Goal: Task Accomplishment & Management: Use online tool/utility

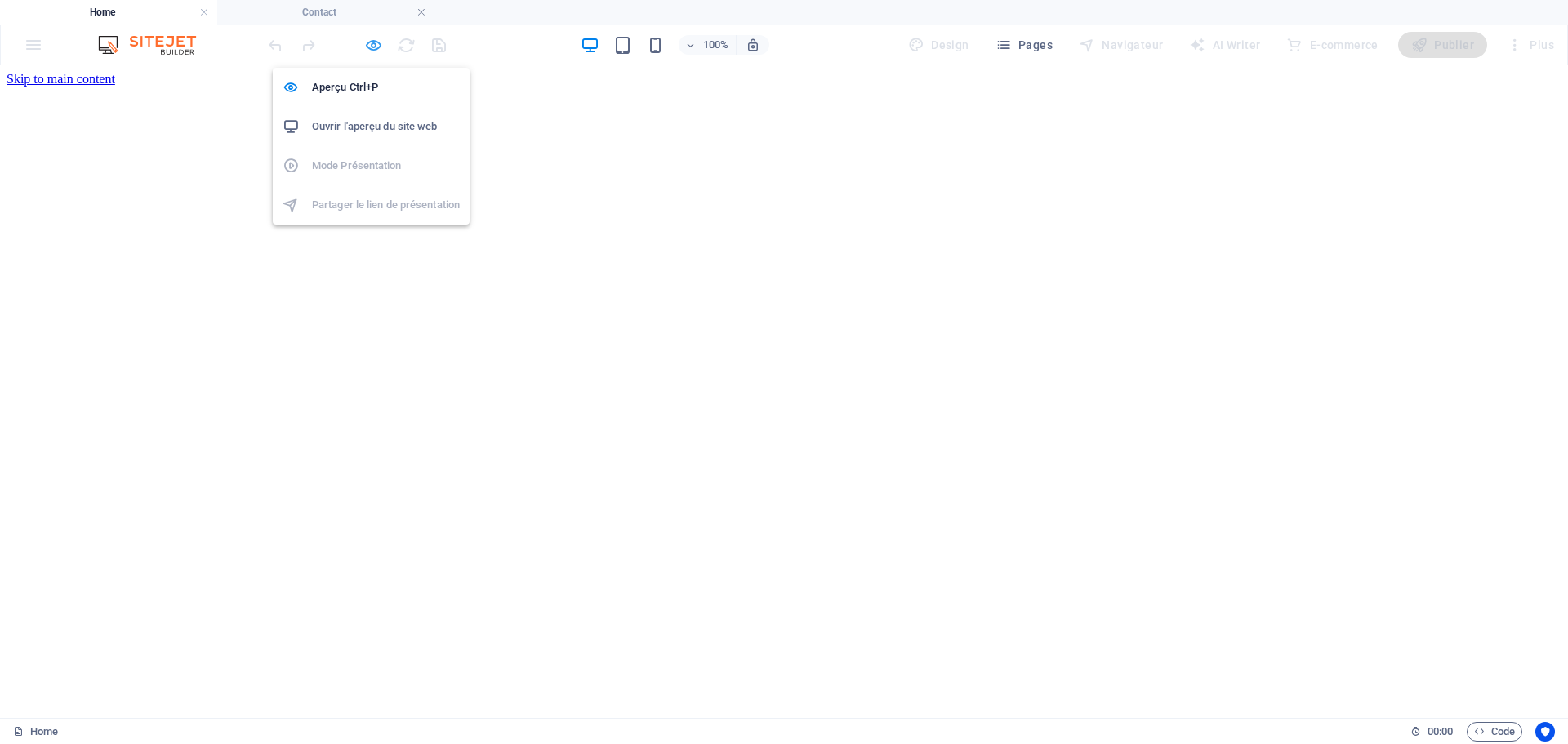
click at [370, 49] on icon "button" at bounding box center [373, 45] width 18 height 18
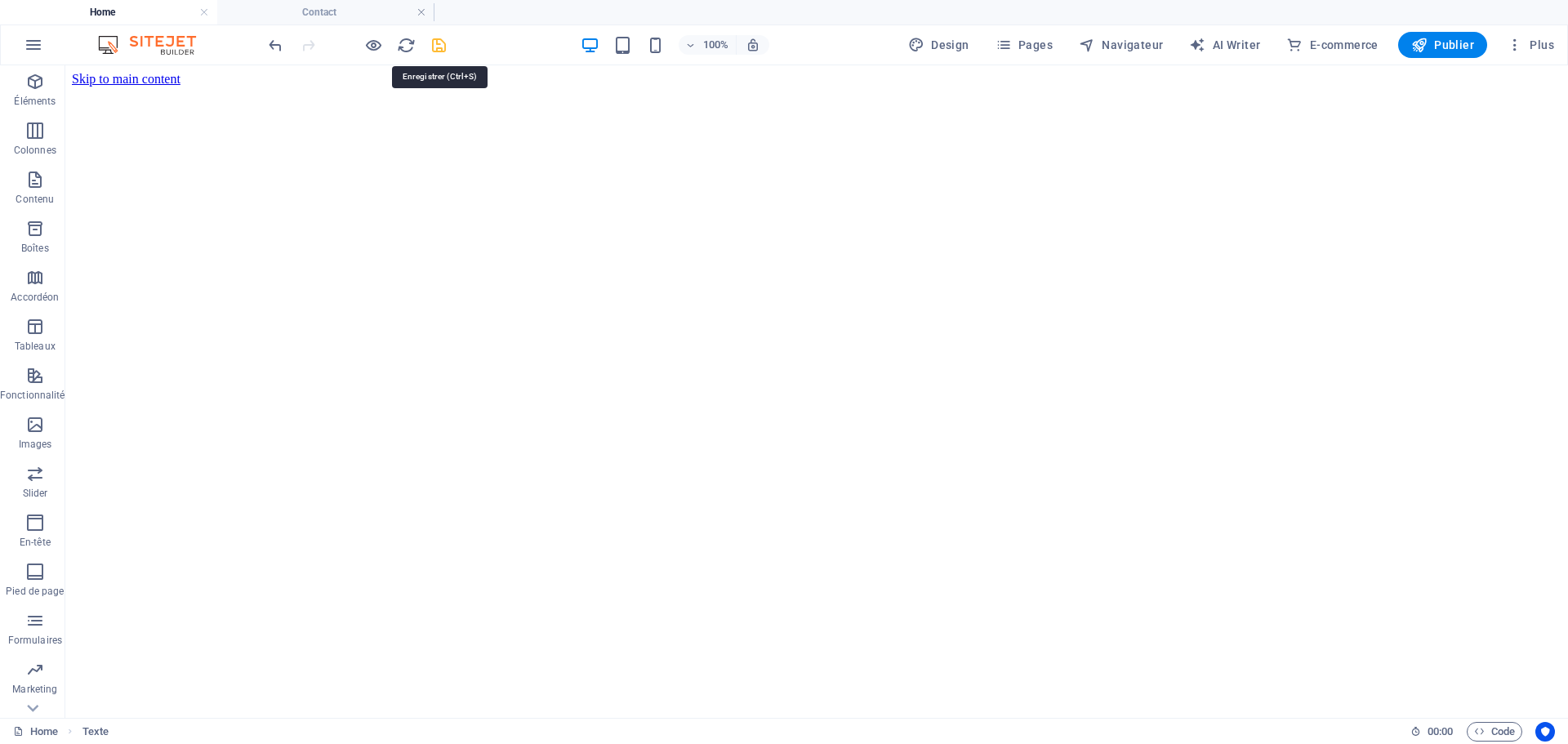
click at [444, 44] on icon "save" at bounding box center [439, 45] width 18 height 18
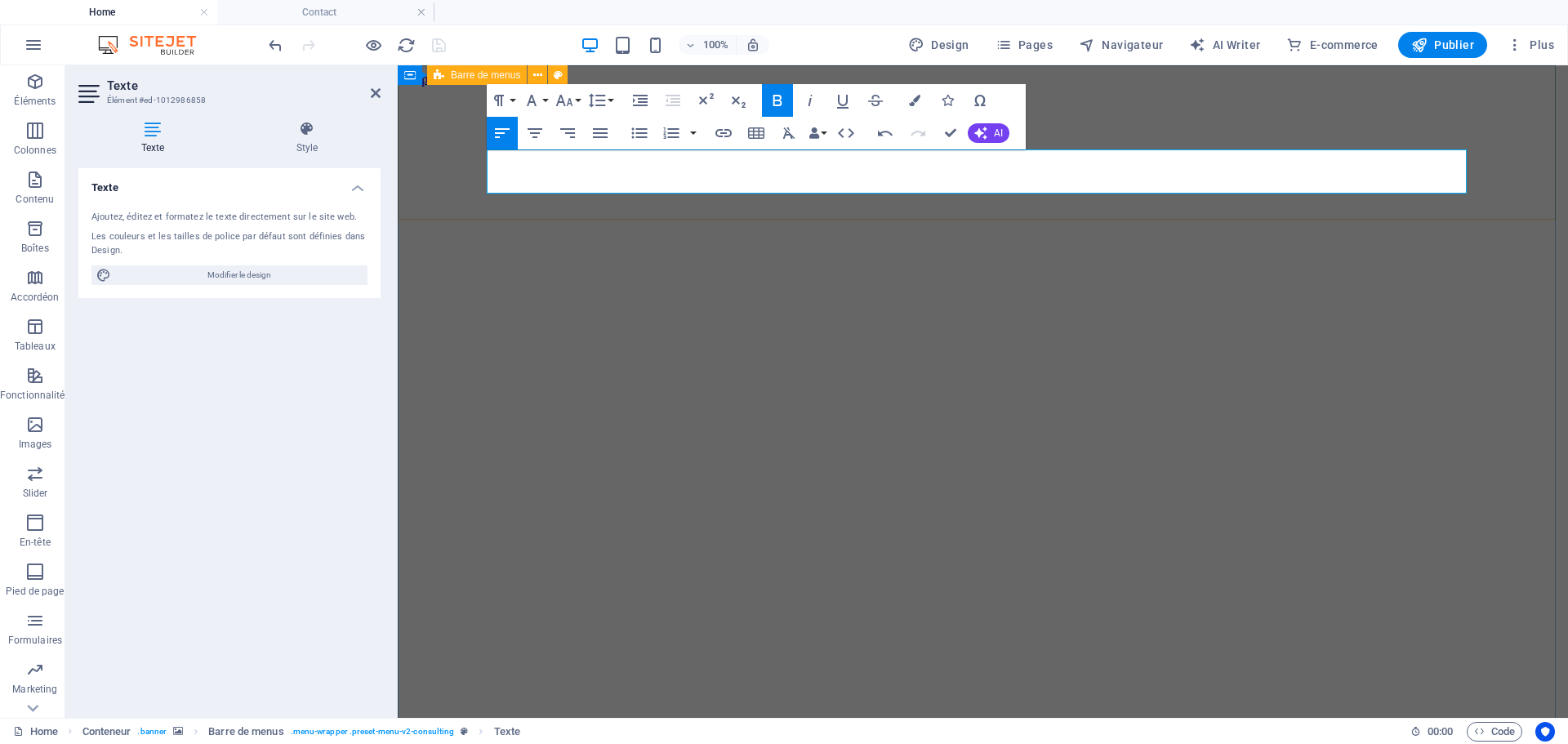
drag, startPoint x: 522, startPoint y: 185, endPoint x: 484, endPoint y: 189, distance: 38.2
drag, startPoint x: 518, startPoint y: 191, endPoint x: 483, endPoint y: 191, distance: 35.0
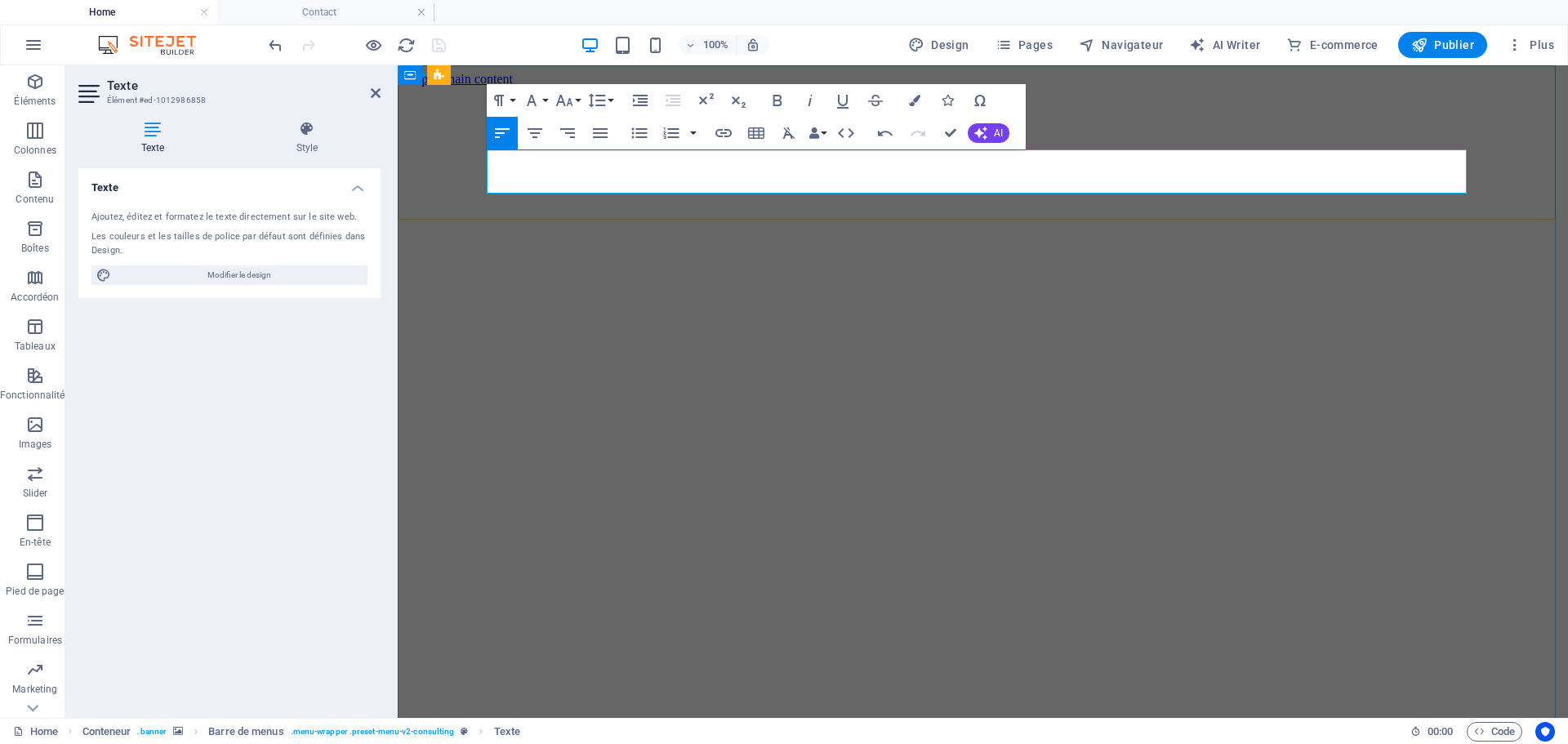
click at [923, 98] on button "Colors" at bounding box center [914, 100] width 31 height 33
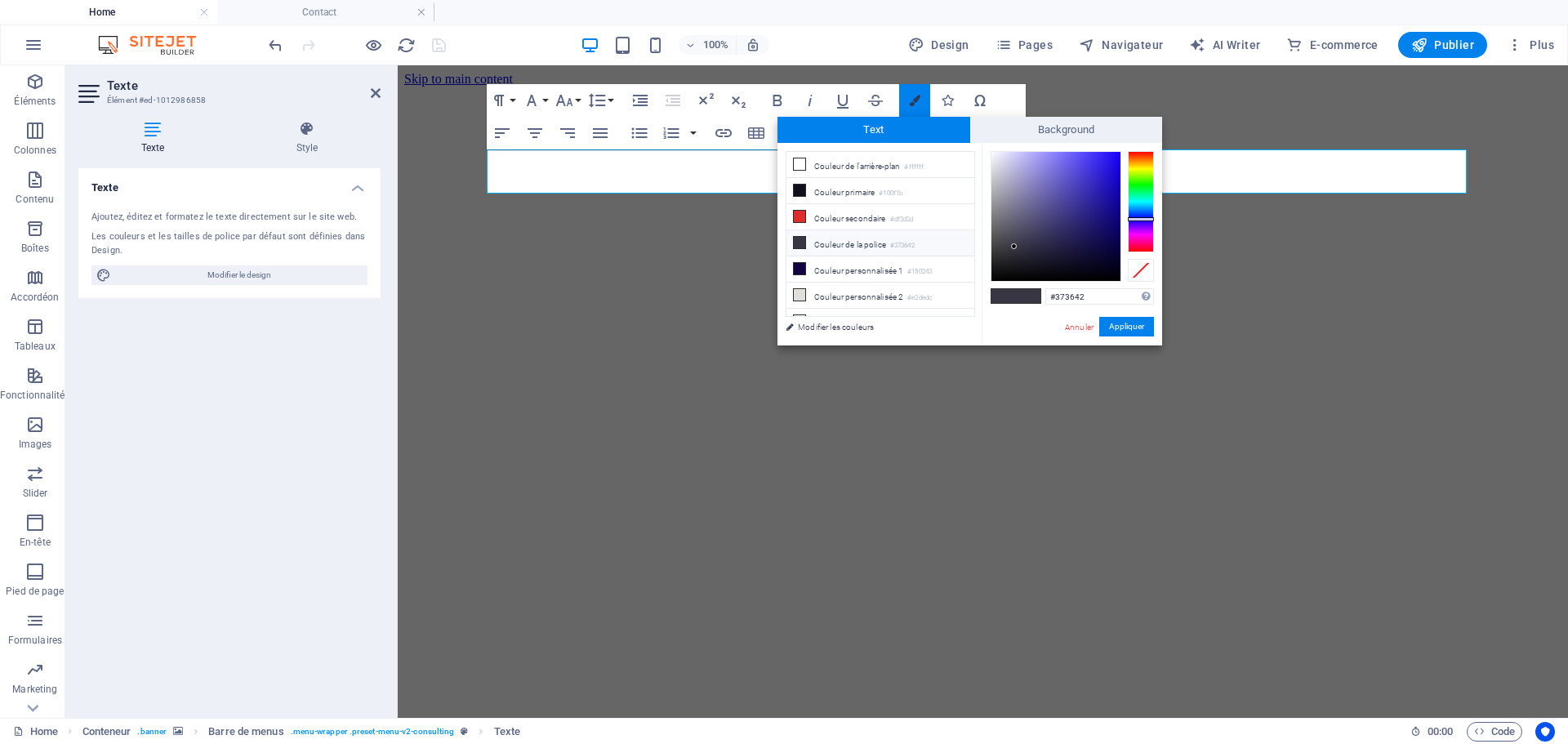
click at [923, 98] on button "Colors" at bounding box center [914, 100] width 31 height 33
click at [1070, 129] on span "Background" at bounding box center [1067, 130] width 193 height 26
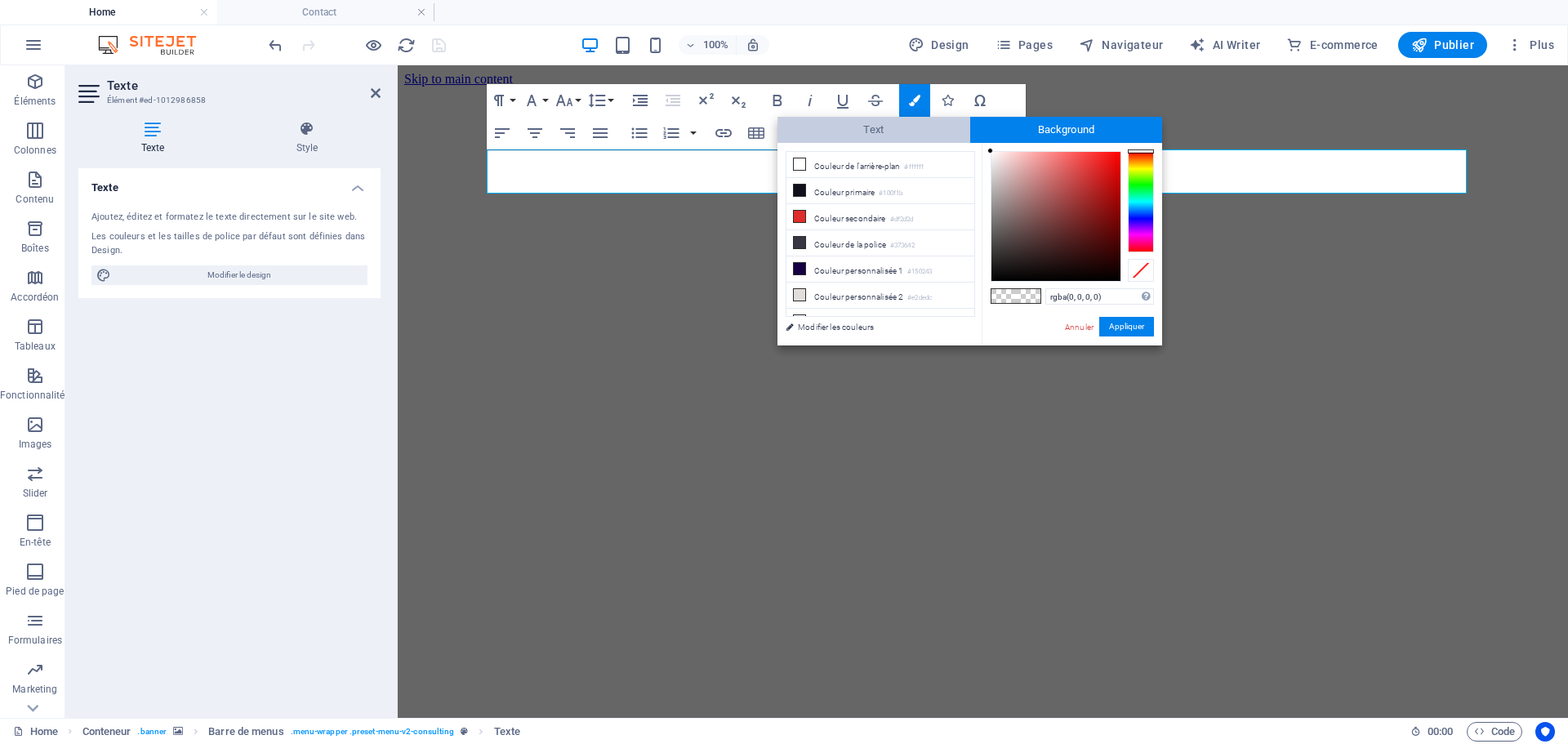
click at [856, 126] on span "Text" at bounding box center [874, 130] width 193 height 26
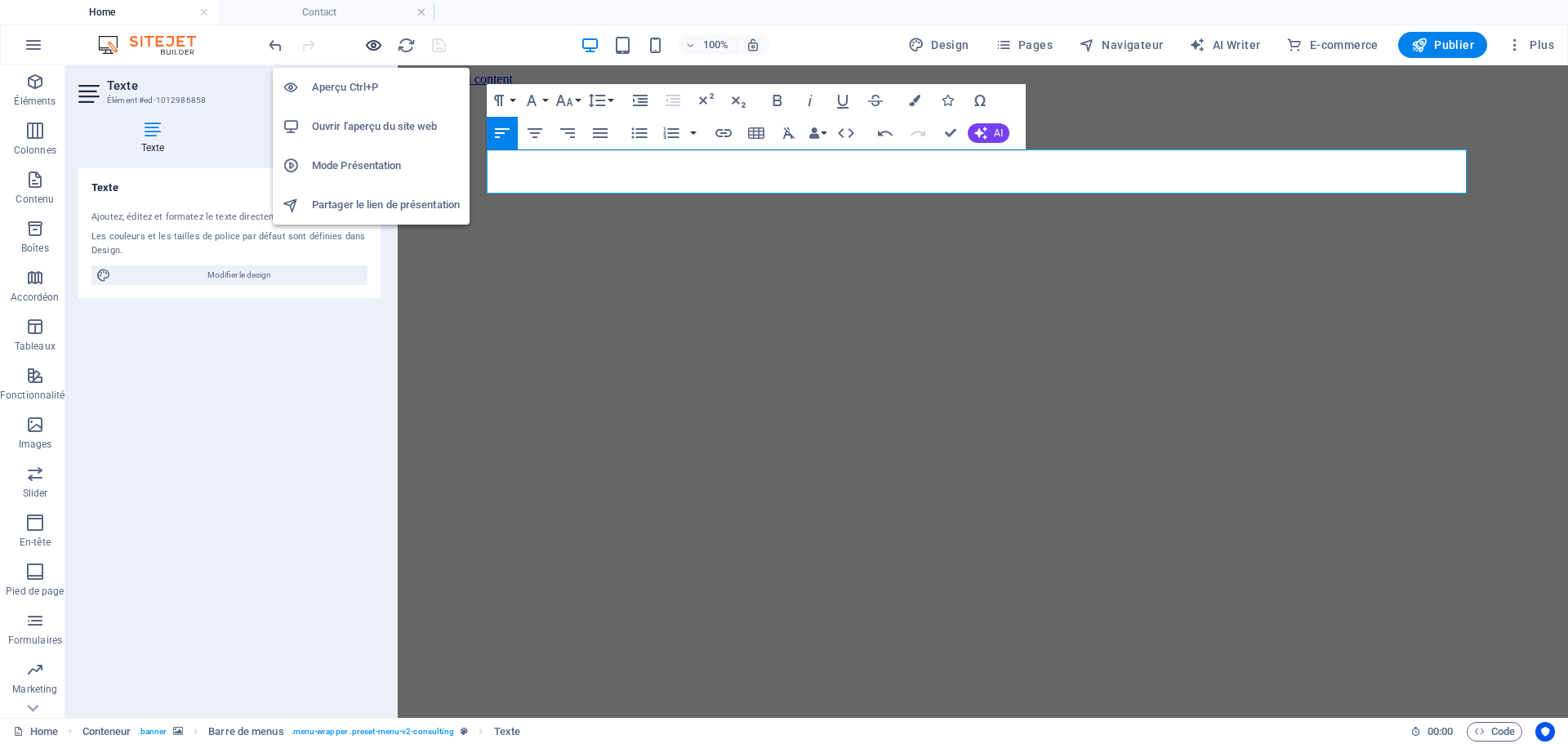
click at [373, 44] on icon "button" at bounding box center [373, 45] width 18 height 18
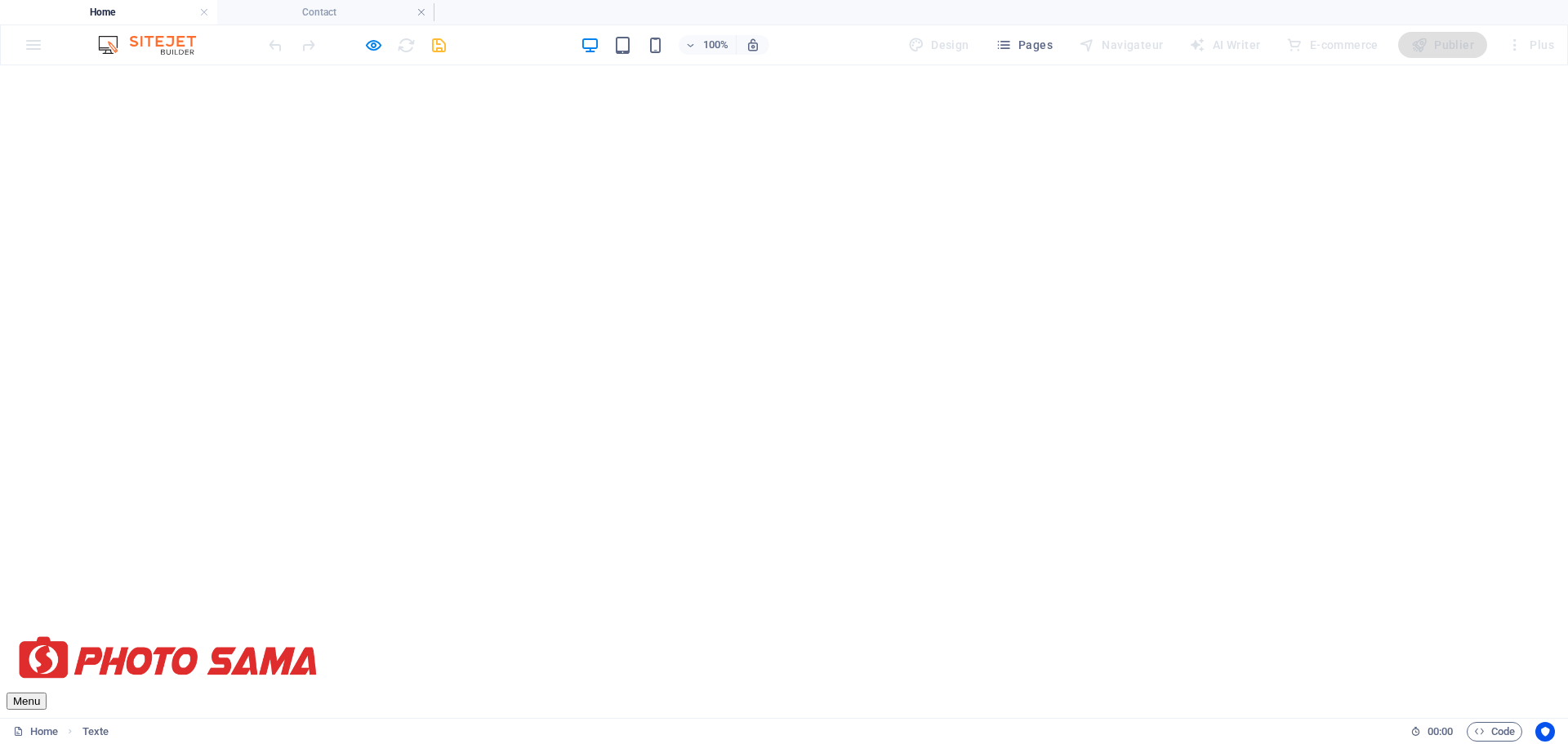
scroll to position [572, 0]
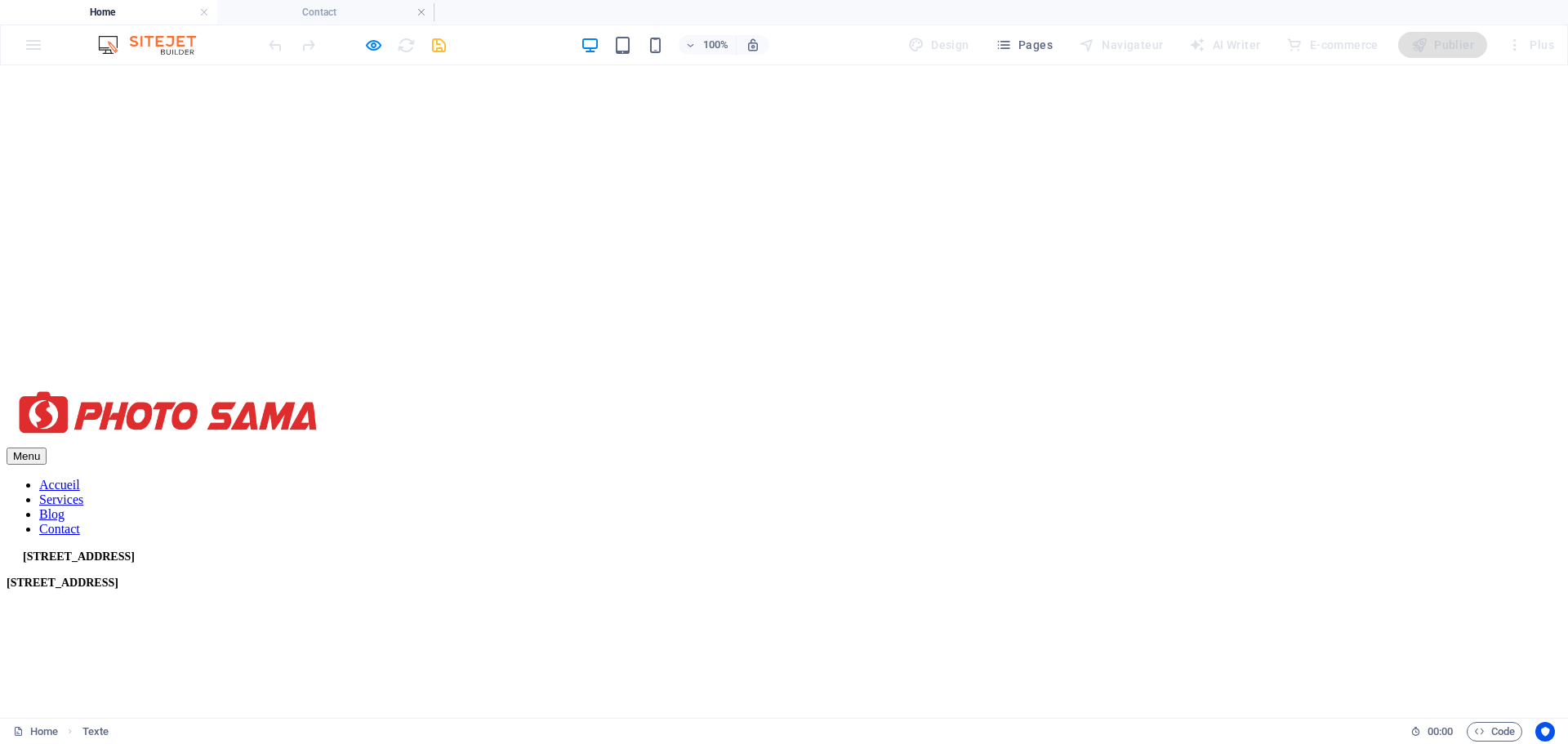
click at [369, 42] on icon "button" at bounding box center [373, 45] width 18 height 18
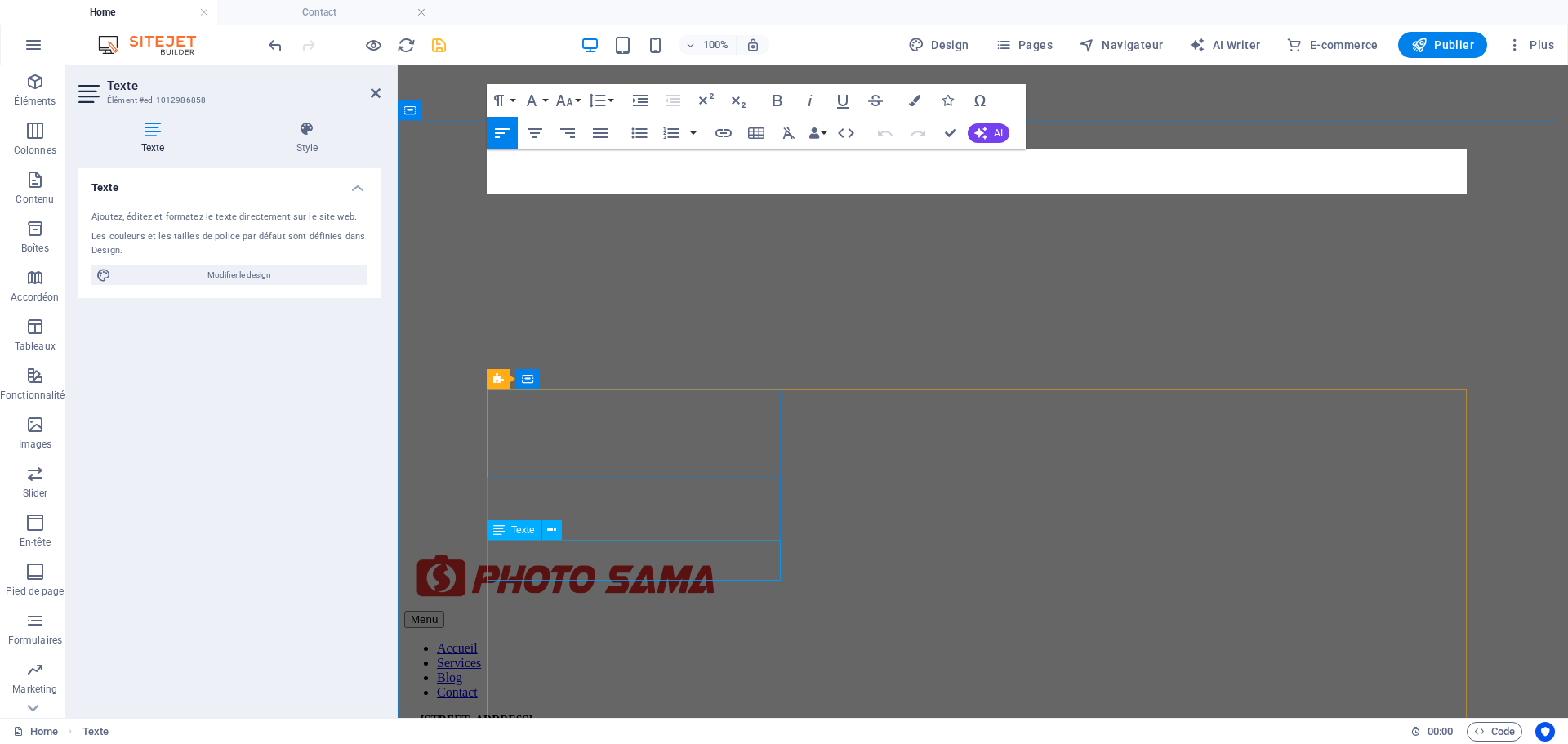
scroll to position [326, 0]
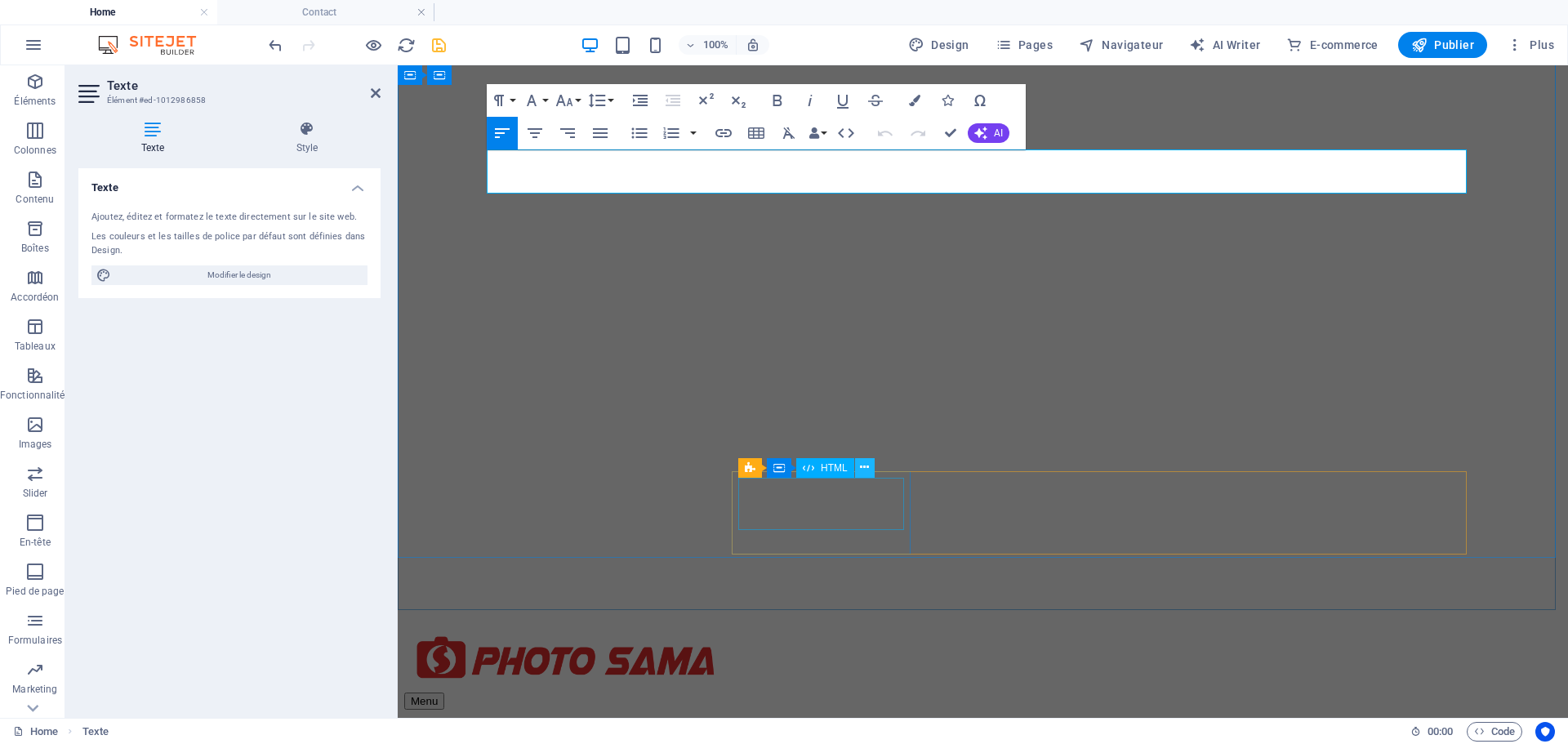
click at [870, 471] on button at bounding box center [864, 467] width 19 height 19
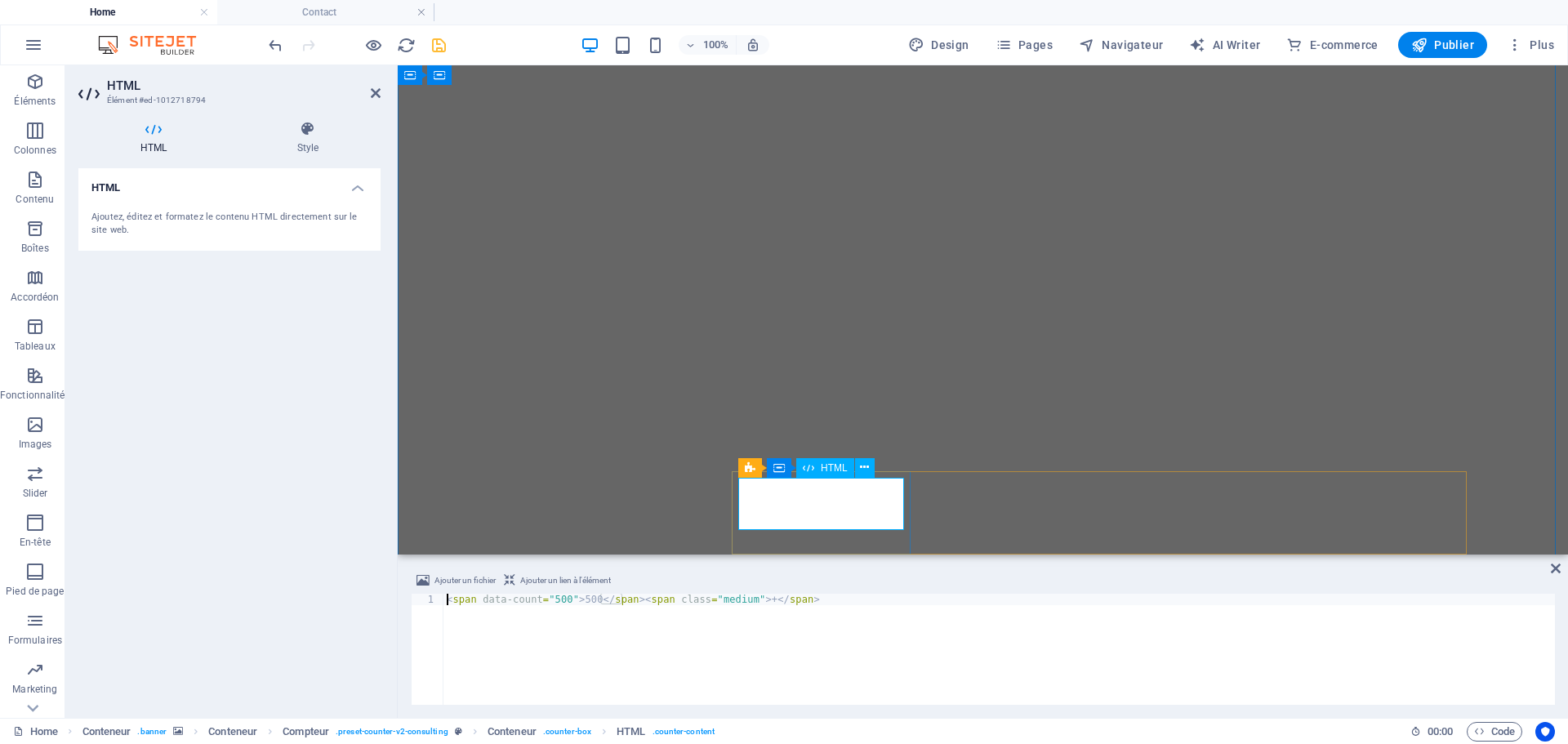
click at [846, 462] on icon at bounding box center [848, 460] width 9 height 17
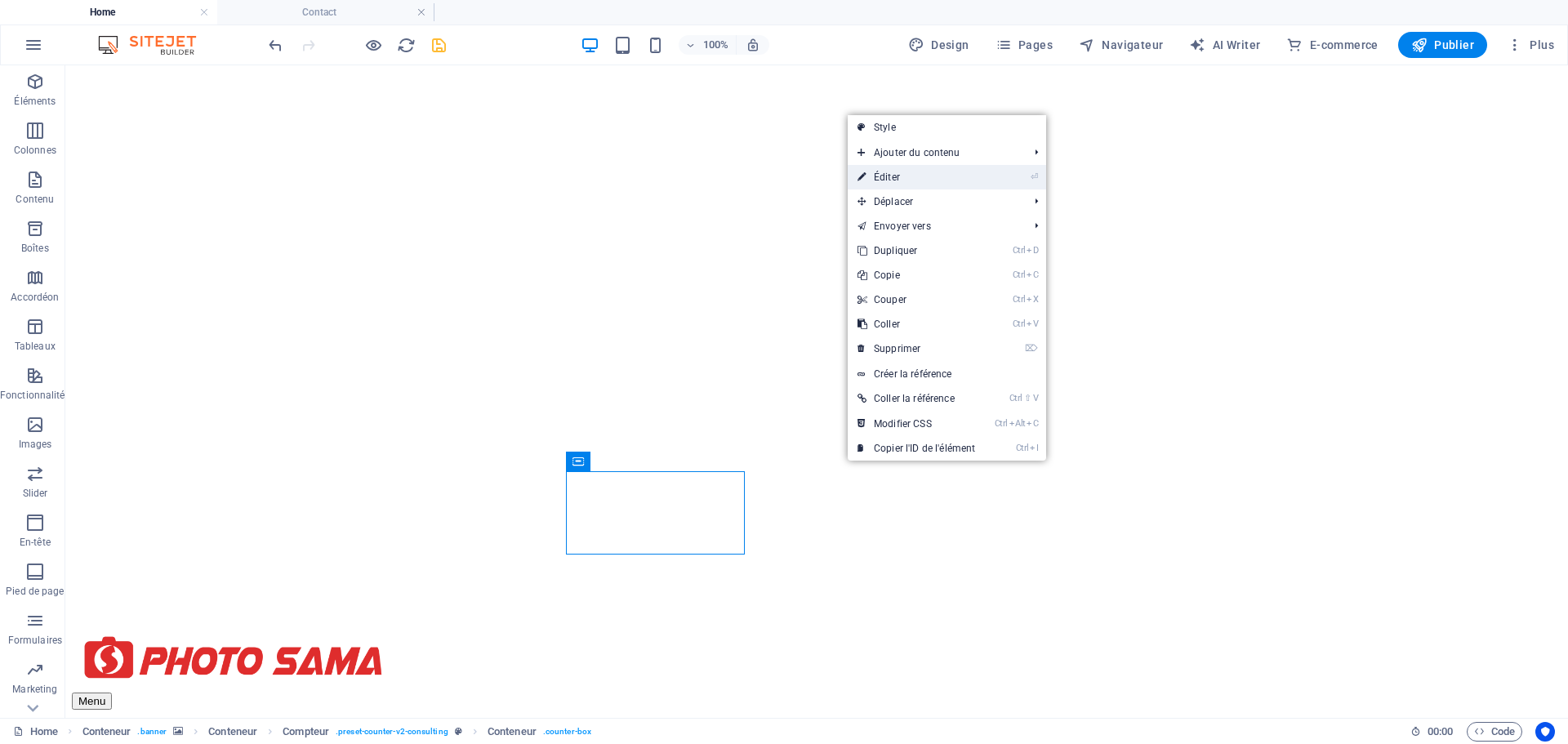
click at [902, 179] on link "⏎ Éditer" at bounding box center [917, 177] width 137 height 24
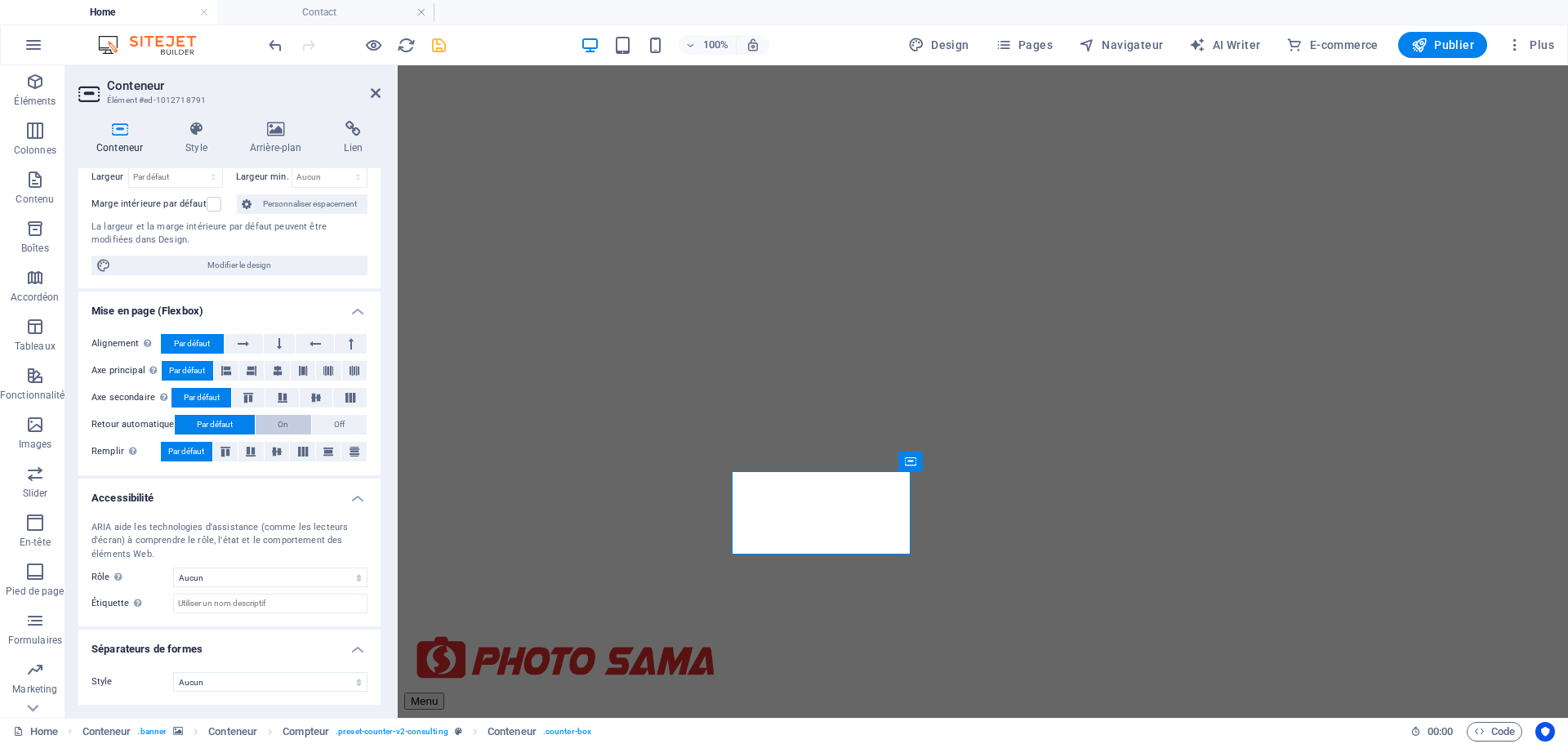
scroll to position [0, 0]
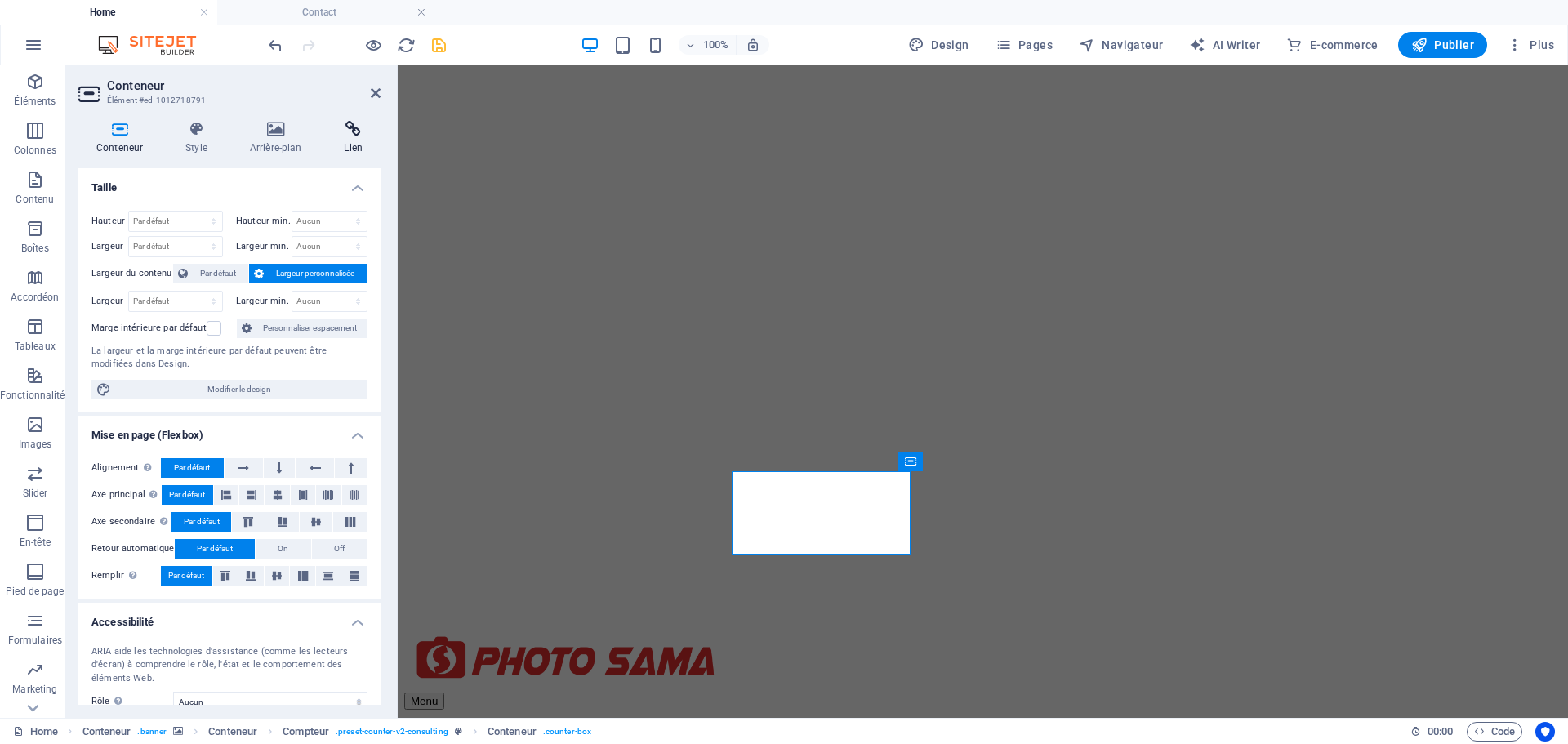
click at [362, 136] on icon at bounding box center [353, 129] width 54 height 17
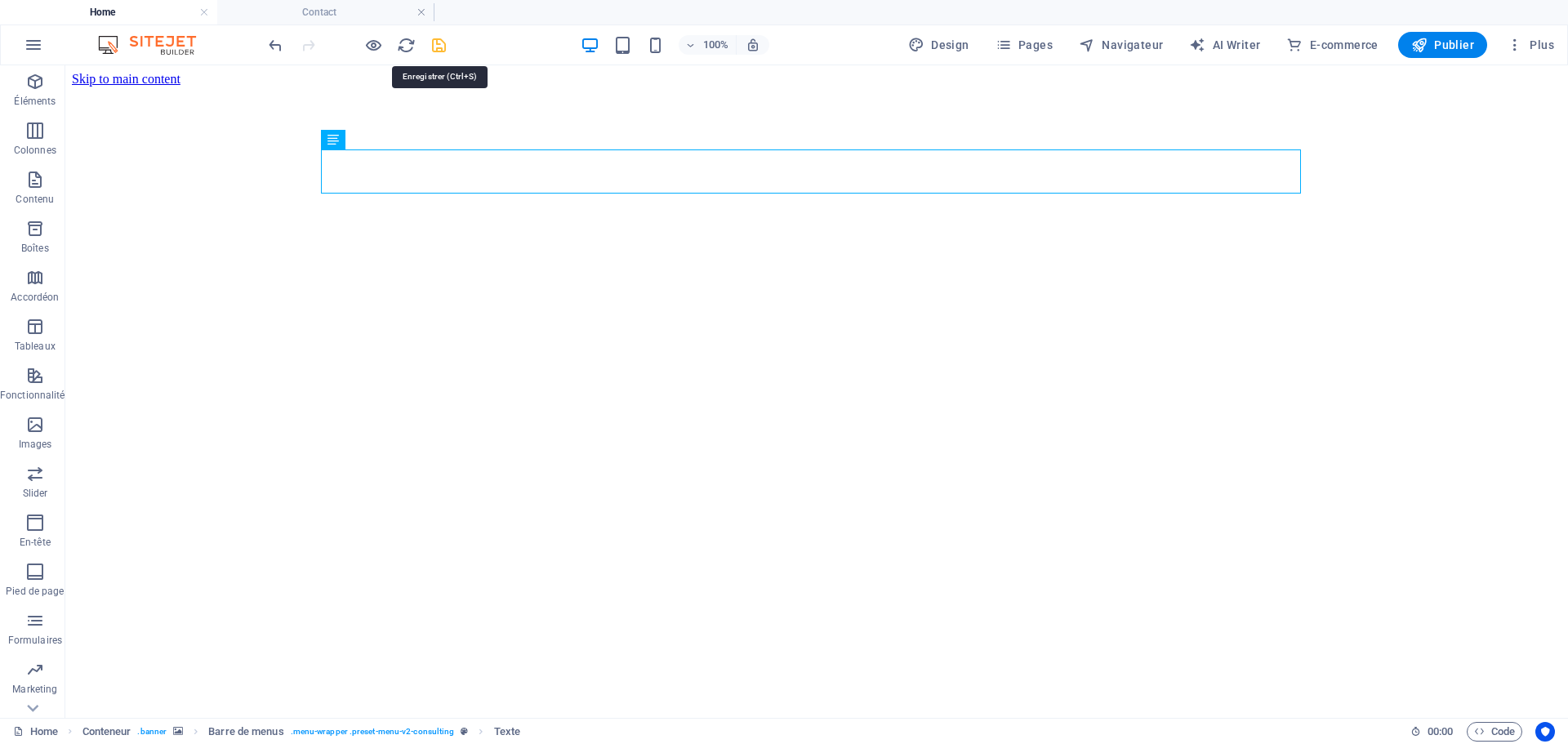
click at [437, 46] on icon "save" at bounding box center [439, 45] width 18 height 18
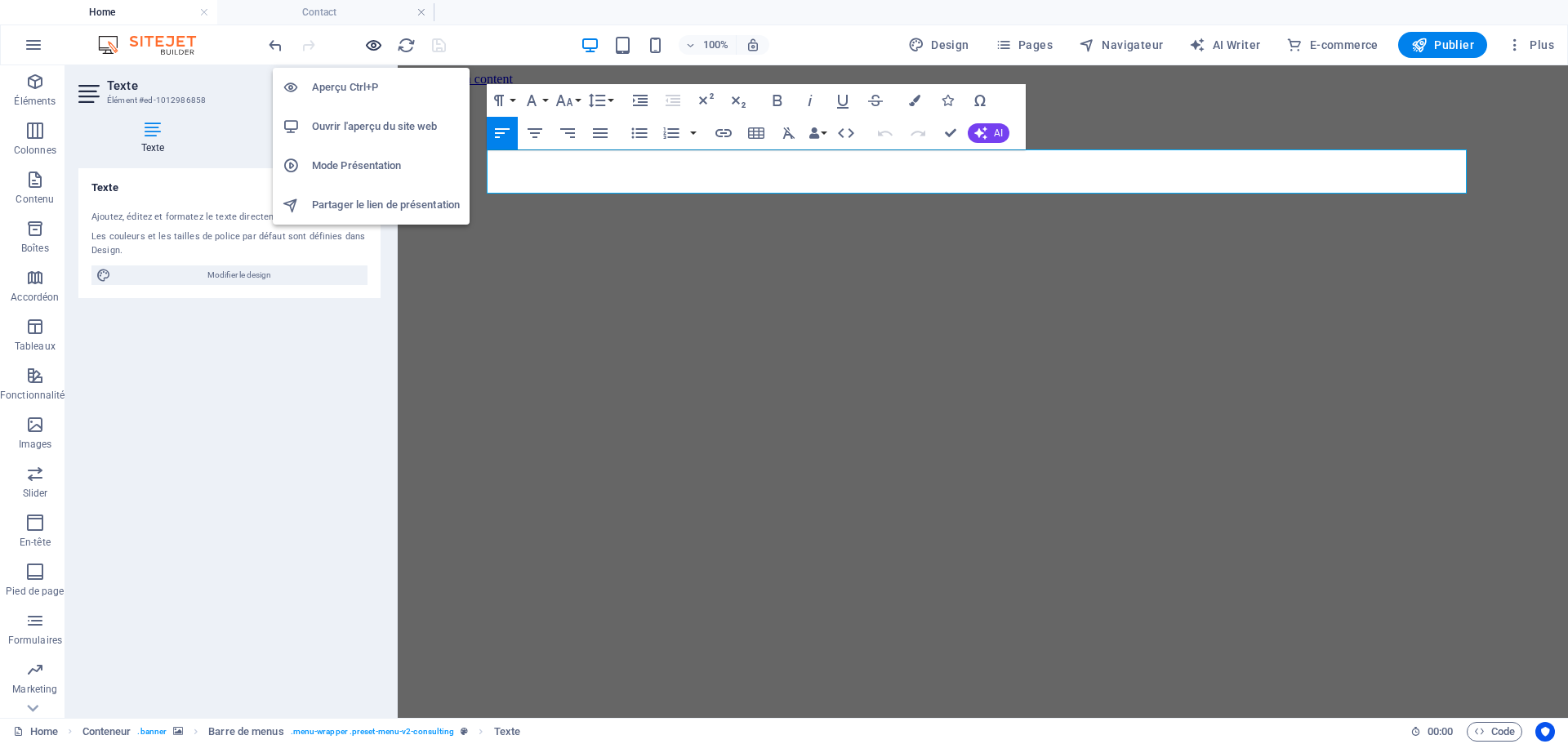
click at [377, 49] on icon "button" at bounding box center [373, 45] width 18 height 18
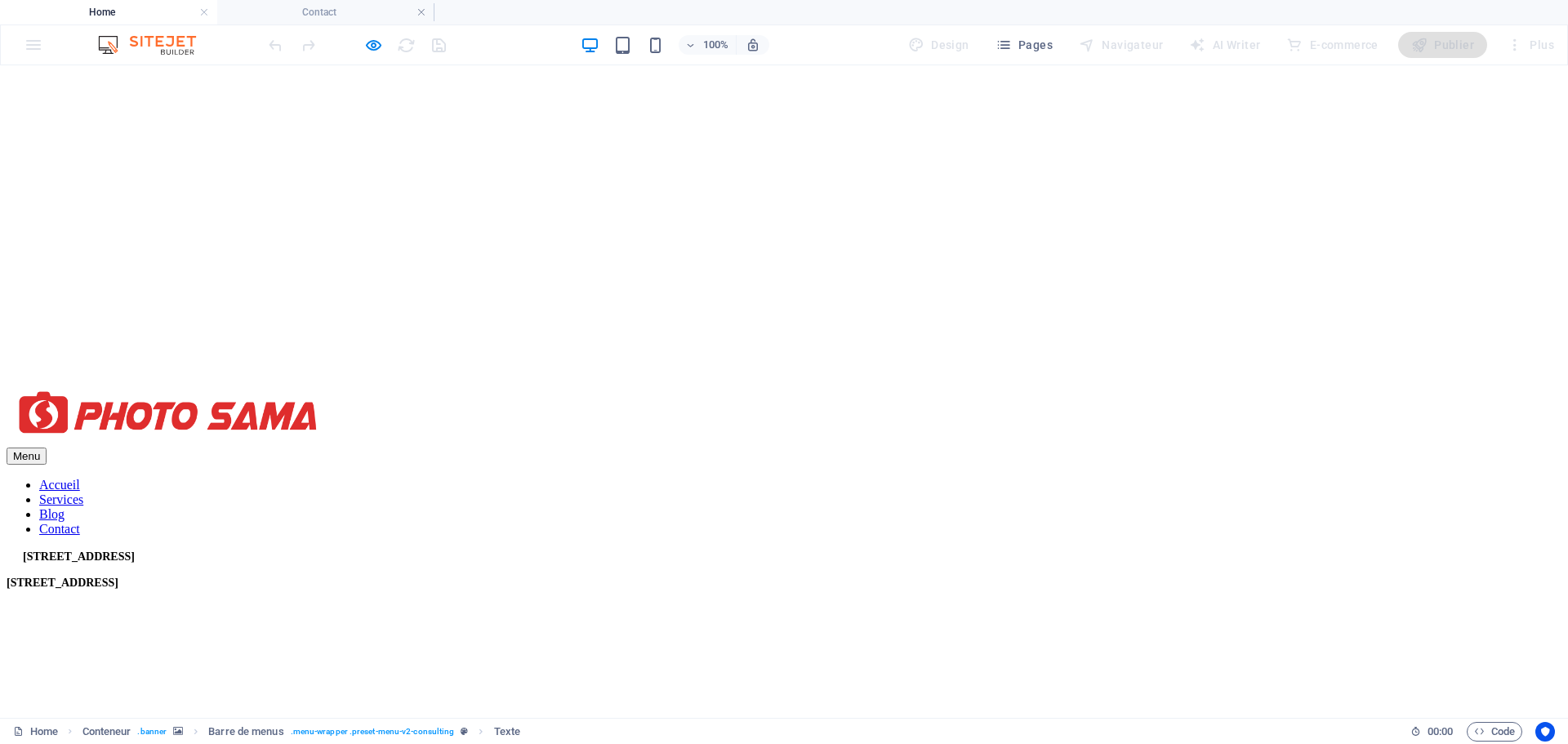
scroll to position [735, 0]
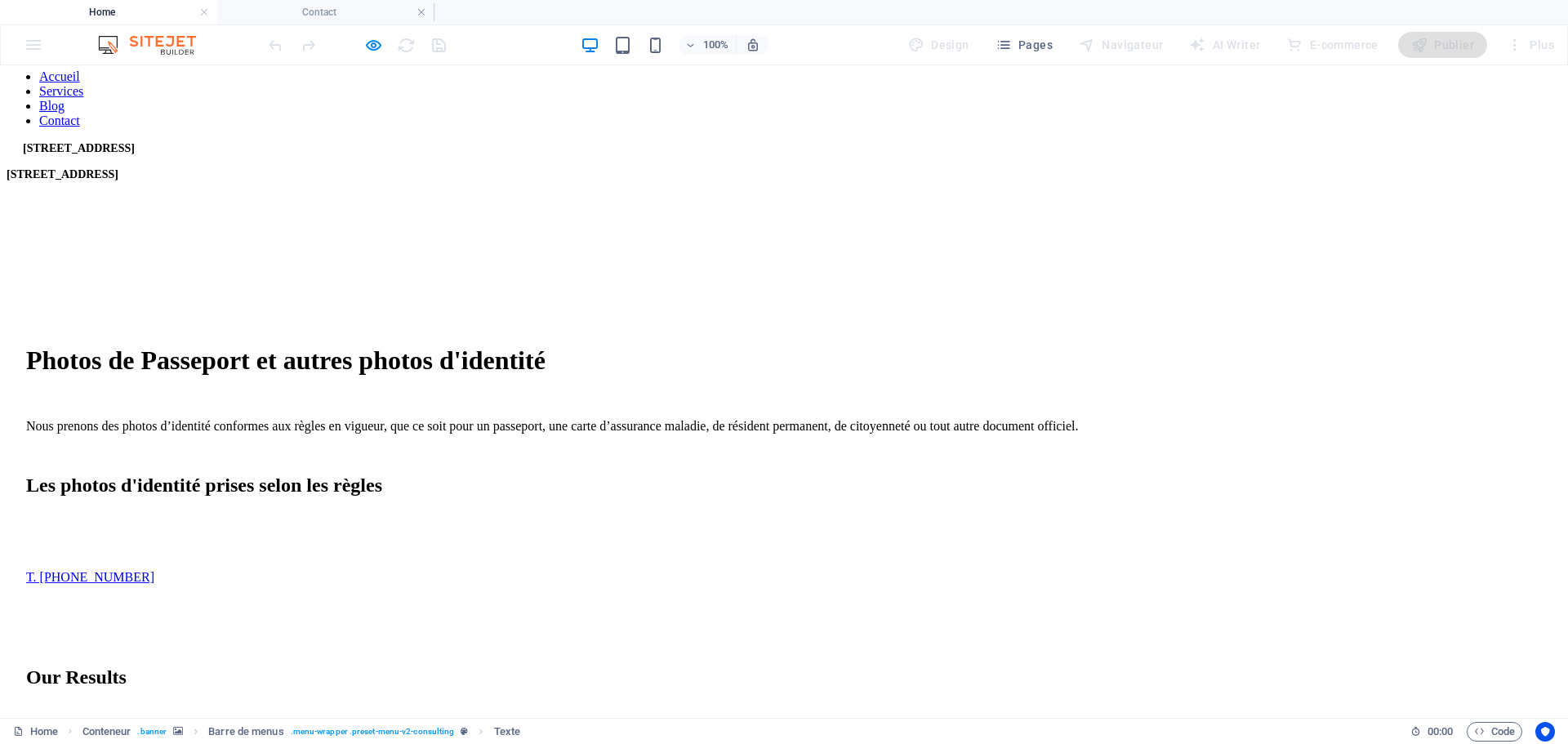
scroll to position [817, 0]
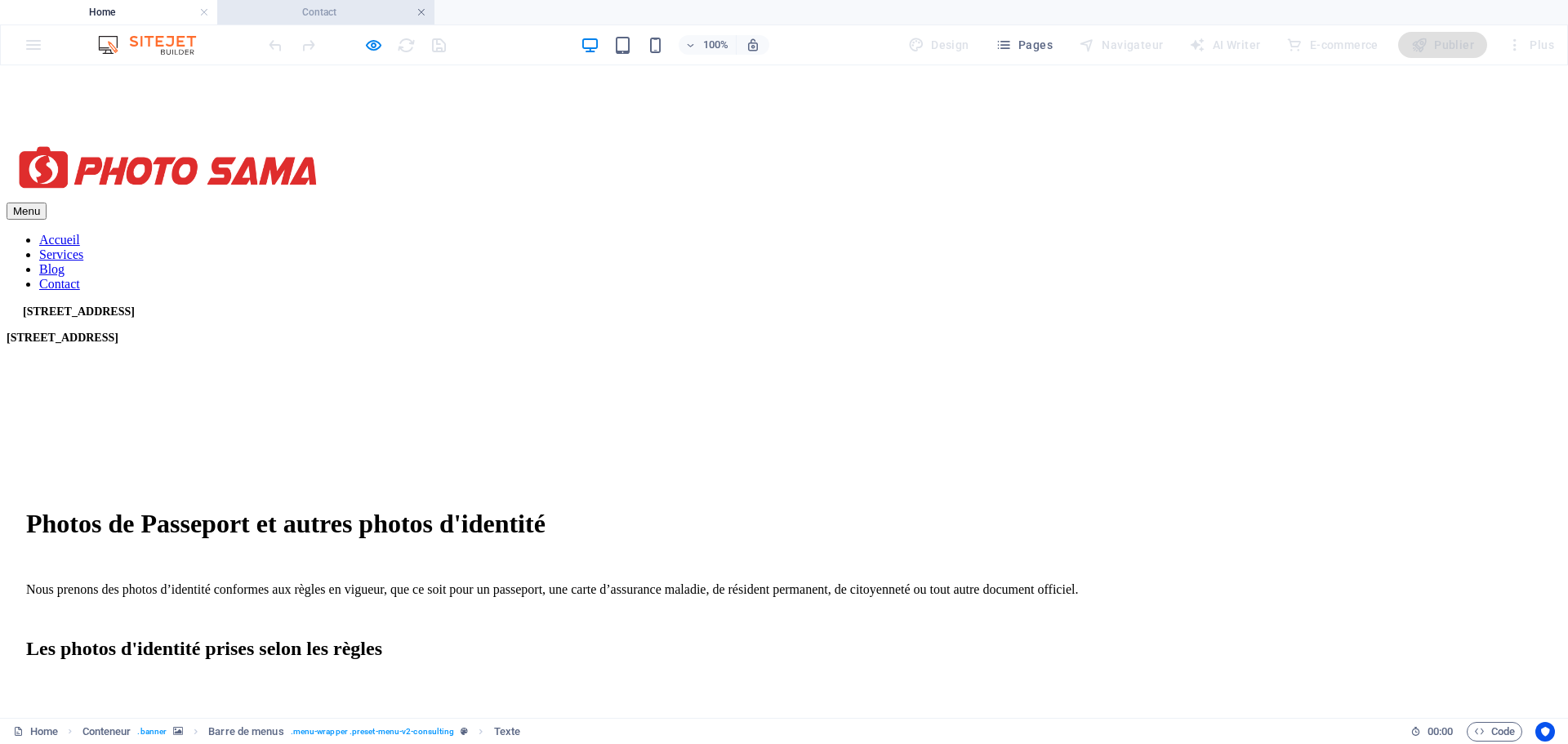
click at [422, 9] on link at bounding box center [422, 13] width 10 height 16
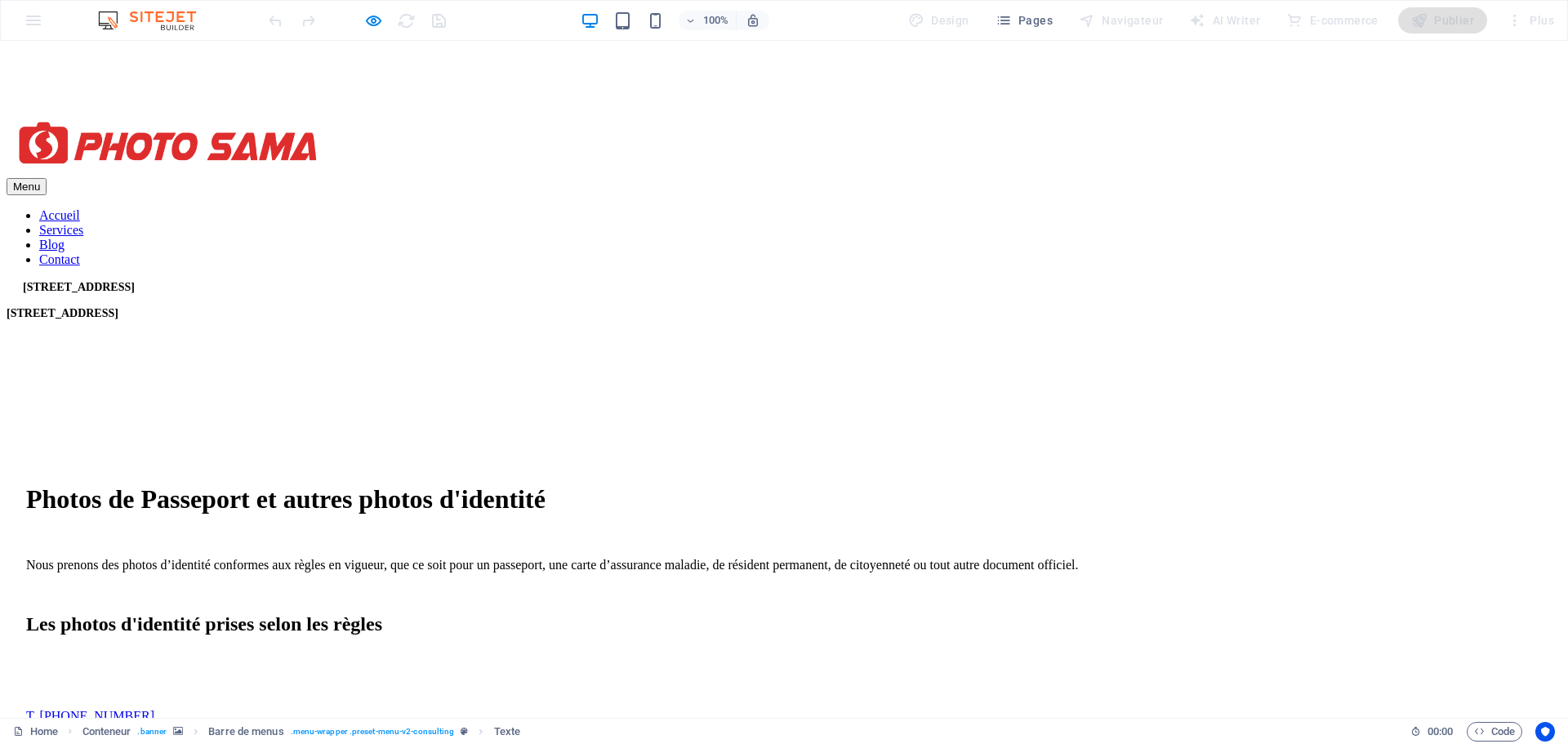
scroll to position [572, 0]
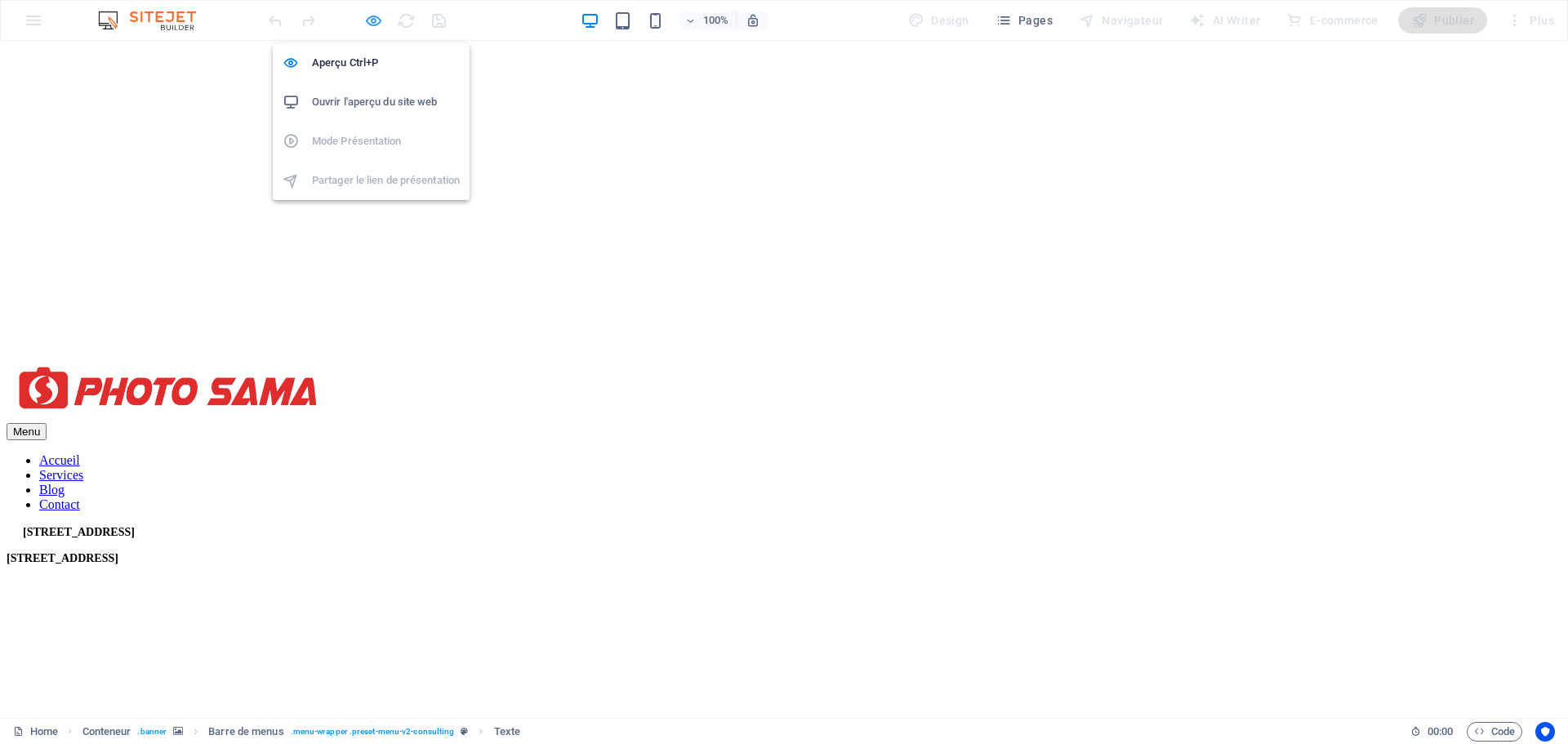
click at [372, 23] on icon "button" at bounding box center [373, 21] width 18 height 18
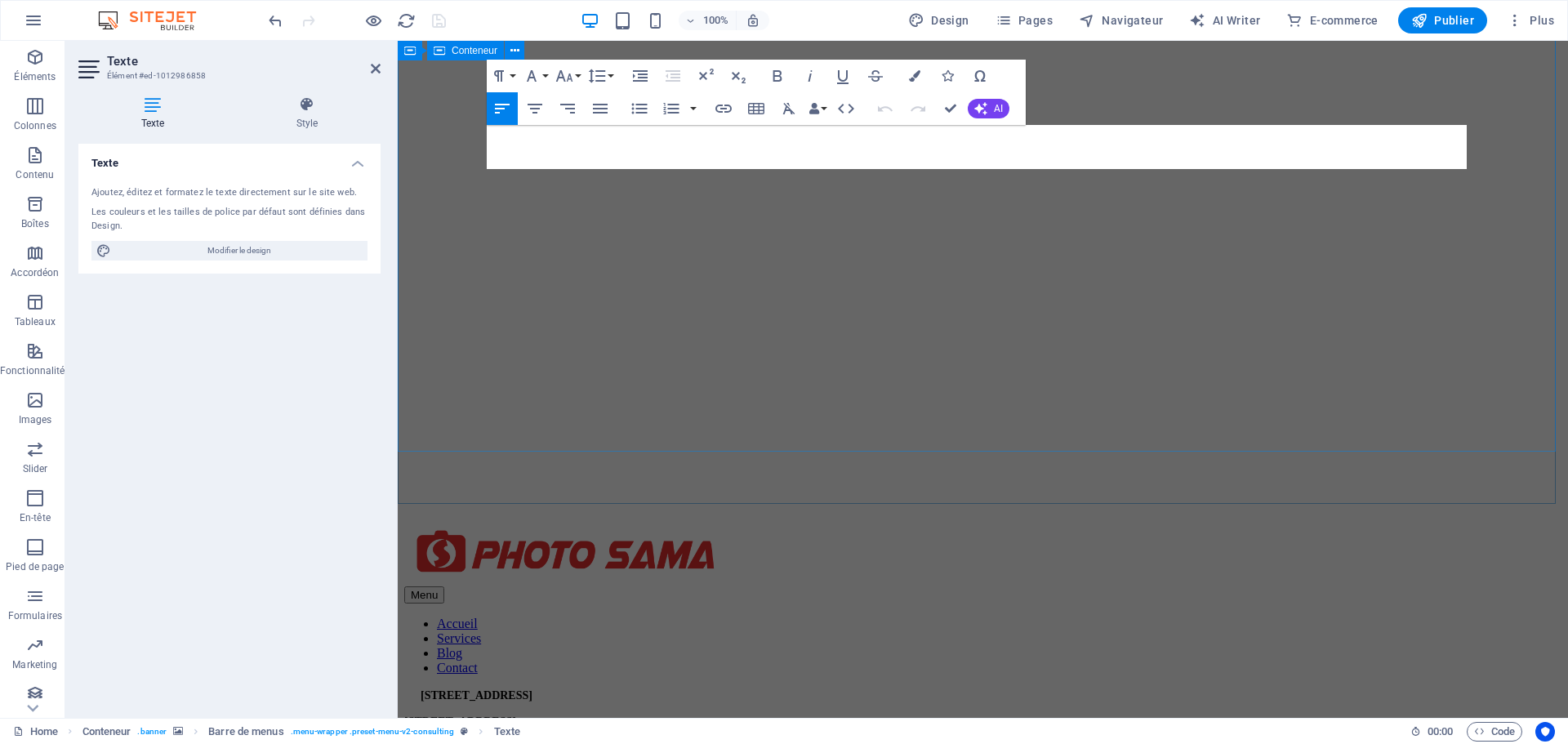
scroll to position [817, 0]
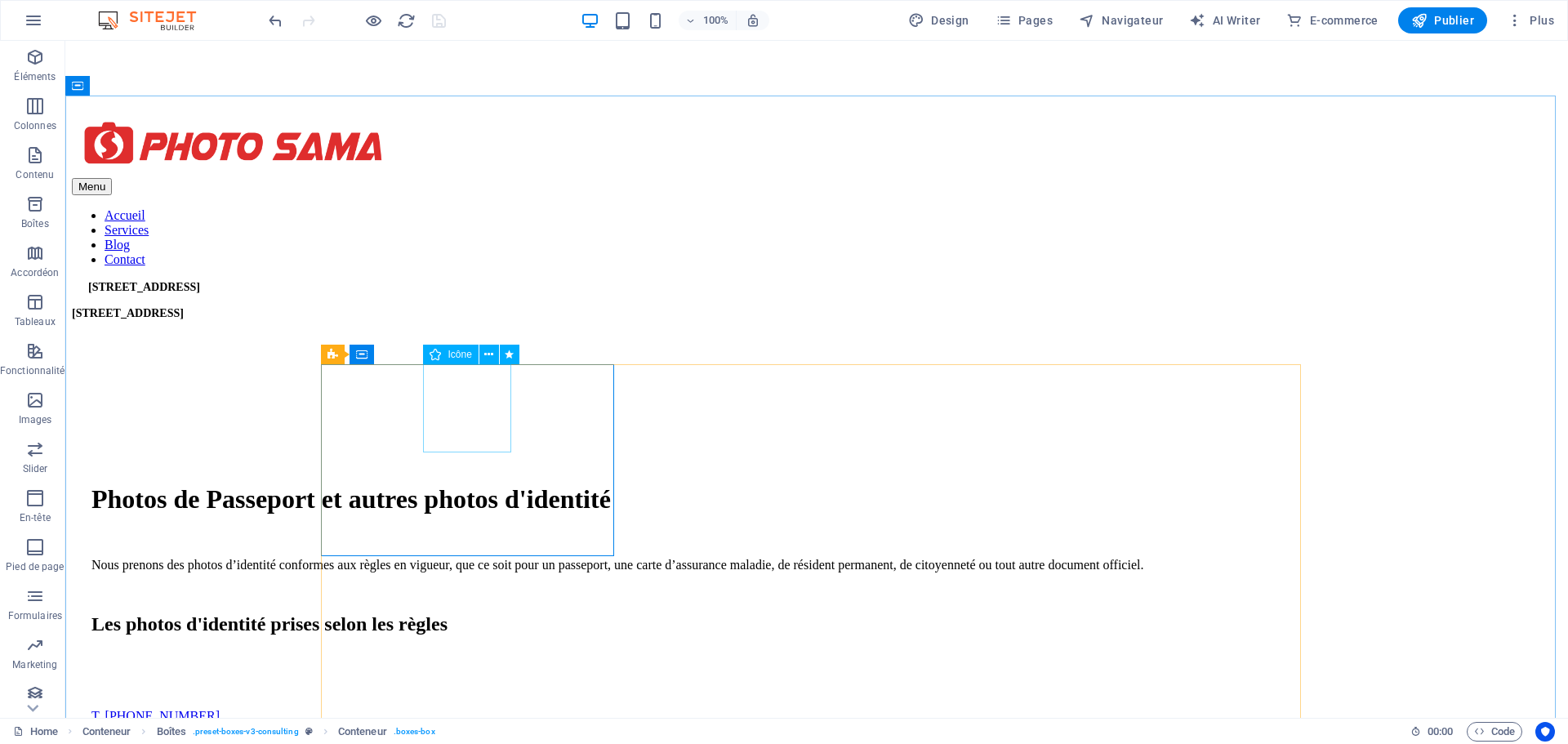
click at [458, 351] on span "Icône" at bounding box center [460, 355] width 23 height 10
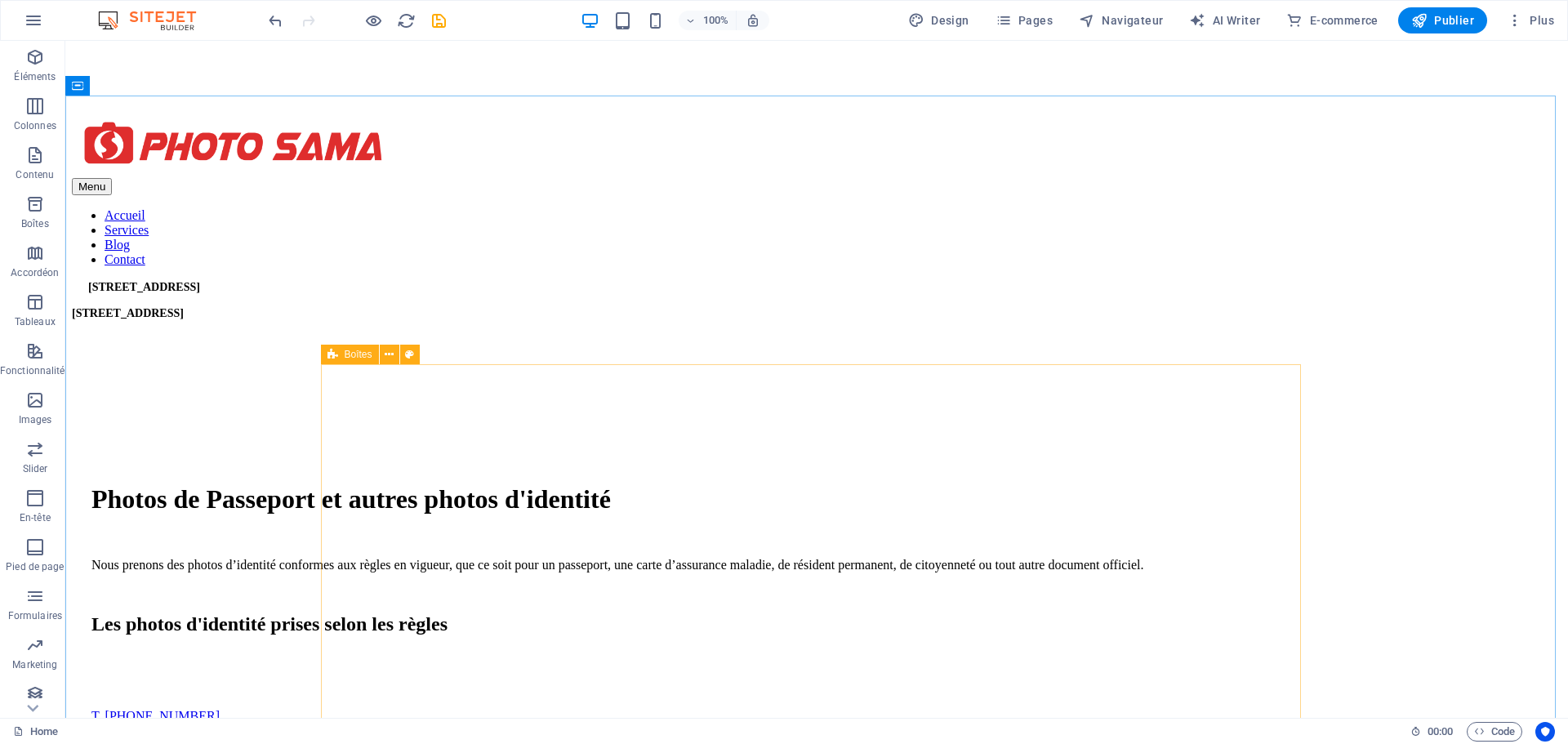
click at [357, 354] on span "Boîtes" at bounding box center [358, 355] width 28 height 10
click at [383, 354] on button at bounding box center [389, 354] width 19 height 19
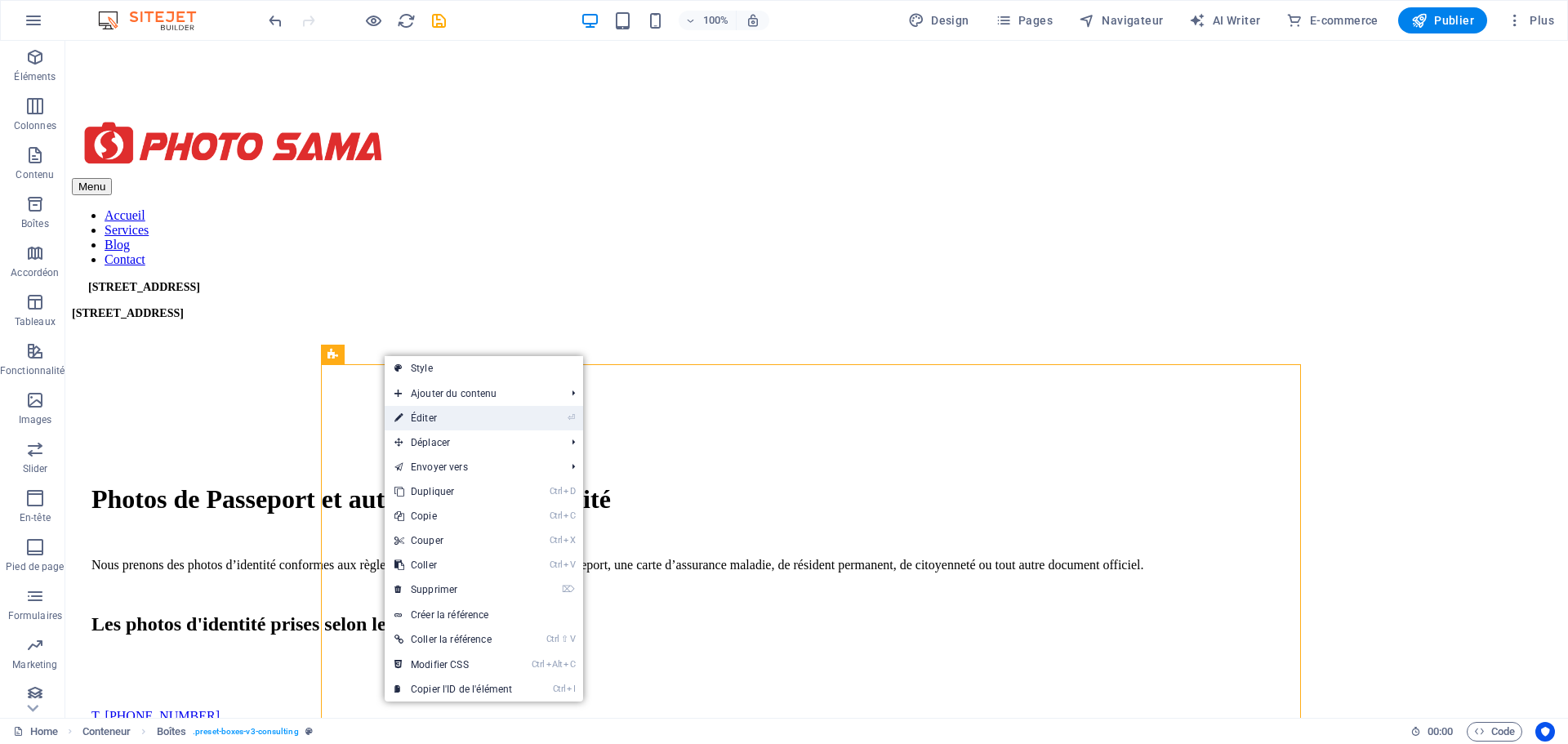
click at [406, 417] on link "⏎ Éditer" at bounding box center [453, 418] width 137 height 24
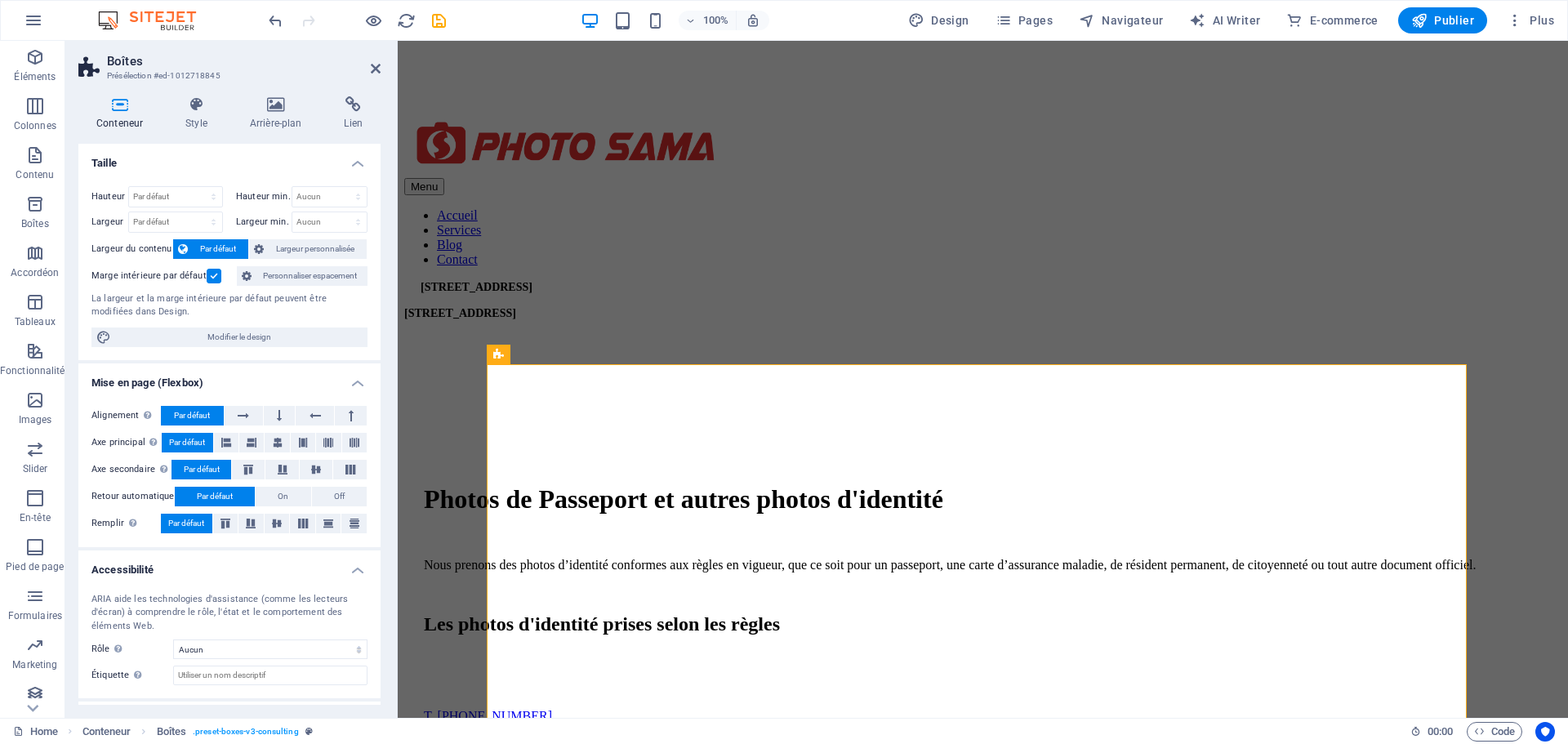
scroll to position [72, 0]
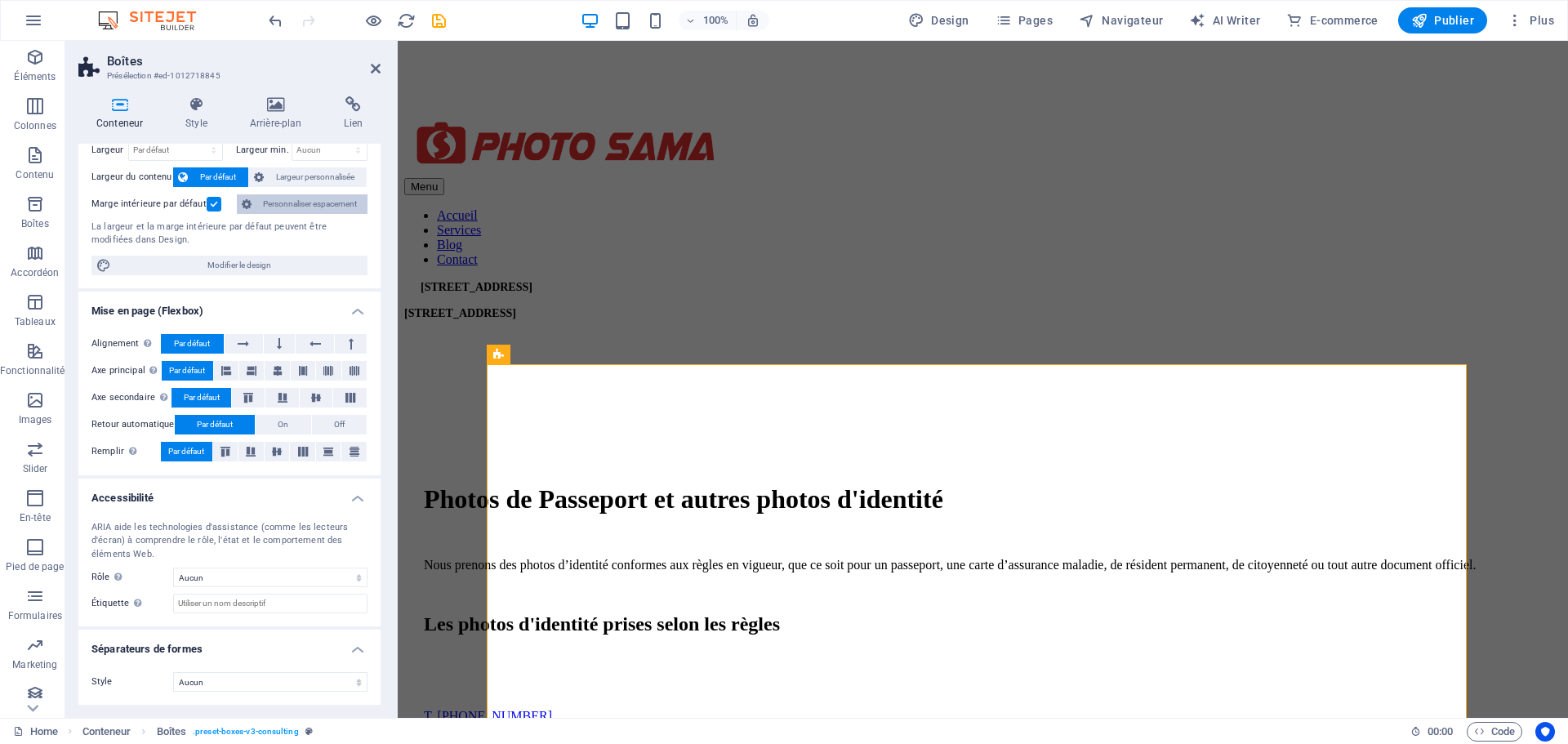
click at [302, 207] on span "Personnaliser espacement" at bounding box center [309, 203] width 106 height 19
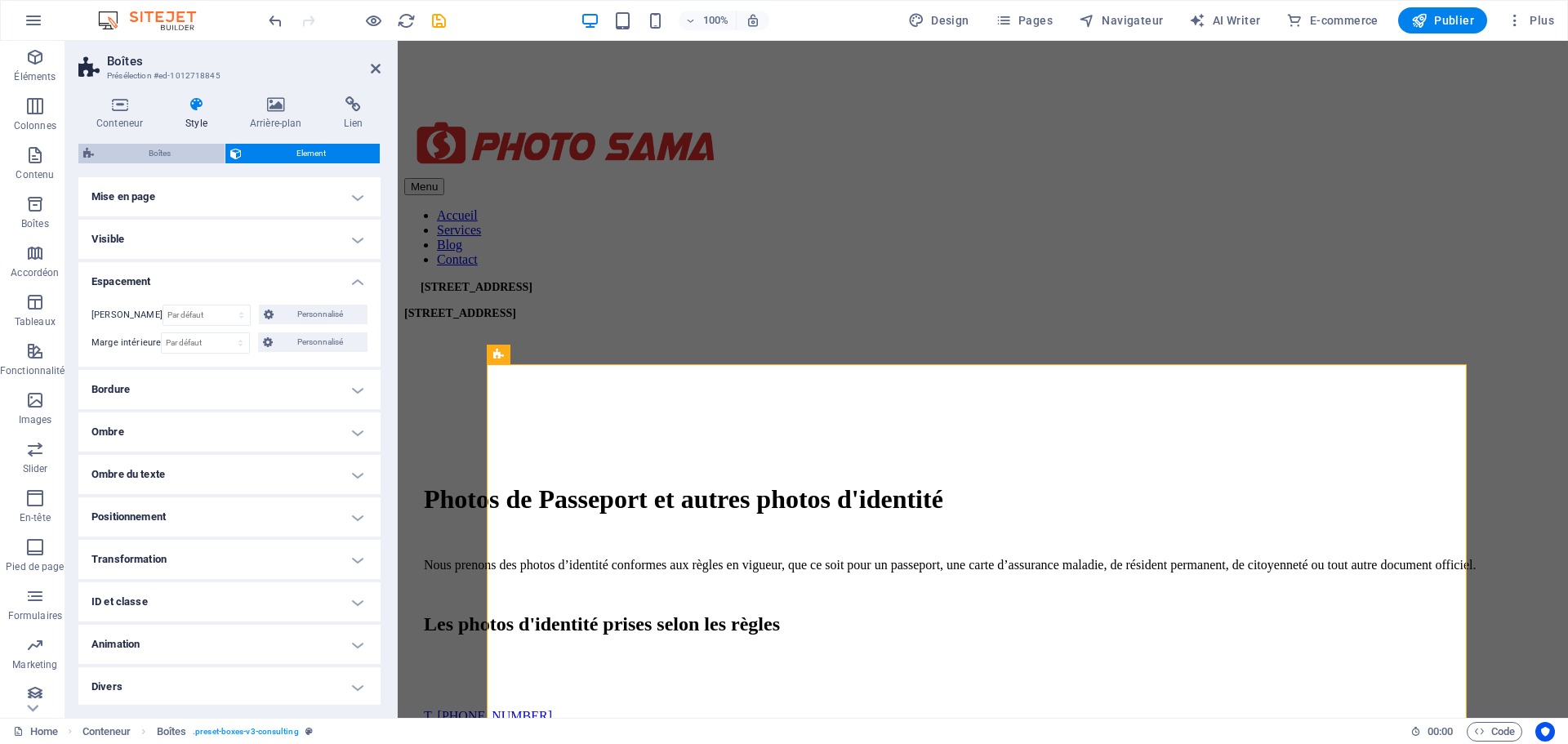
click at [187, 151] on span "Boîtes" at bounding box center [159, 153] width 121 height 19
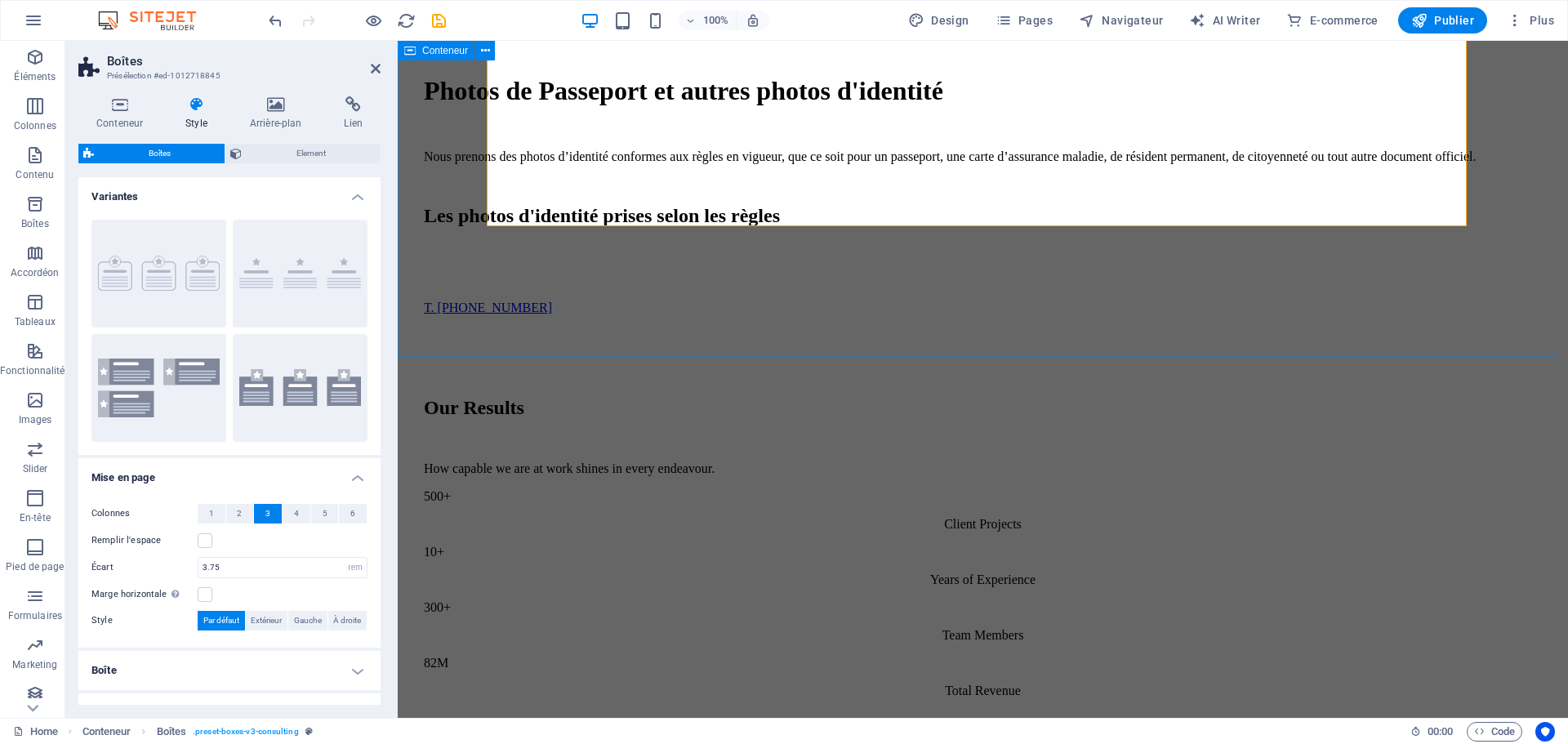
scroll to position [1143, 0]
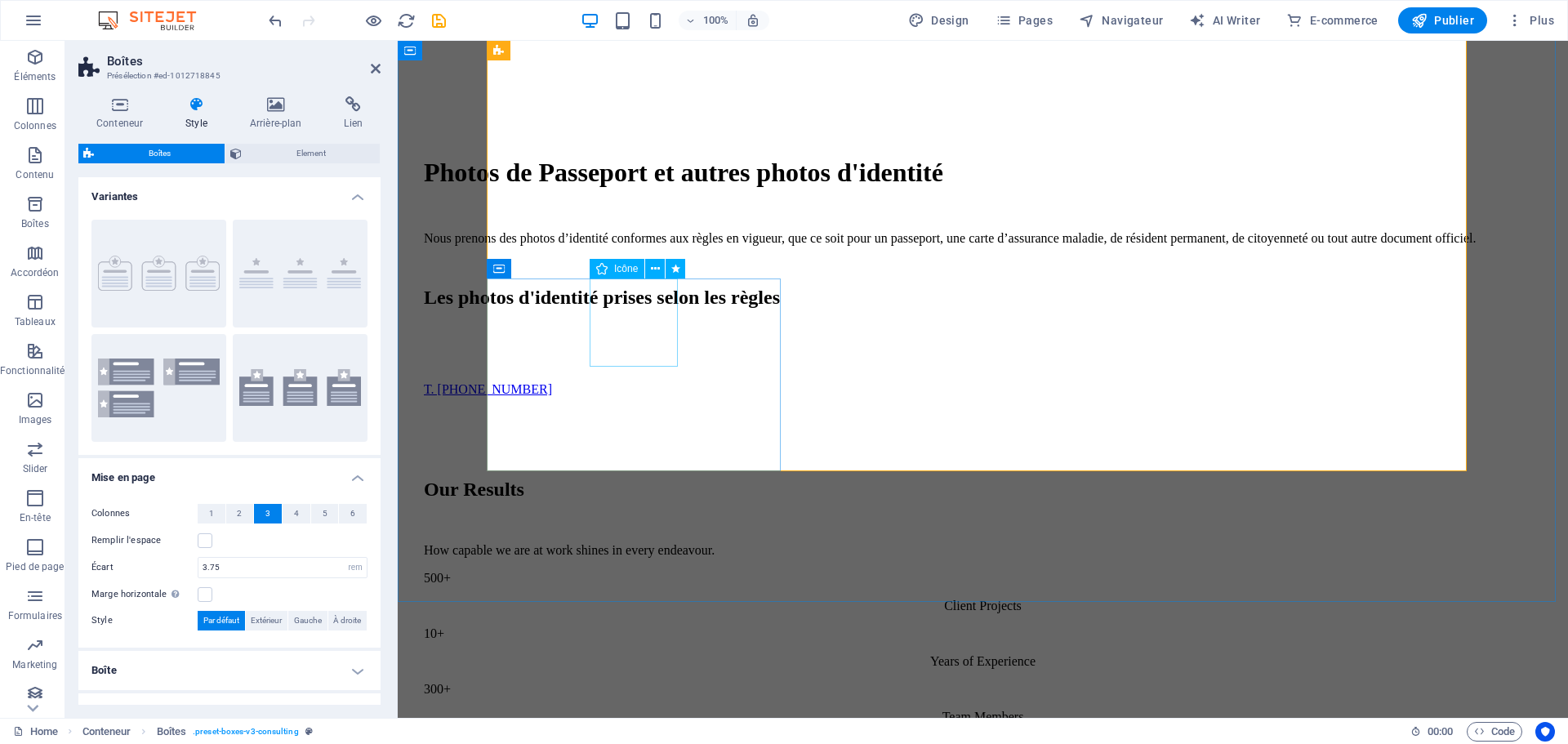
click at [657, 269] on icon at bounding box center [655, 269] width 9 height 17
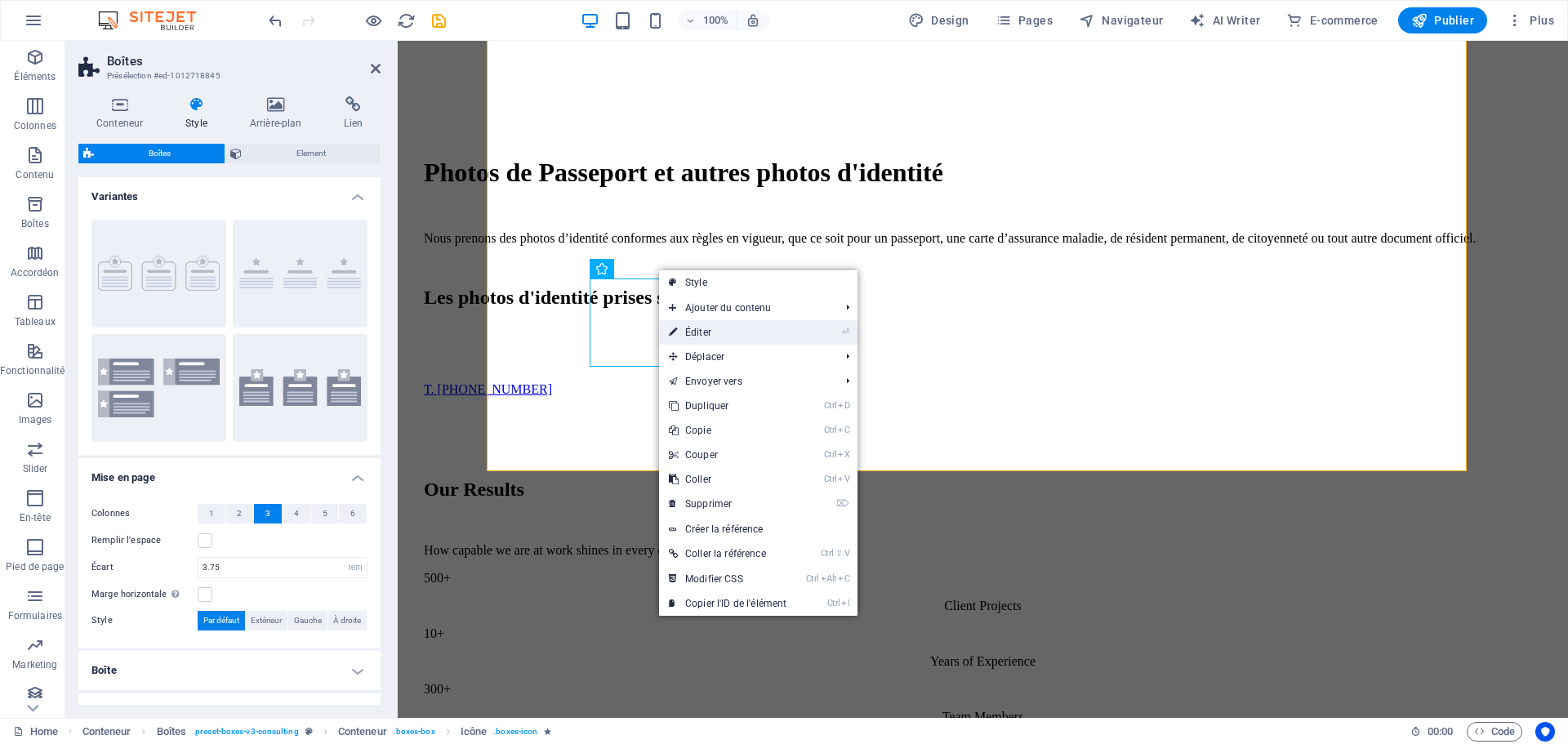
click at [727, 331] on link "⏎ Éditer" at bounding box center [727, 331] width 137 height 24
select select "xMidYMid"
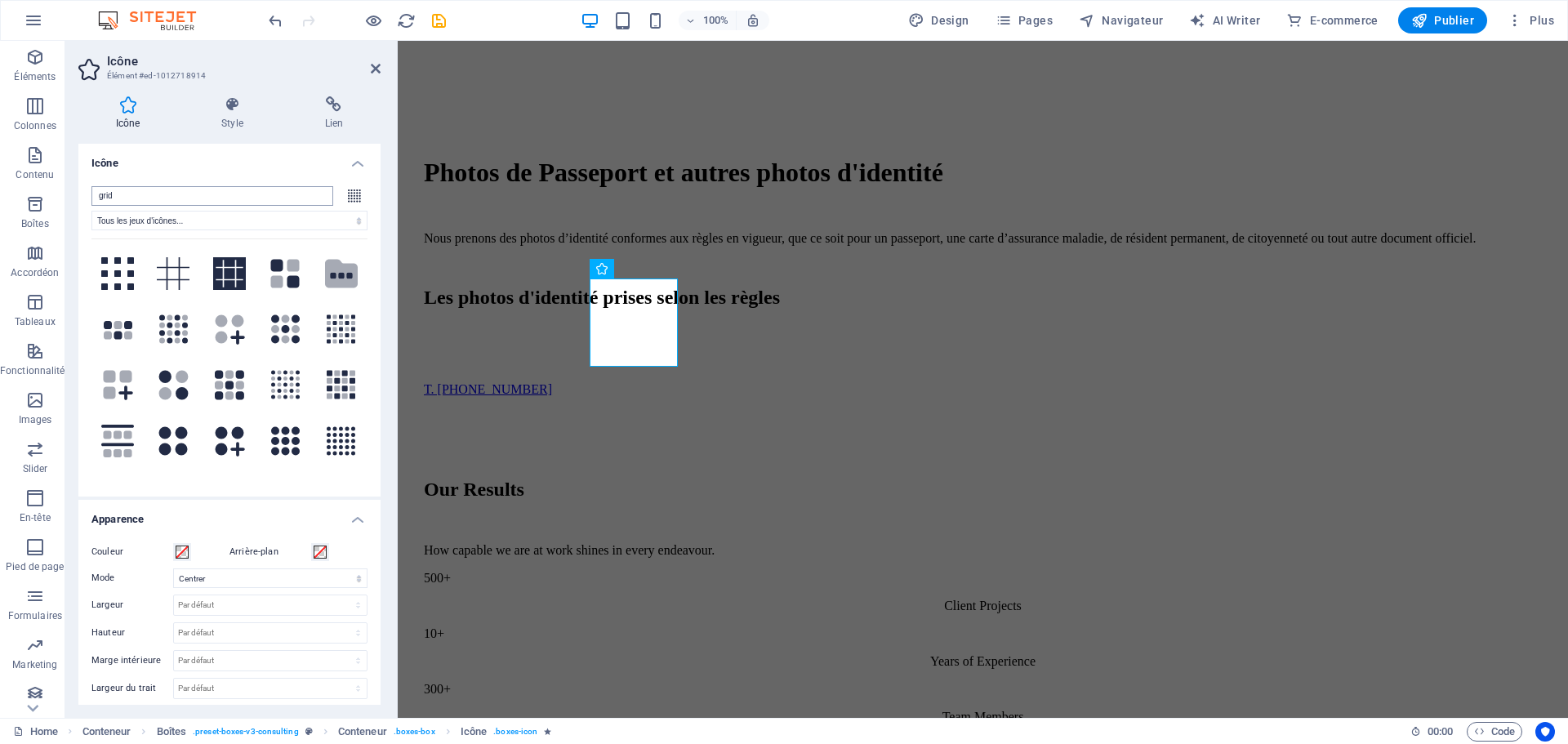
click at [121, 192] on input "grid" at bounding box center [212, 195] width 242 height 19
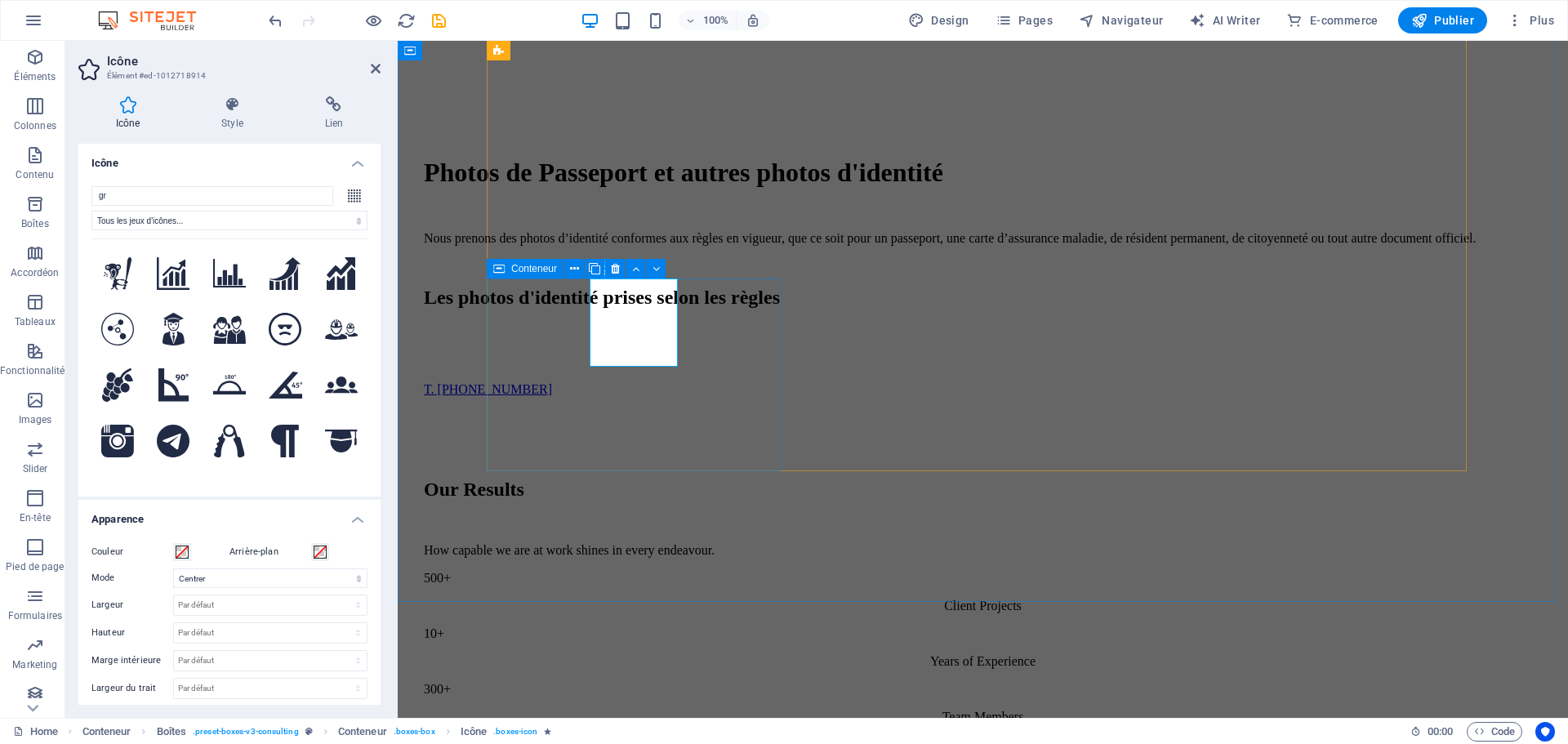
type input "g"
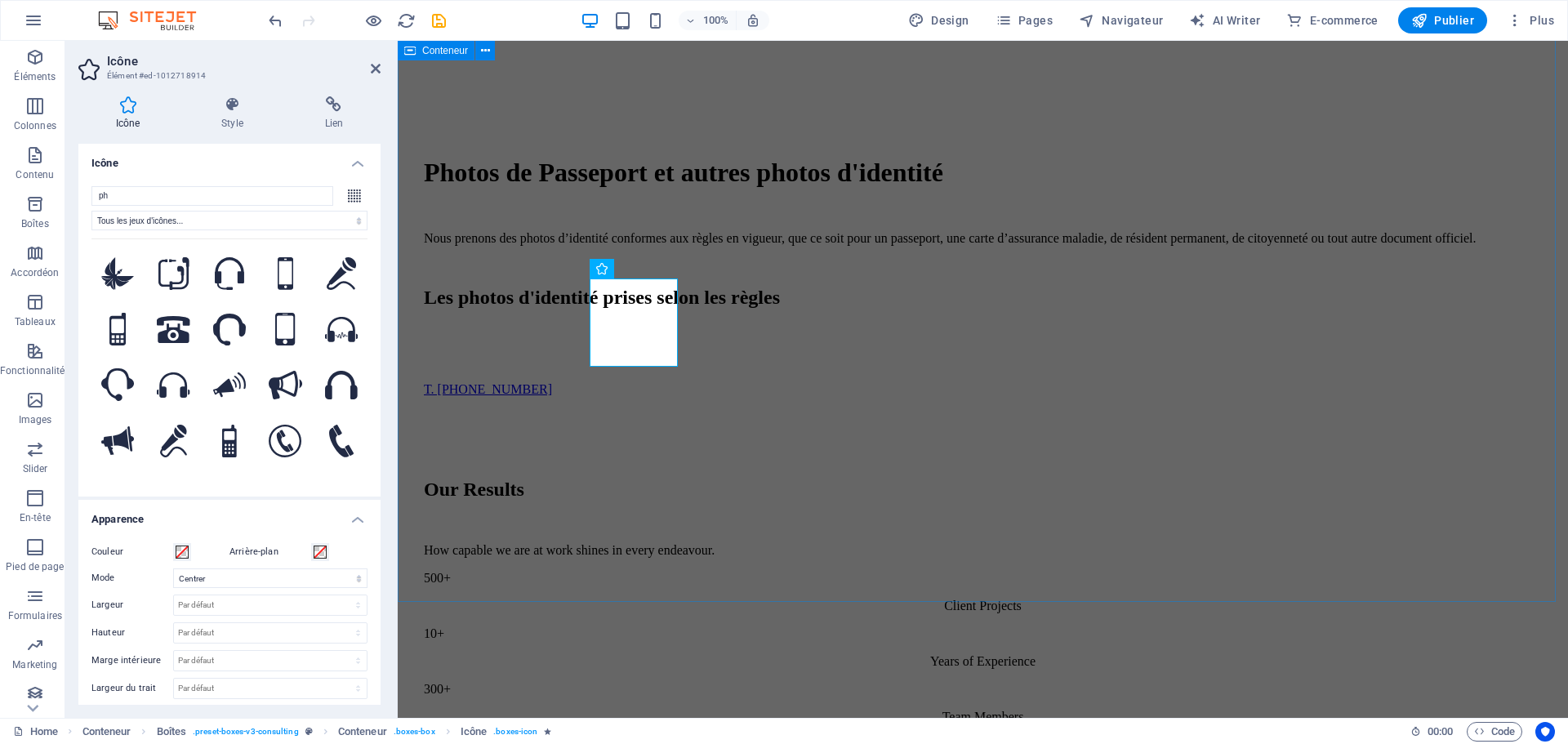
type input "p"
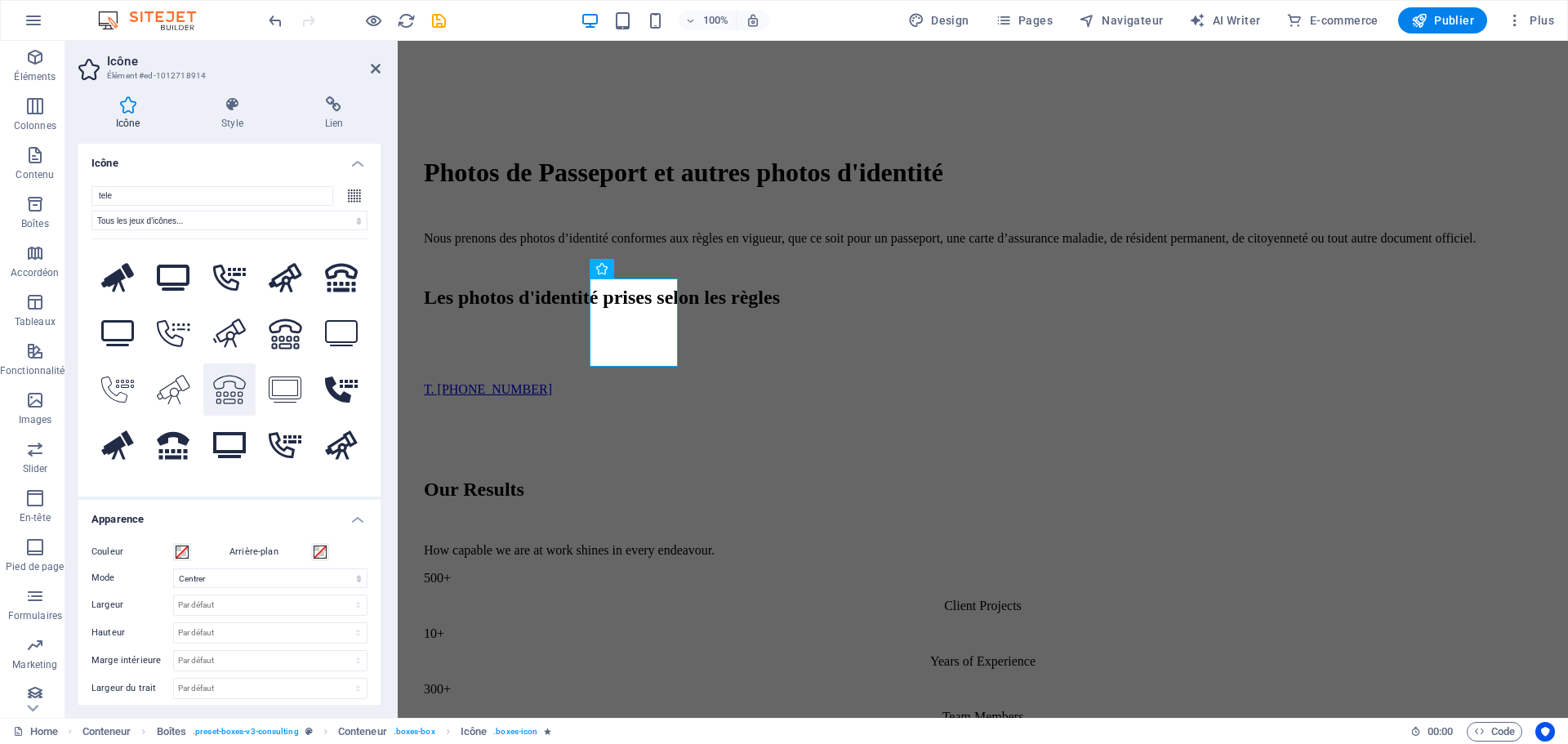
scroll to position [245, 0]
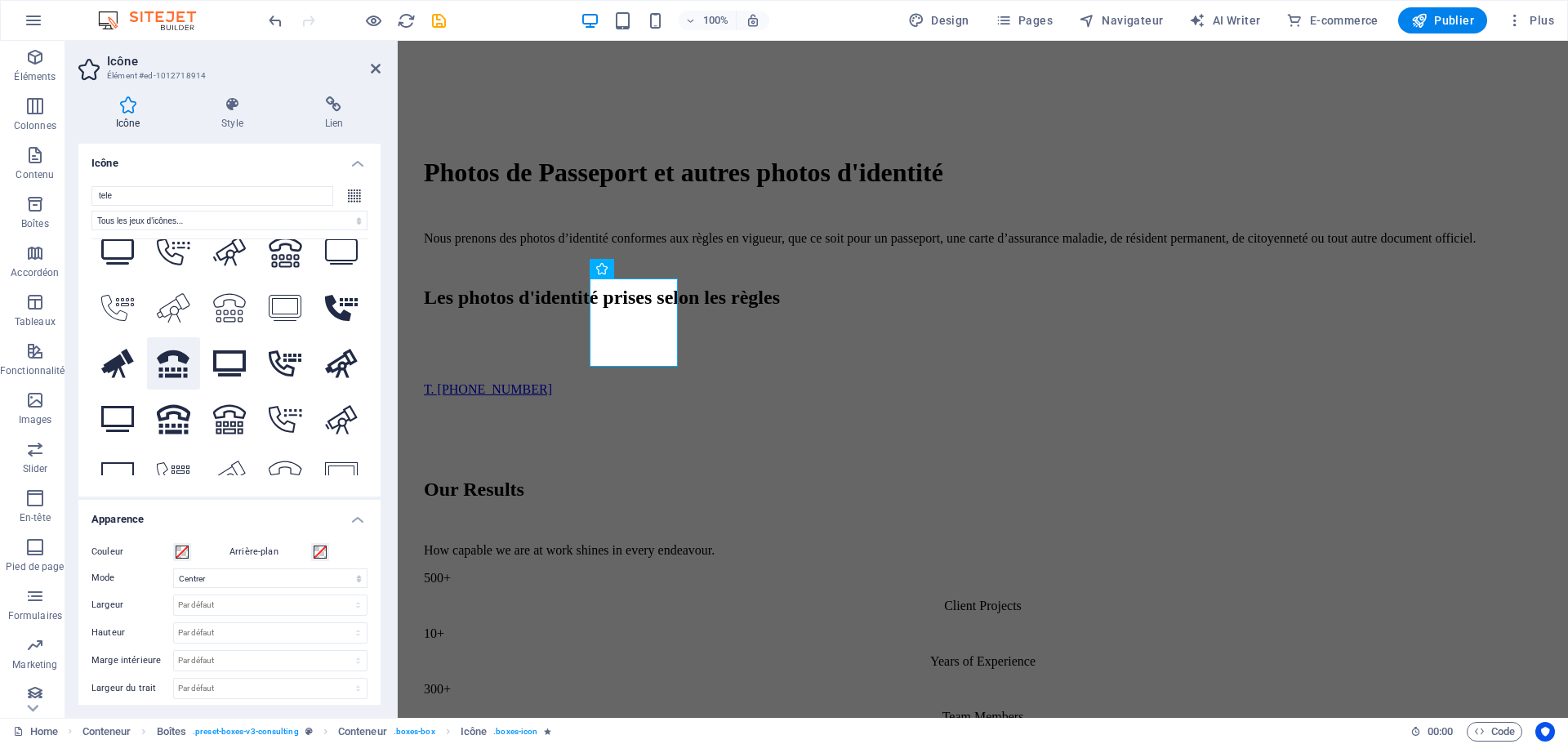
type input "tele"
click at [171, 365] on icon at bounding box center [172, 364] width 33 height 28
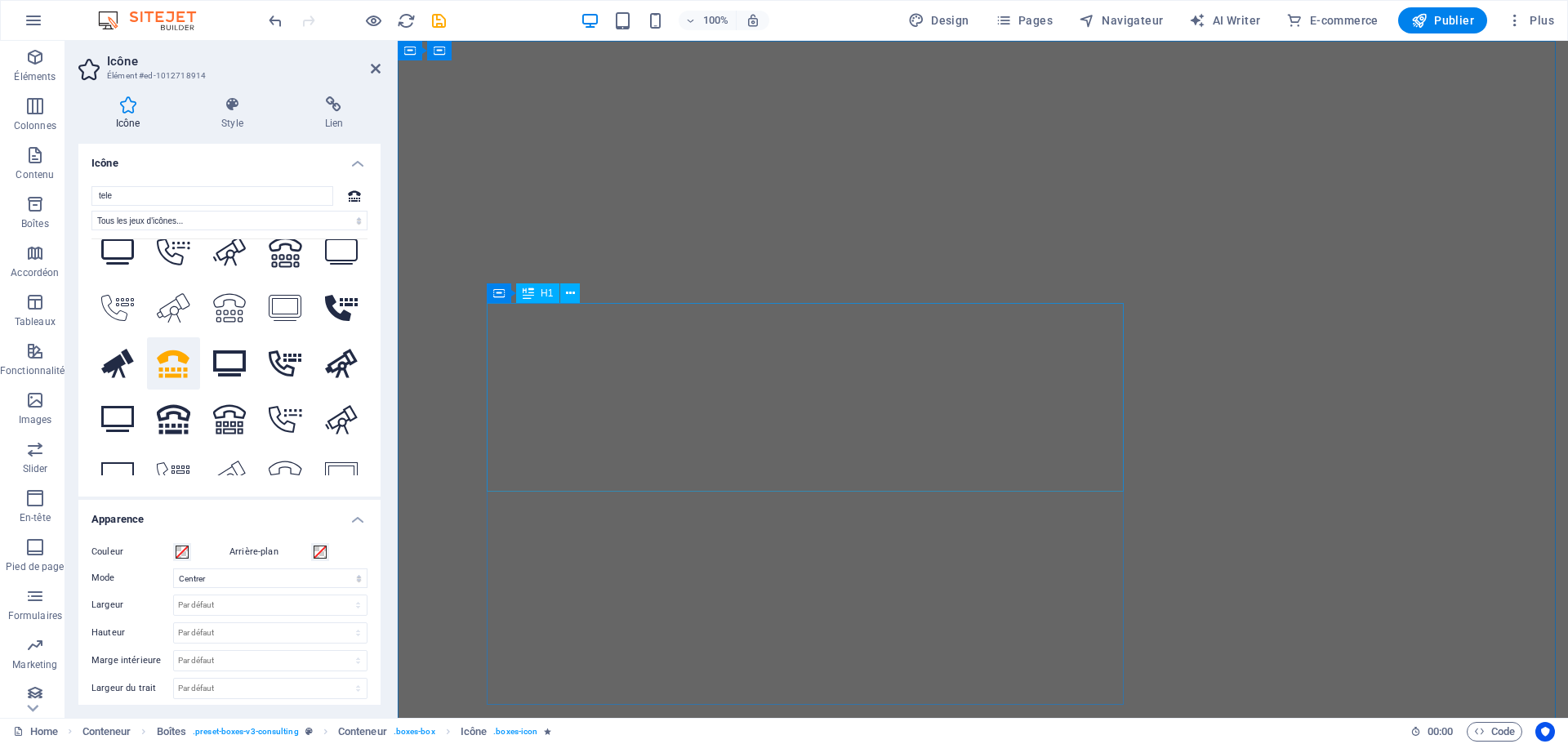
scroll to position [0, 0]
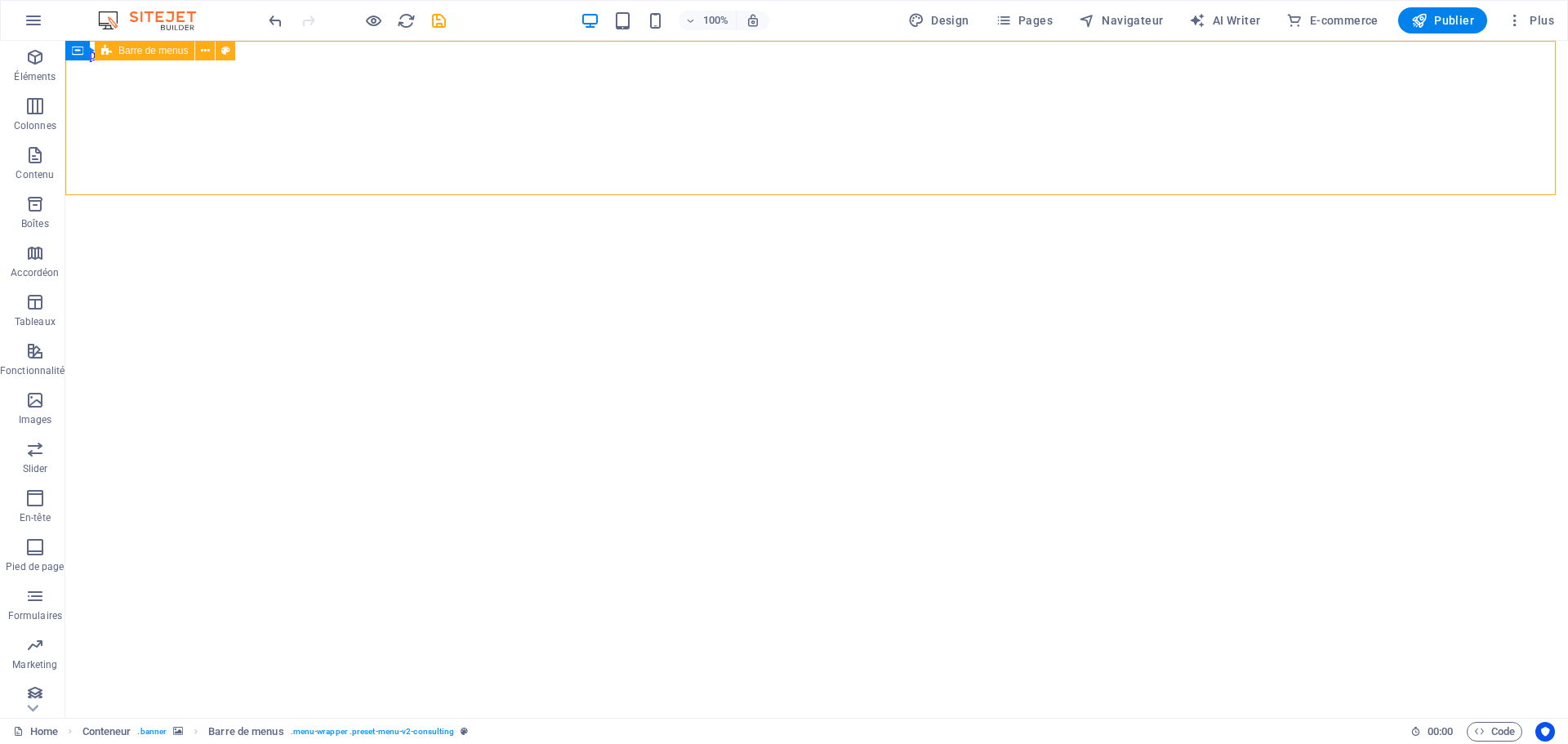
select select "rem"
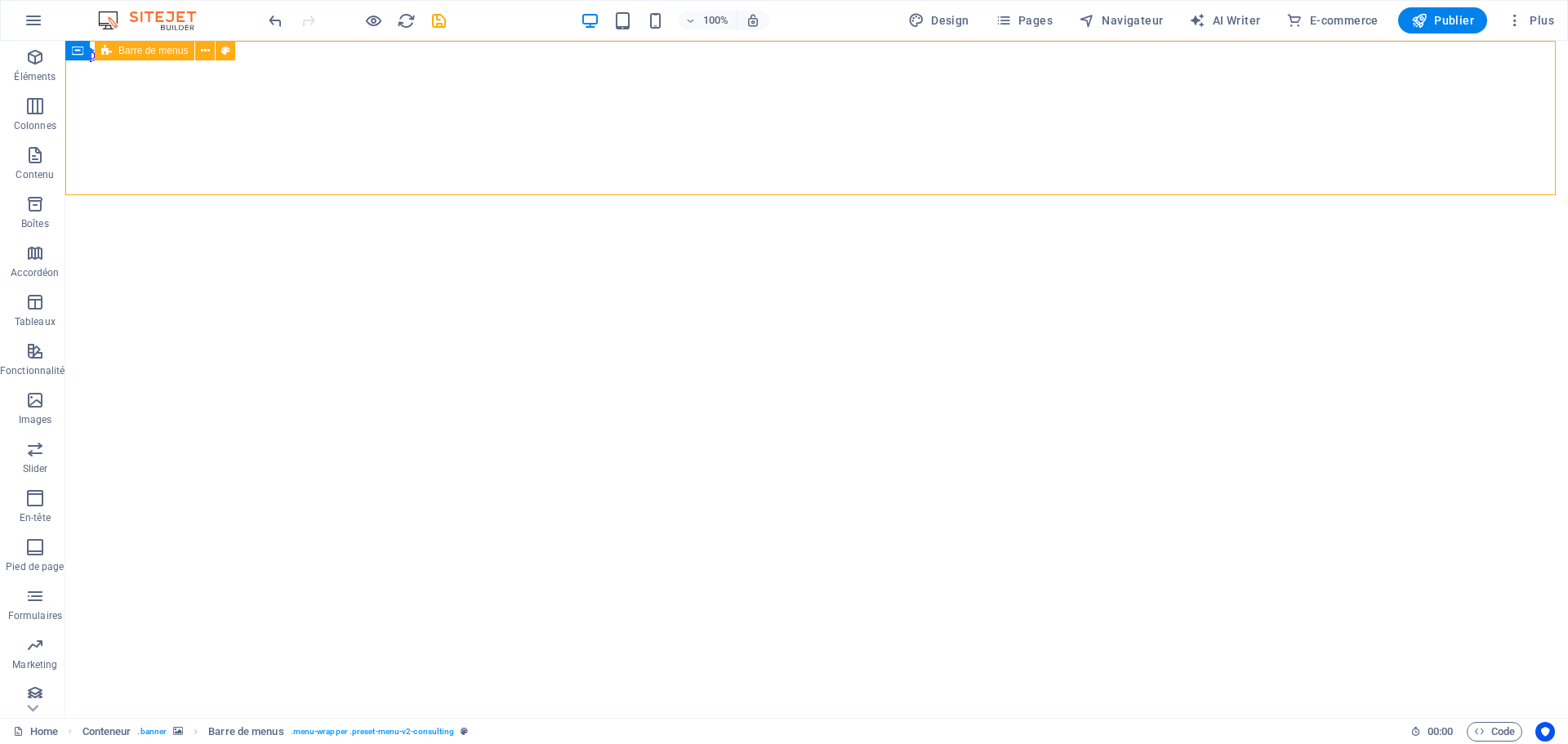
select select "rem"
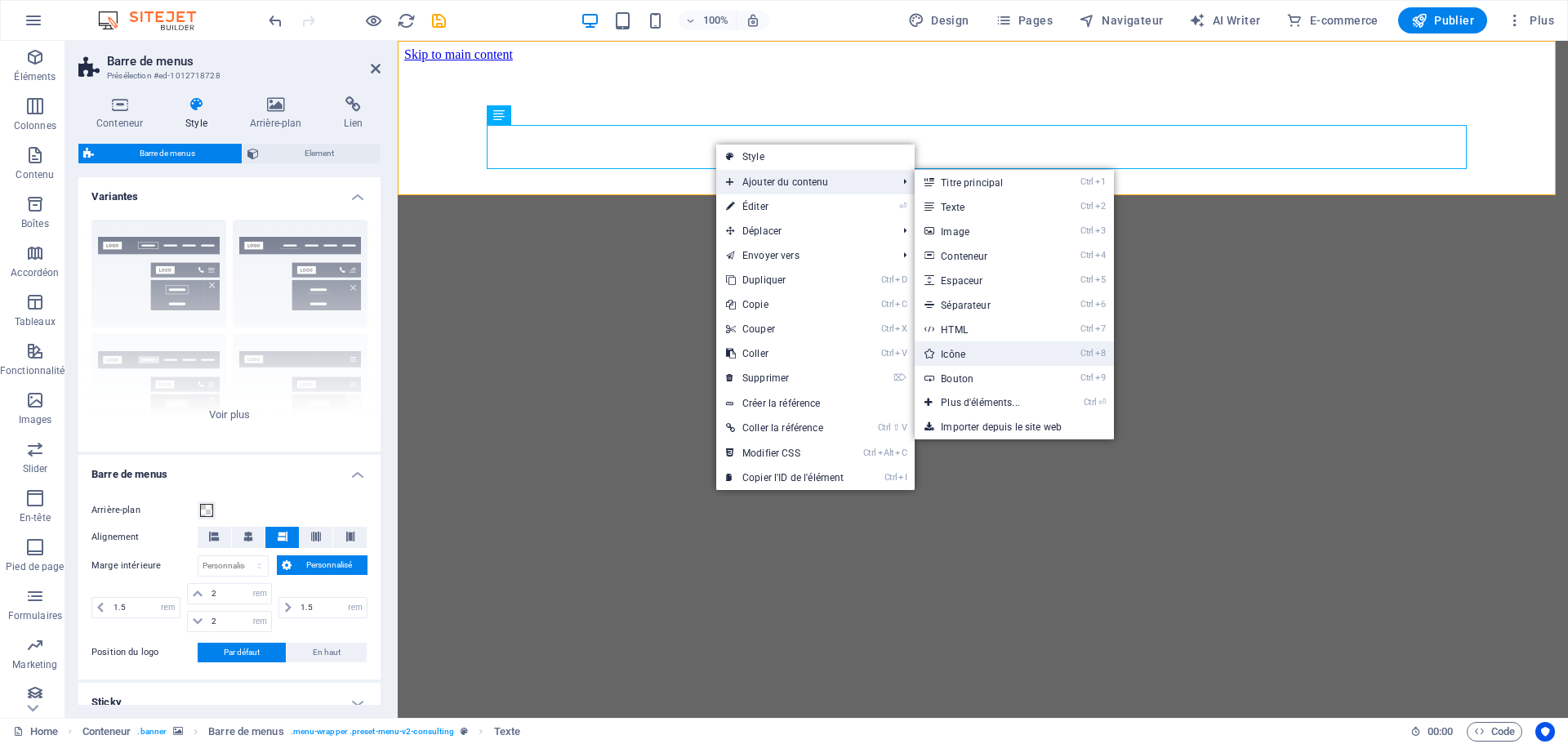
click at [956, 357] on link "Ctrl 8 Icône" at bounding box center [984, 353] width 138 height 24
select select "xMidYMid"
select select "px"
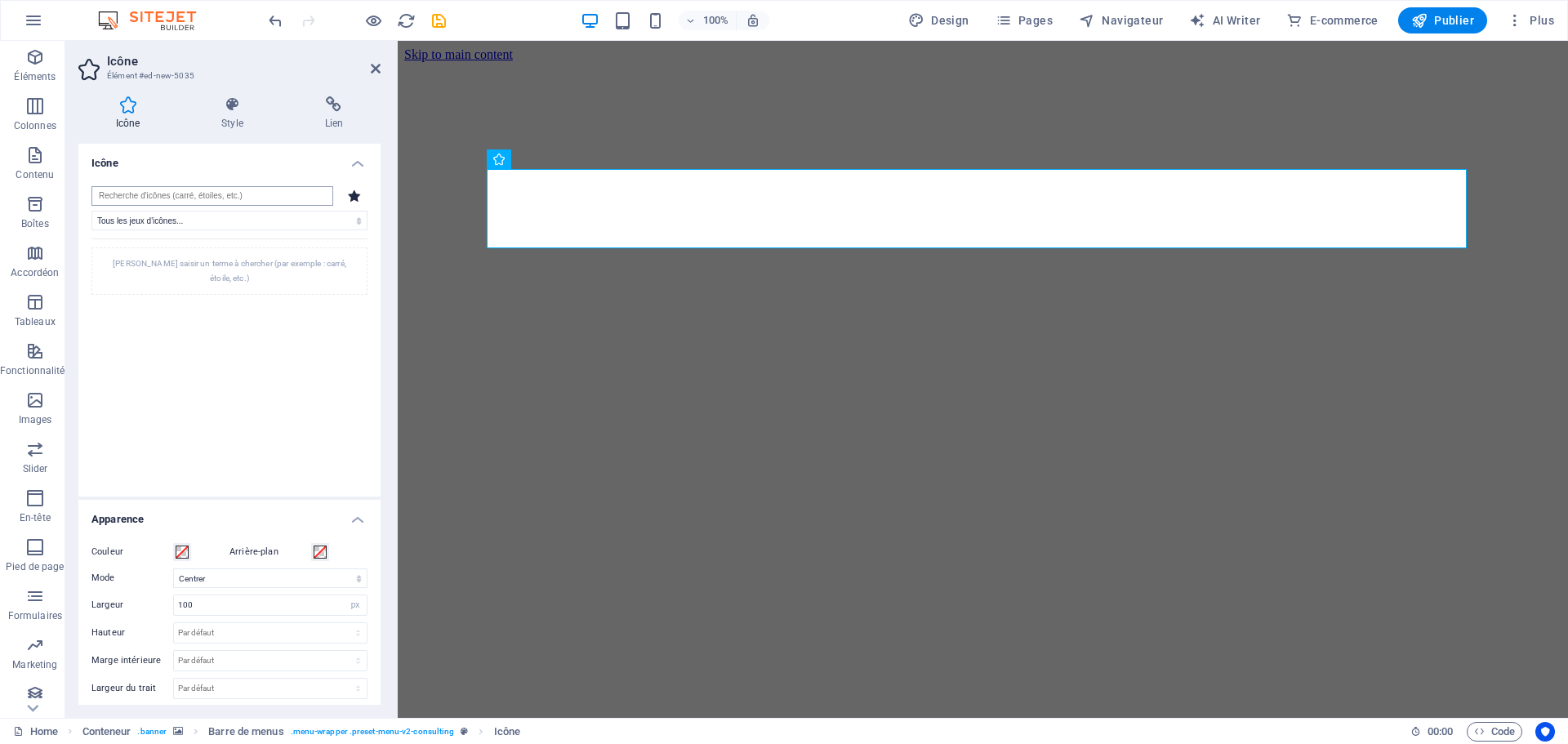
click at [261, 190] on input "search" at bounding box center [212, 195] width 242 height 19
type input "telep"
click at [176, 278] on icon at bounding box center [172, 273] width 33 height 33
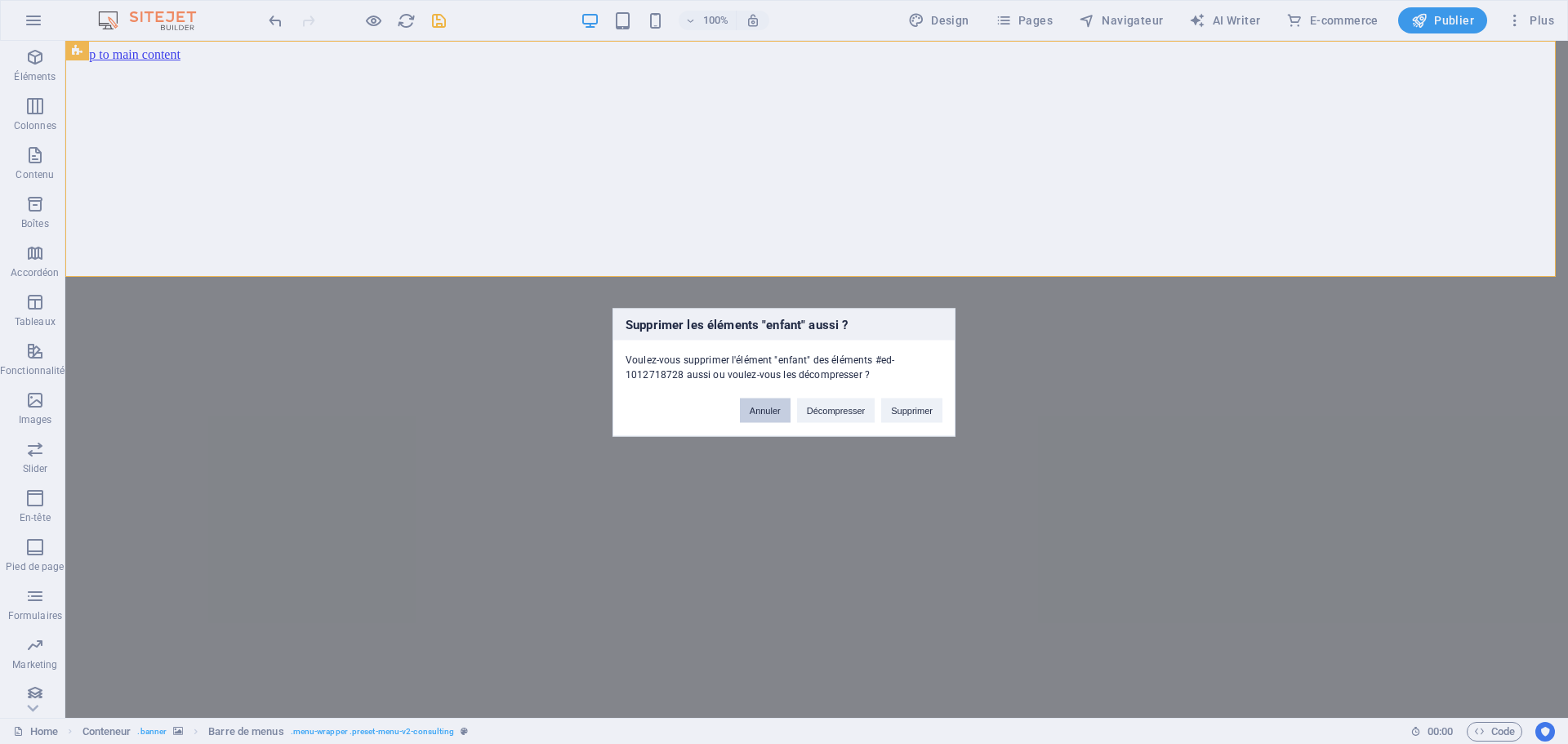
click at [758, 421] on button "Annuler" at bounding box center [765, 409] width 50 height 24
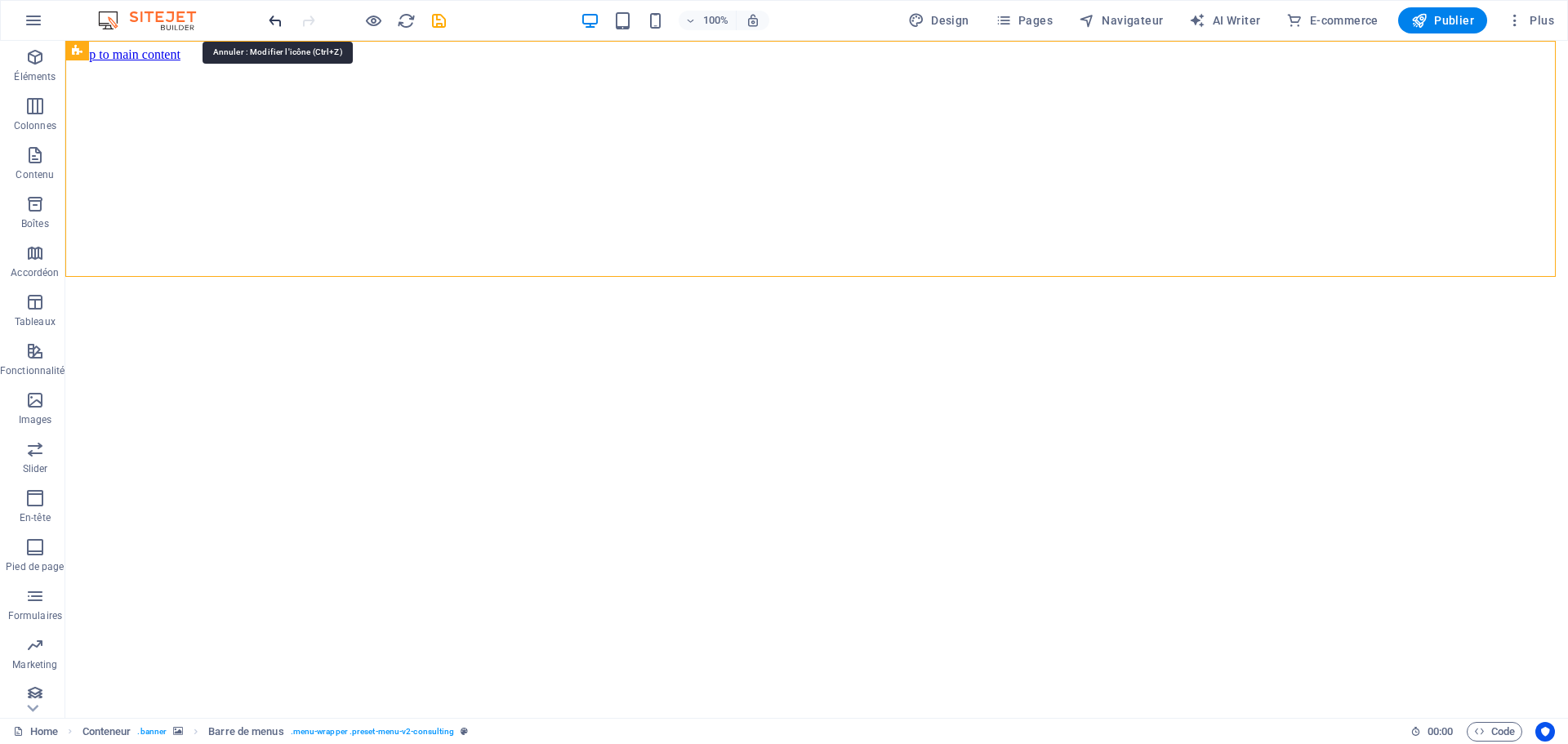
click at [271, 23] on icon "undo" at bounding box center [275, 21] width 18 height 18
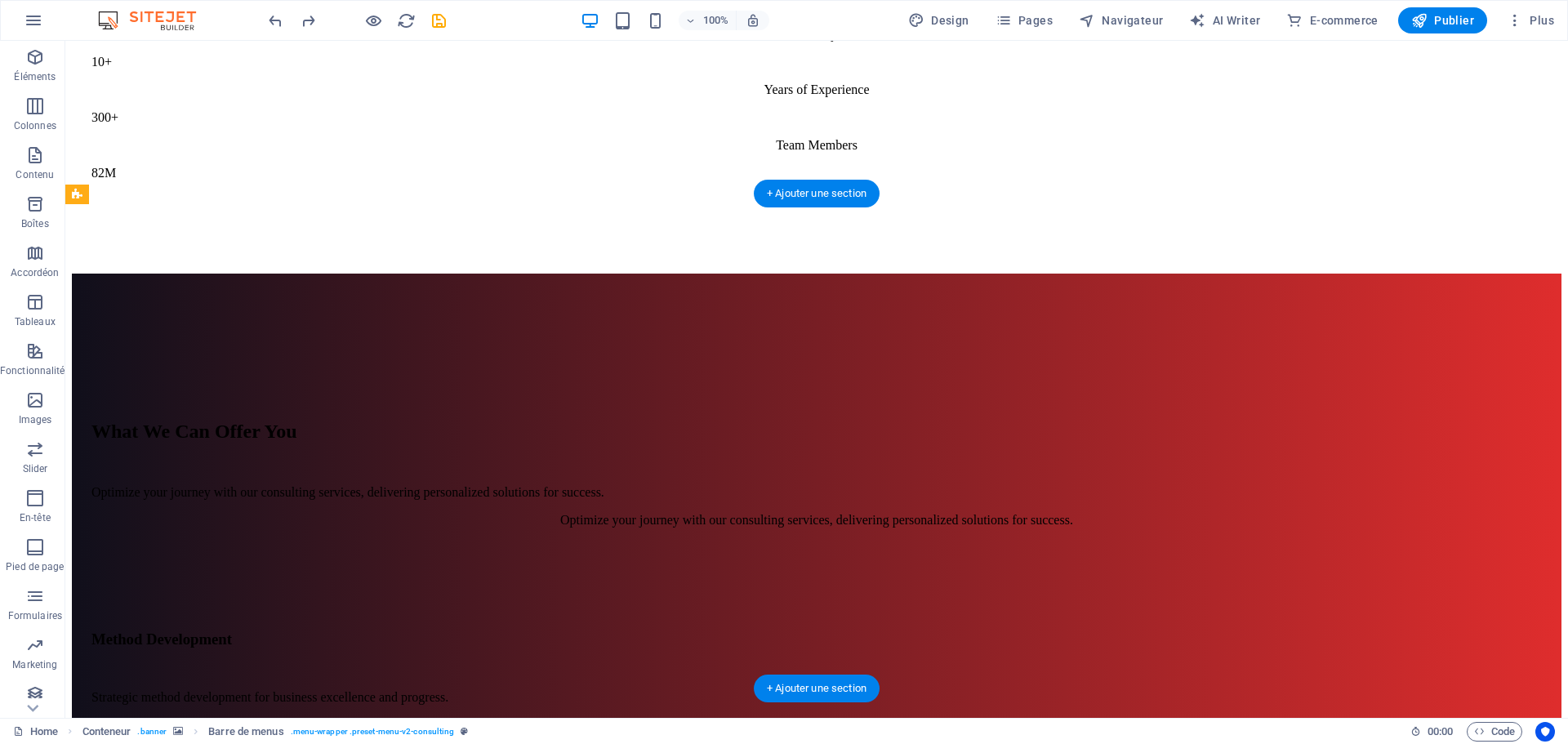
scroll to position [1388, 0]
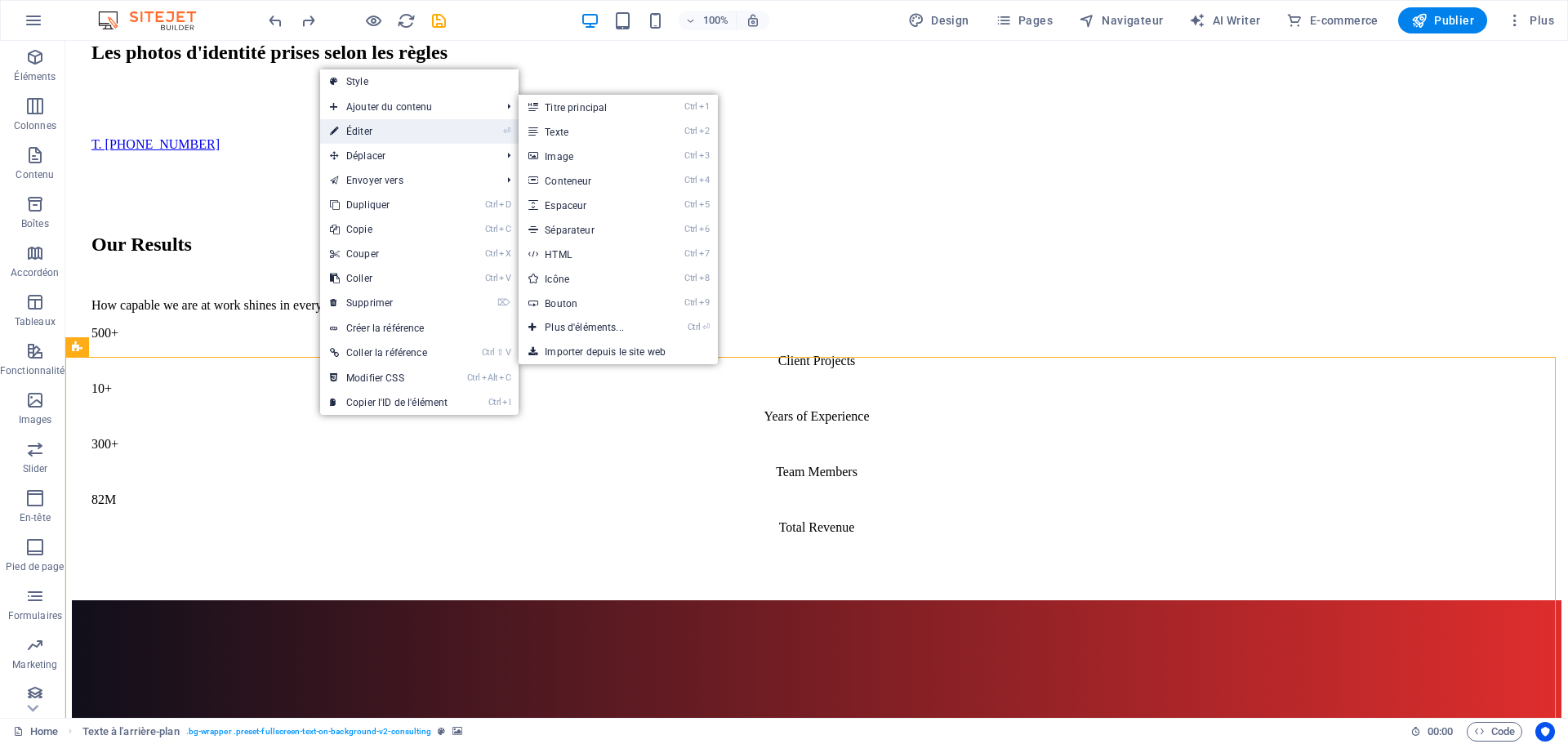
click at [383, 132] on link "⏎ Éditer" at bounding box center [388, 131] width 137 height 24
select select "px"
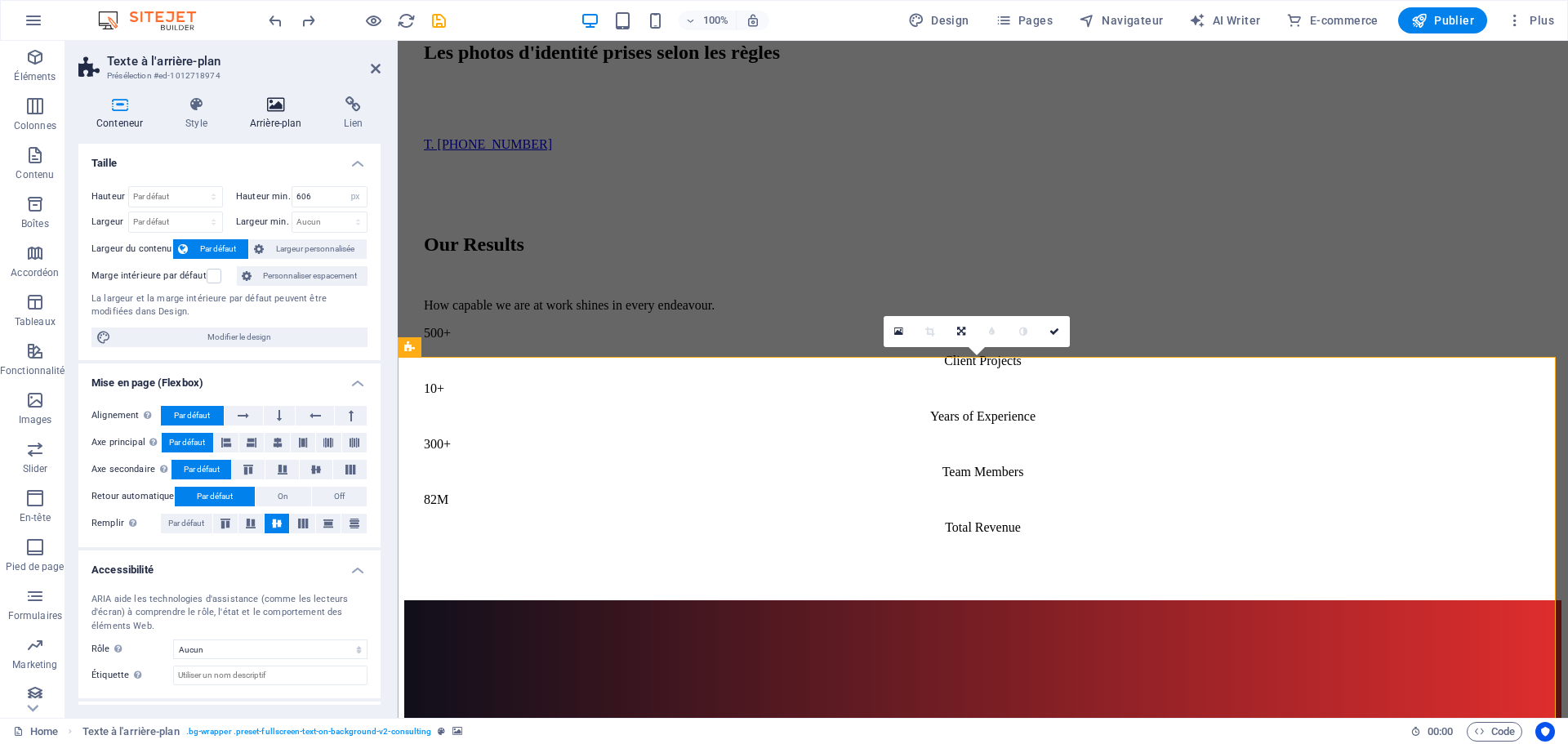
click at [280, 118] on h4 "Arrière-plan" at bounding box center [279, 113] width 95 height 34
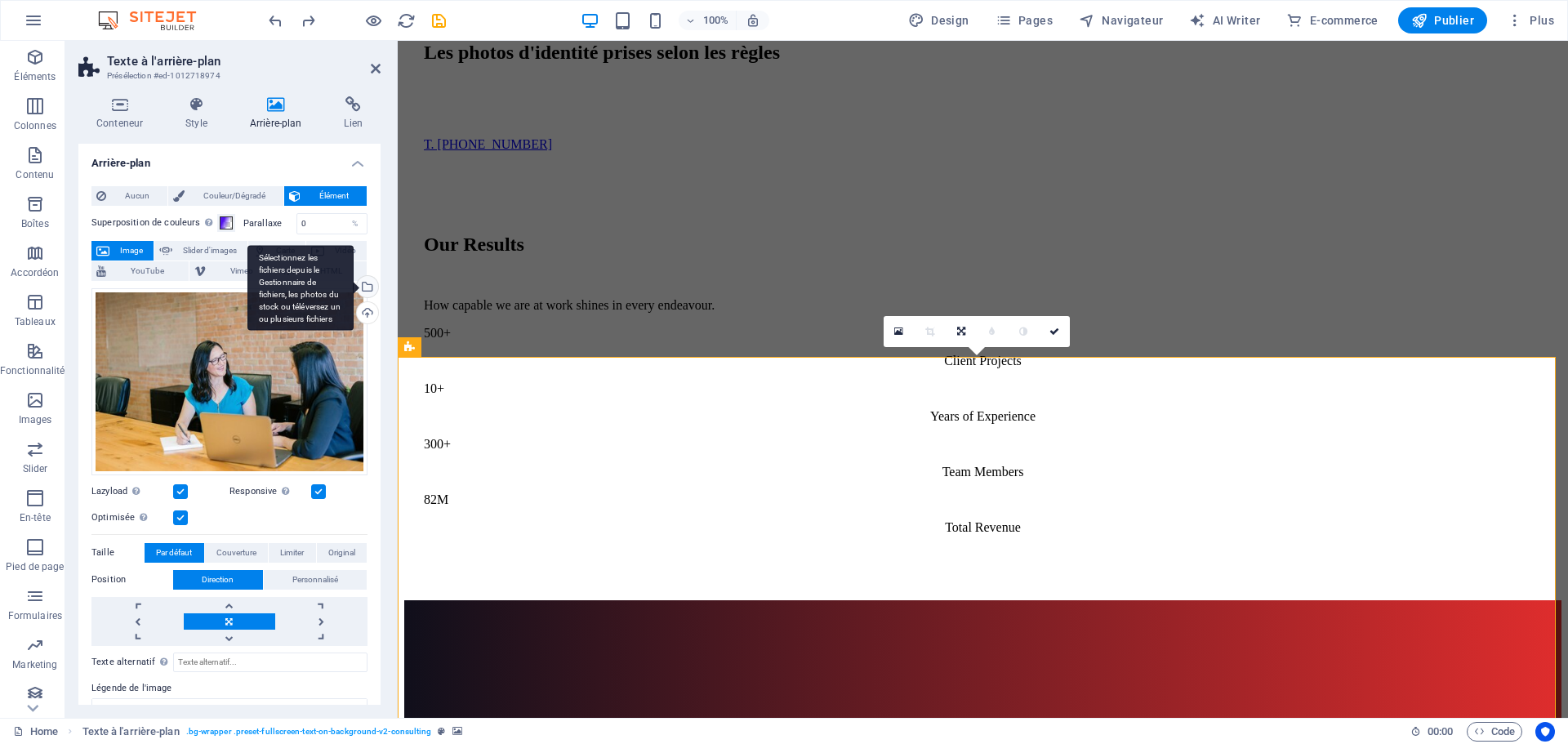
click at [362, 284] on div "Sélectionnez les fichiers depuis le Gestionnaire de fichiers, les photos du sto…" at bounding box center [365, 288] width 24 height 24
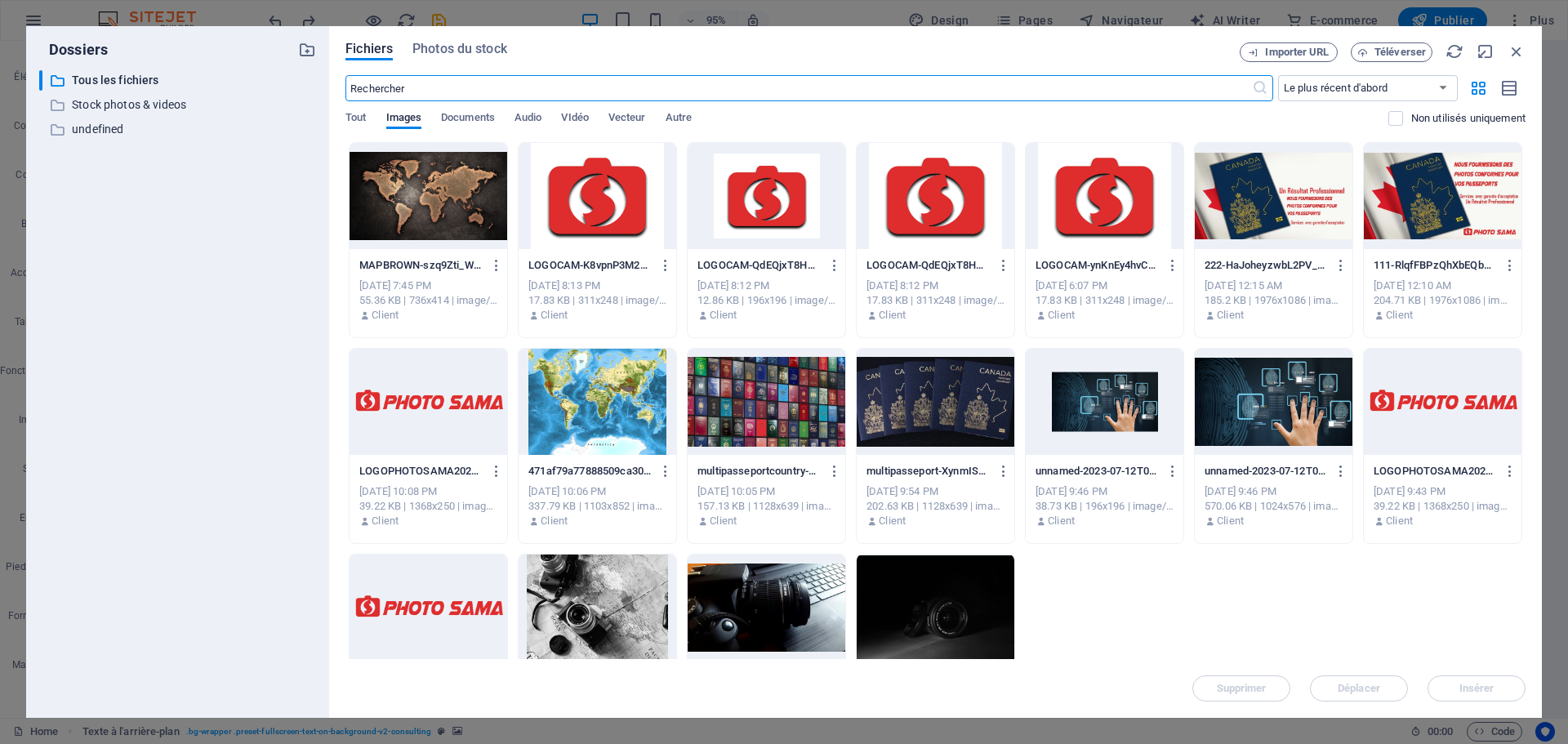
scroll to position [1540, 0]
click at [404, 204] on div at bounding box center [429, 196] width 157 height 106
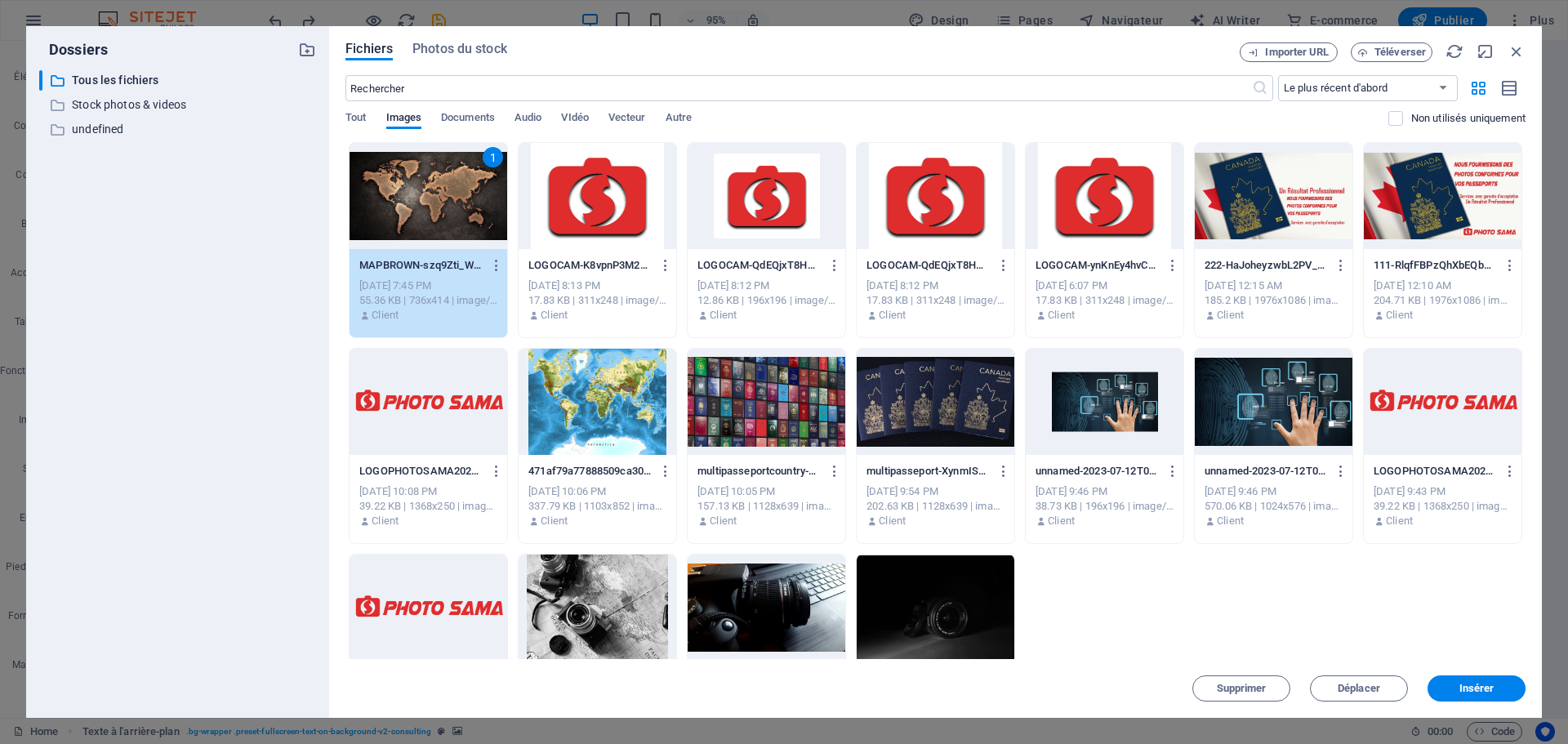
click at [409, 203] on div "1" at bounding box center [429, 196] width 157 height 106
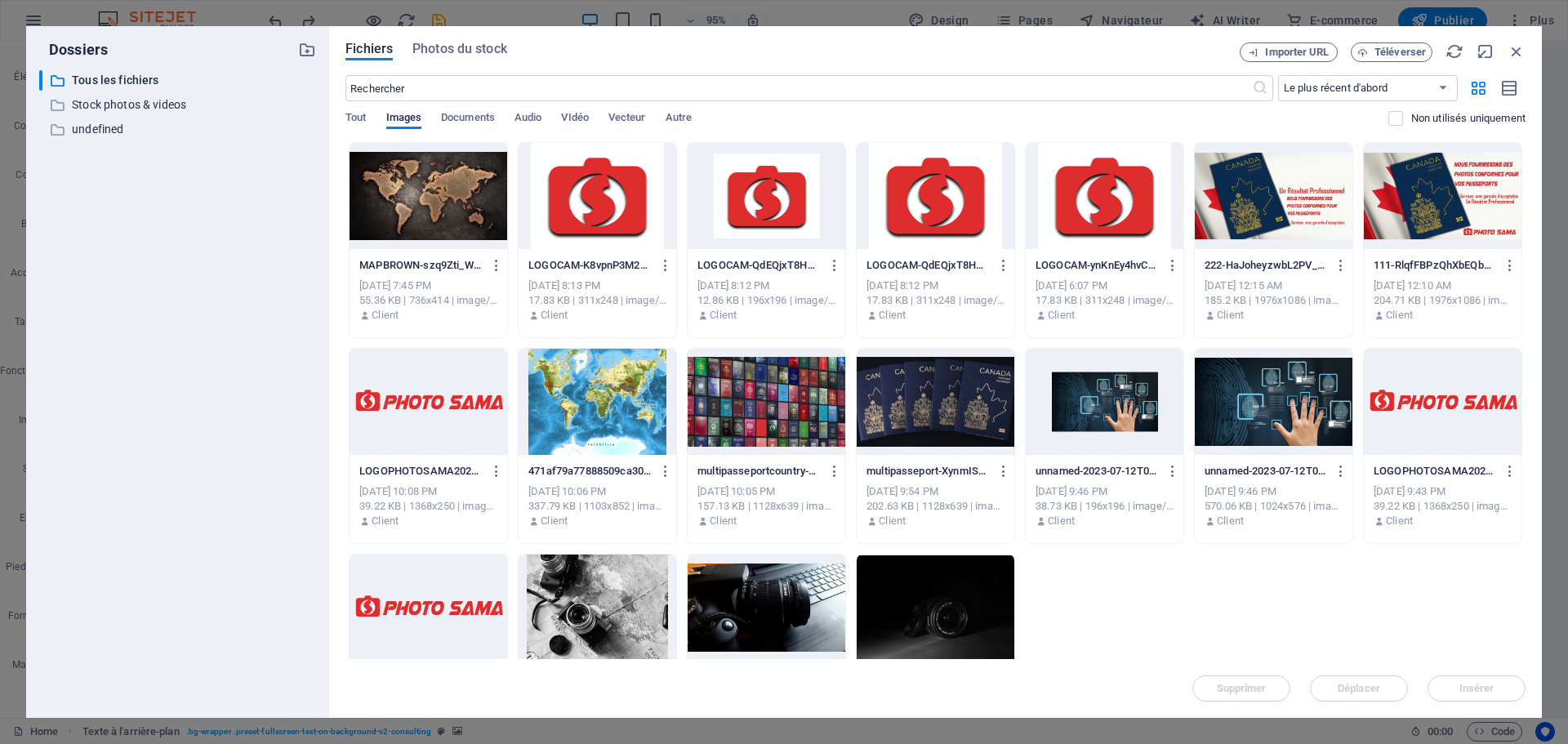
click at [409, 203] on div at bounding box center [429, 196] width 157 height 106
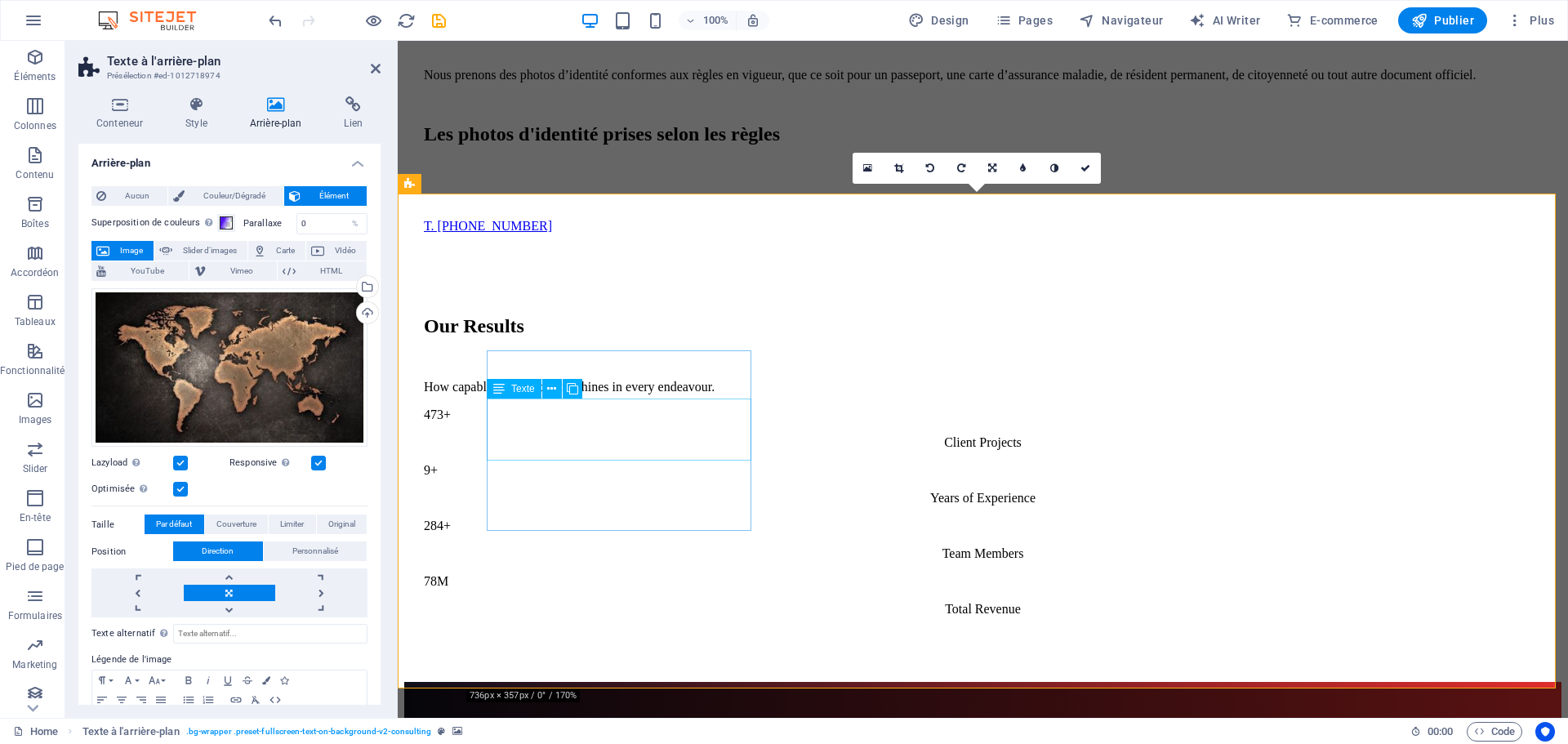
scroll to position [1552, 0]
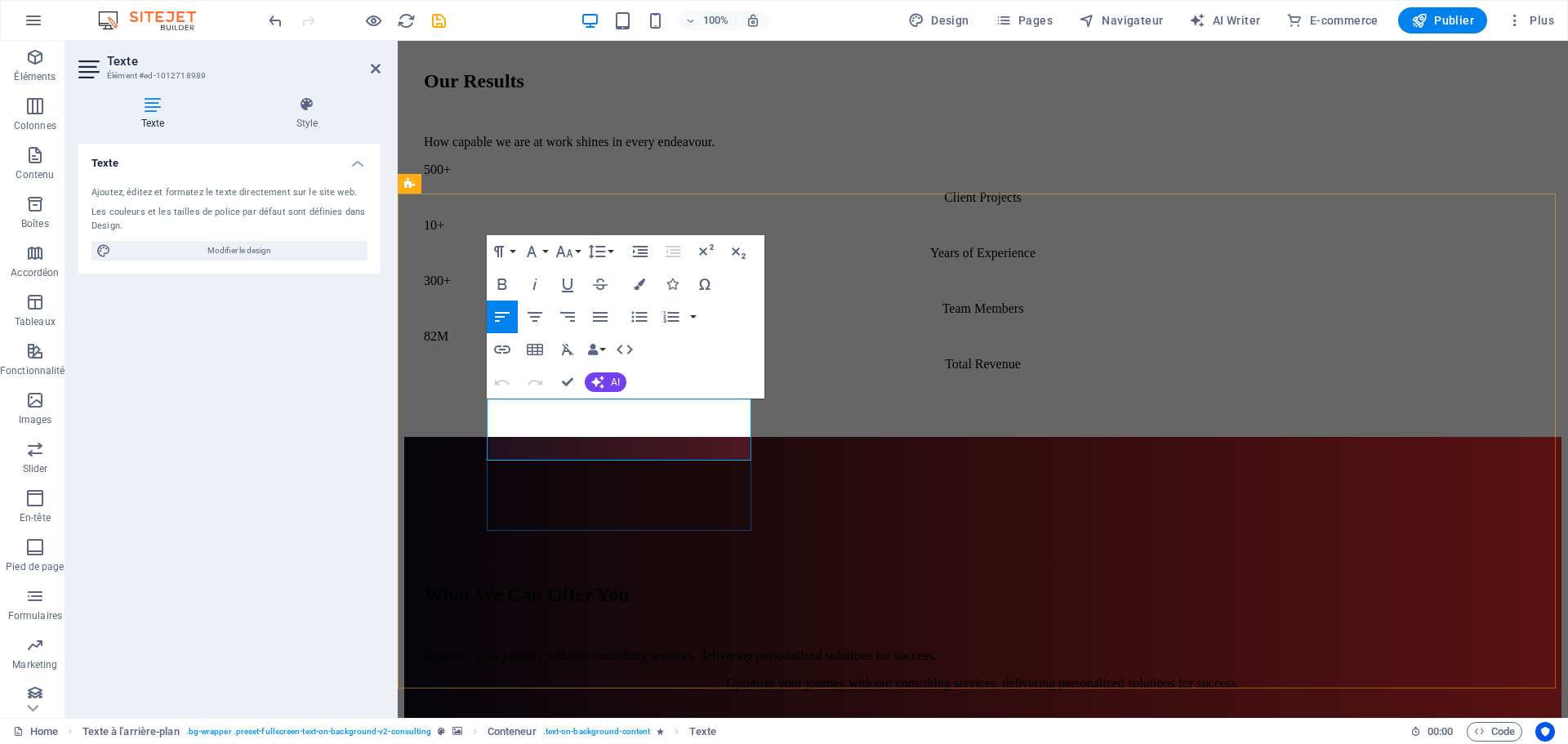
drag, startPoint x: 608, startPoint y: 448, endPoint x: 496, endPoint y: 405, distance: 120.0
drag, startPoint x: 597, startPoint y: 451, endPoint x: 495, endPoint y: 409, distance: 110.3
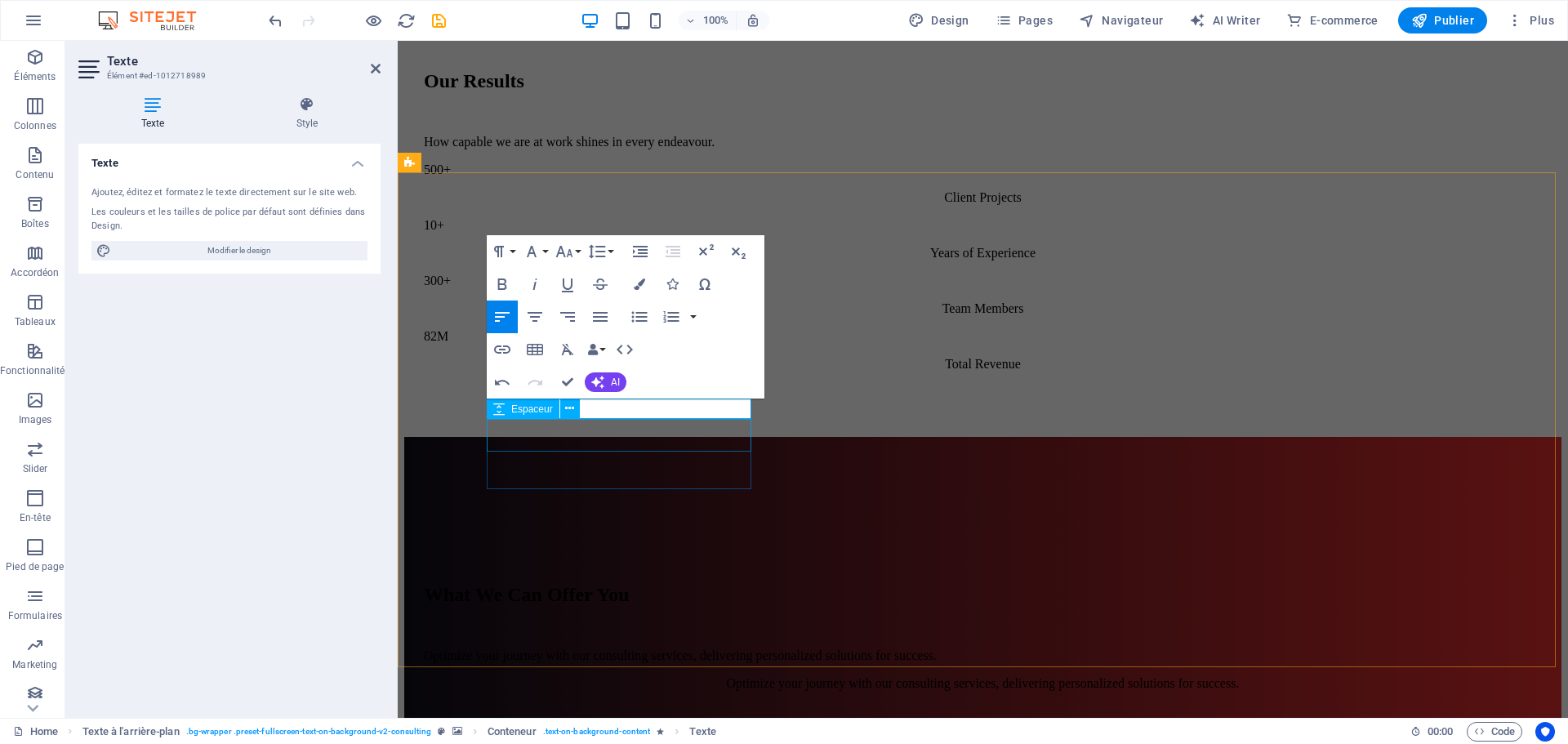
scroll to position [865, 6]
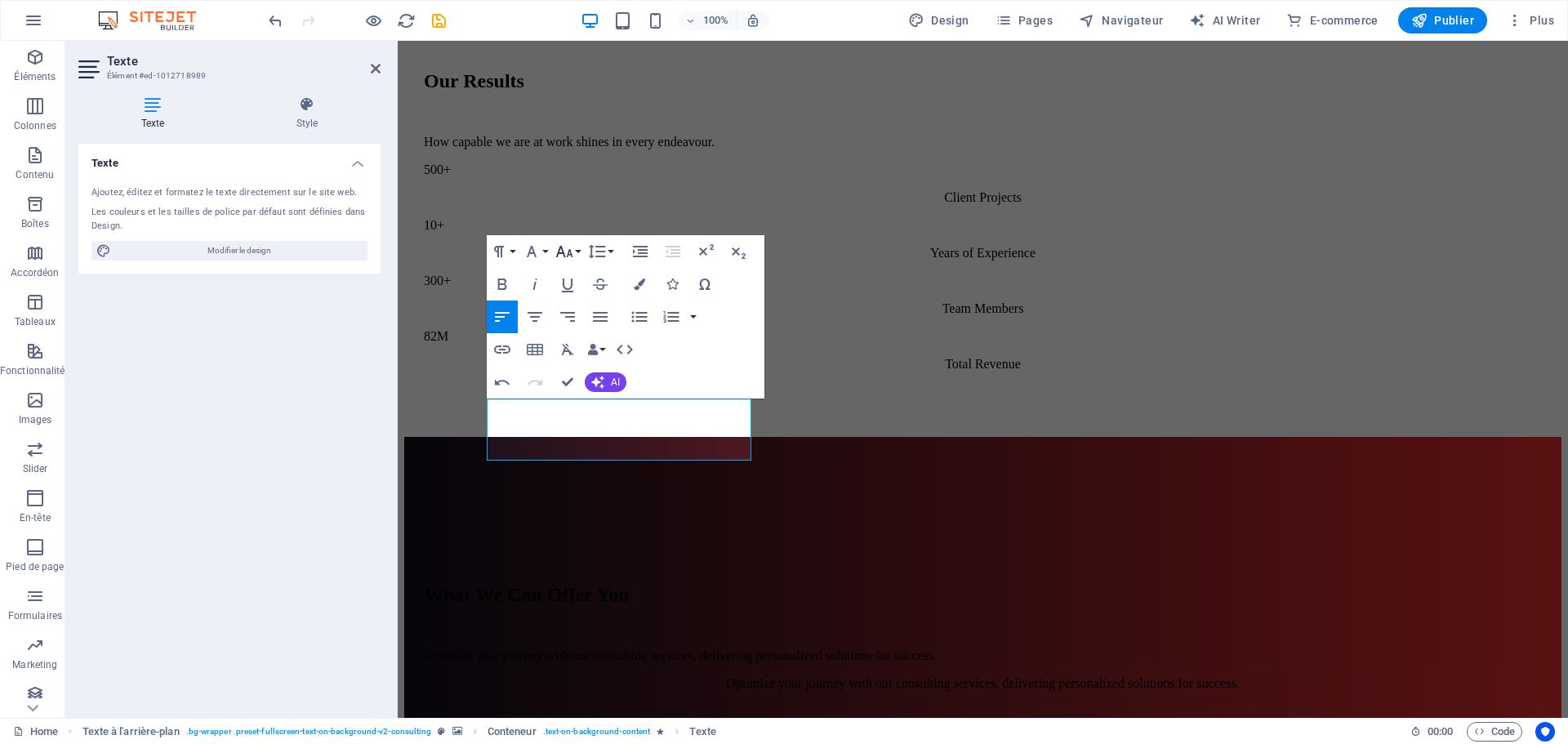
click at [571, 250] on icon "button" at bounding box center [563, 251] width 19 height 19
click at [575, 346] on link "30" at bounding box center [581, 347] width 59 height 24
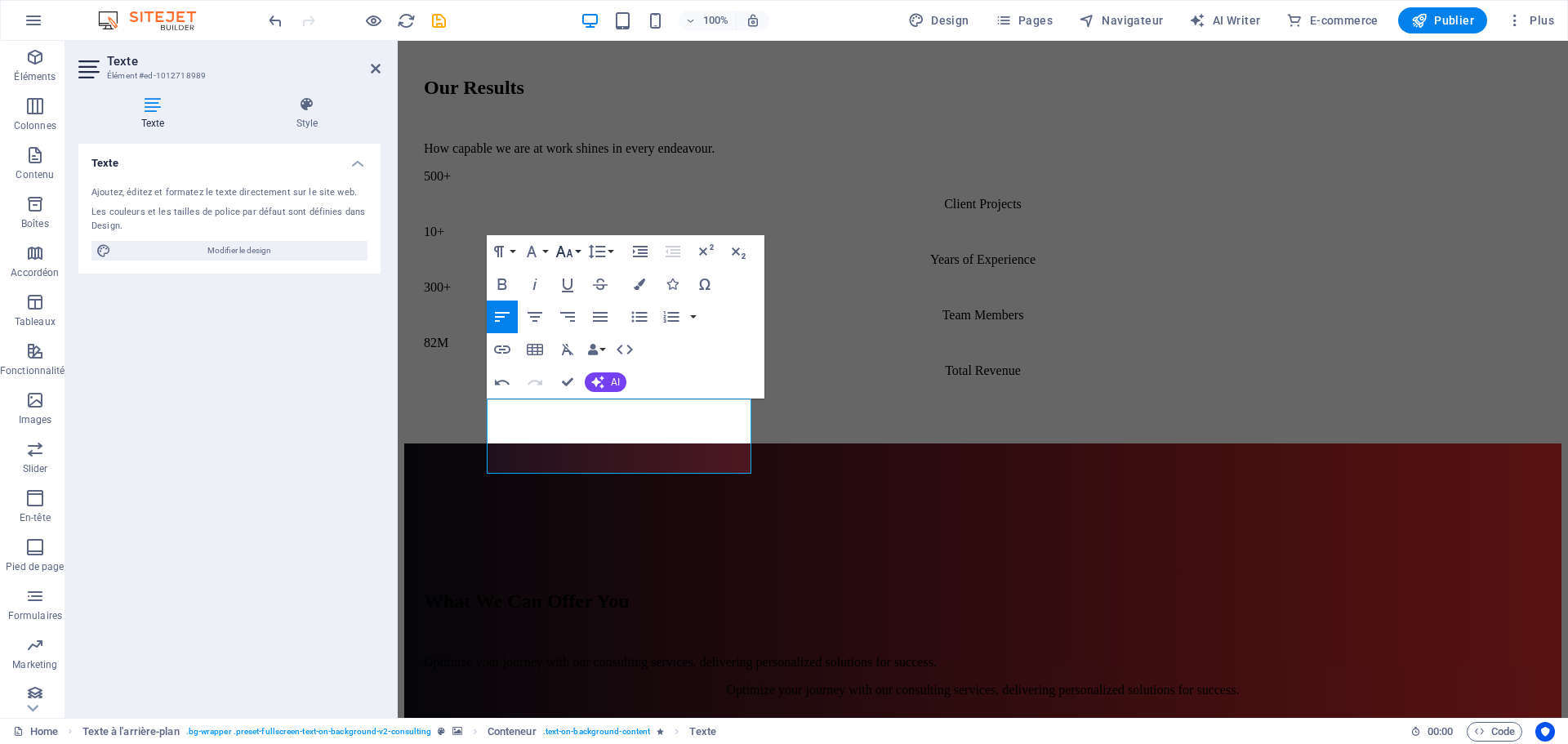
click at [578, 246] on button "Font Size" at bounding box center [567, 251] width 31 height 33
click at [570, 418] on link "60" at bounding box center [581, 421] width 59 height 24
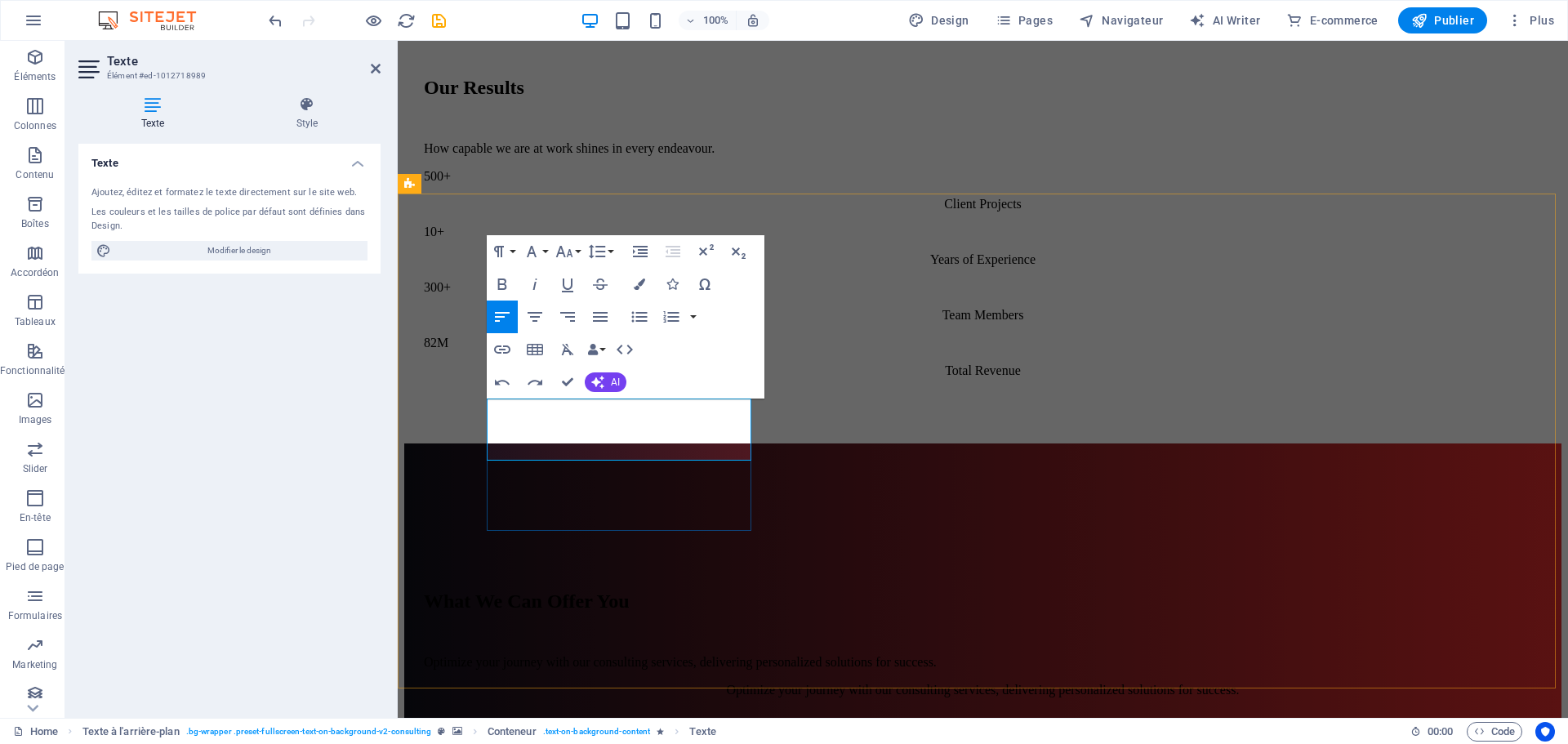
scroll to position [1552, 0]
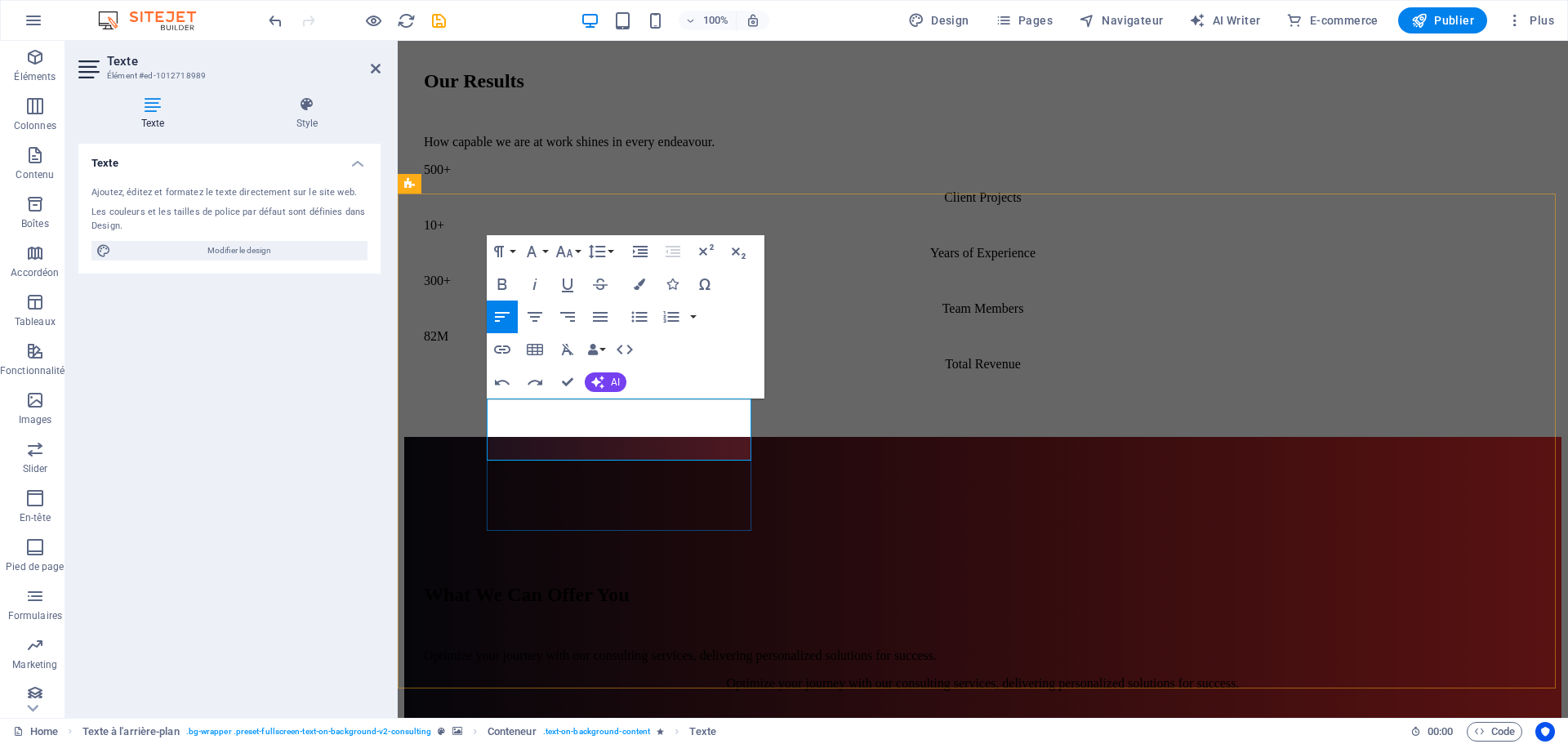
click at [584, 259] on div "Paragraph Format Normal Heading 1 Heading 2 Heading 3 Heading 4 Heading 5 Headi…" at bounding box center [551, 251] width 130 height 33
click at [575, 255] on button "Font Size" at bounding box center [567, 251] width 31 height 33
drag, startPoint x: 575, startPoint y: 444, endPoint x: 177, endPoint y: 403, distance: 400.1
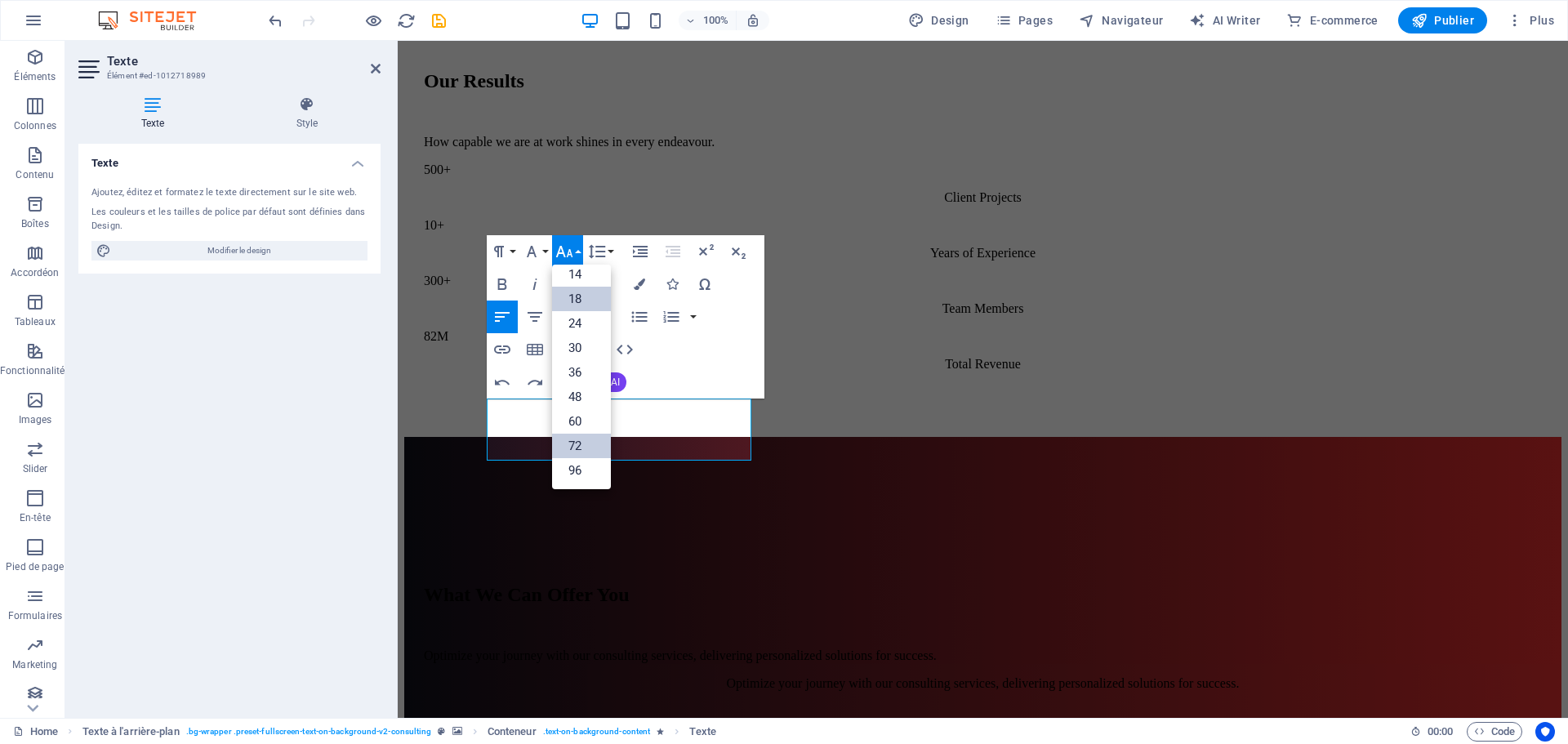
click at [575, 444] on link "72" at bounding box center [581, 445] width 59 height 24
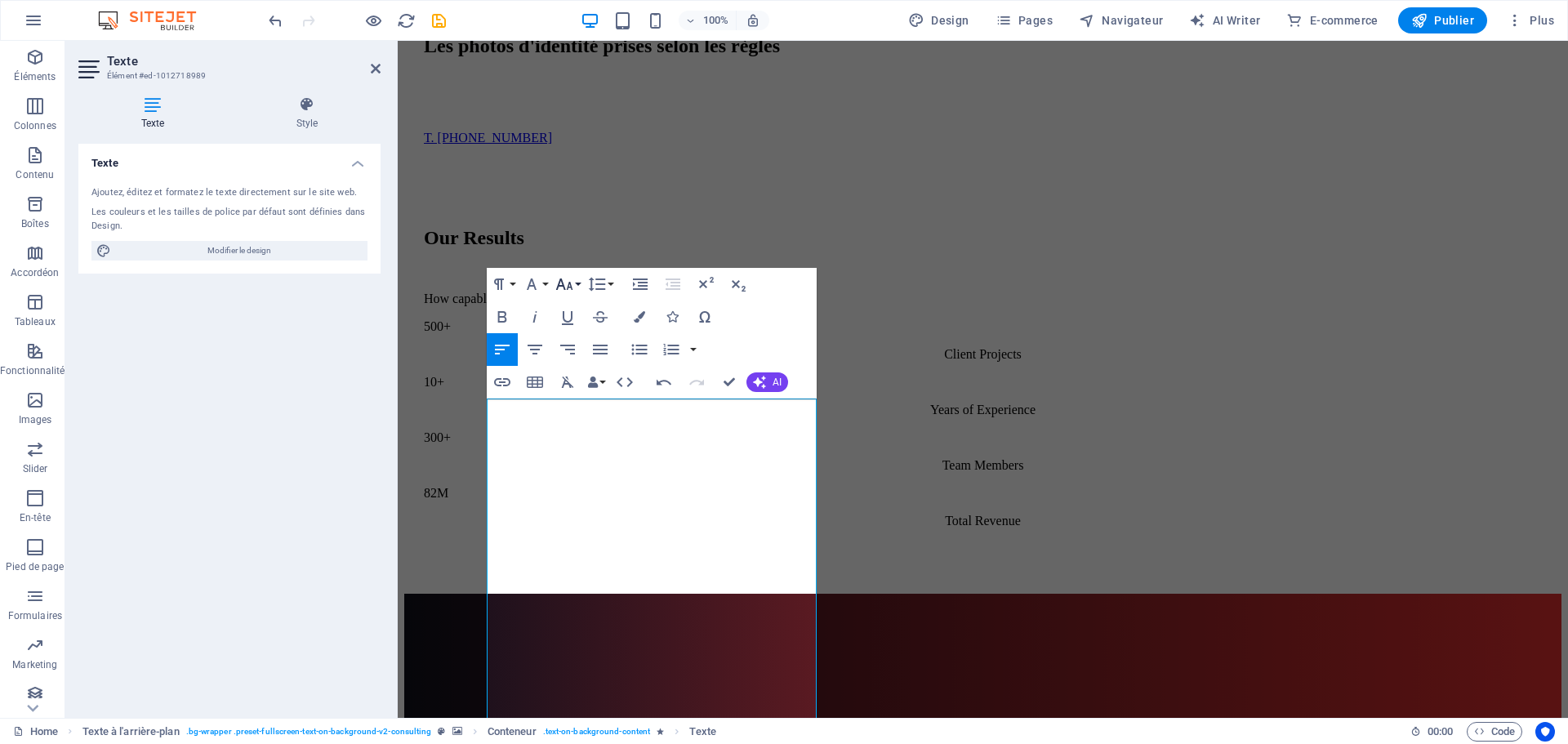
click at [568, 288] on icon "button" at bounding box center [563, 284] width 19 height 19
click at [581, 404] on link "36" at bounding box center [581, 404] width 59 height 24
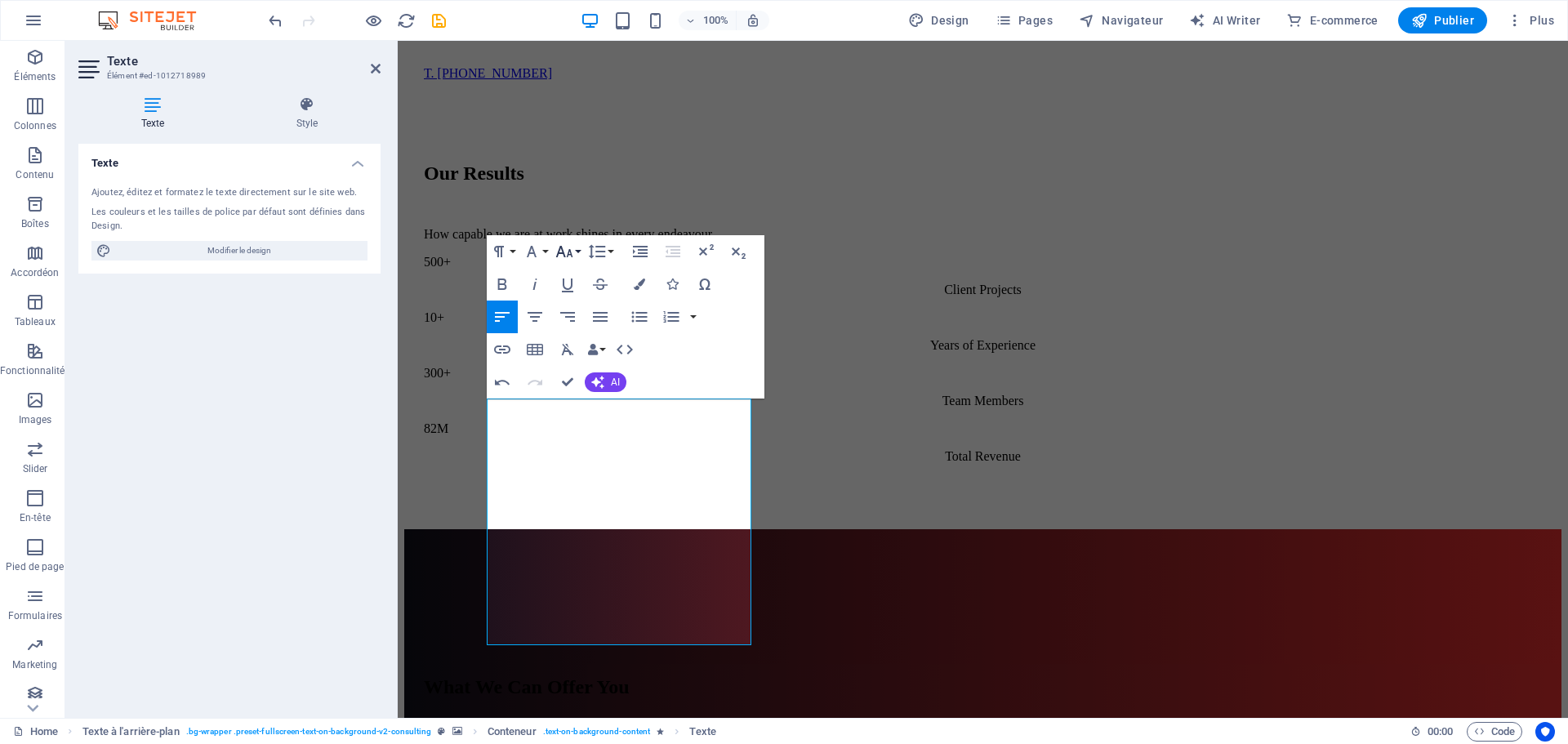
click at [572, 252] on icon "button" at bounding box center [563, 251] width 19 height 19
click at [576, 351] on link "30" at bounding box center [581, 347] width 59 height 24
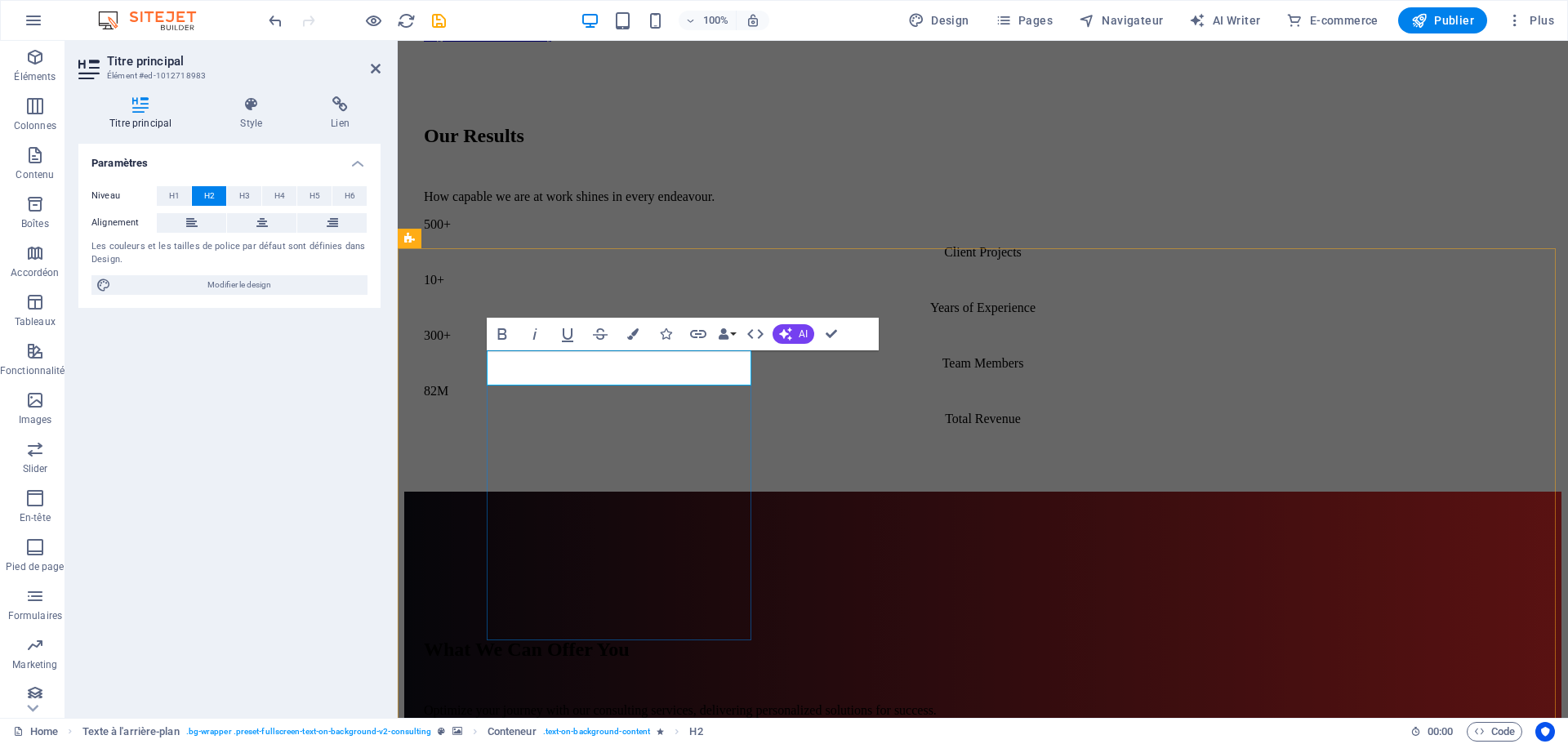
drag, startPoint x: 743, startPoint y: 366, endPoint x: 612, endPoint y: 366, distance: 131.0
drag, startPoint x: 740, startPoint y: 362, endPoint x: 548, endPoint y: 363, distance: 192.0
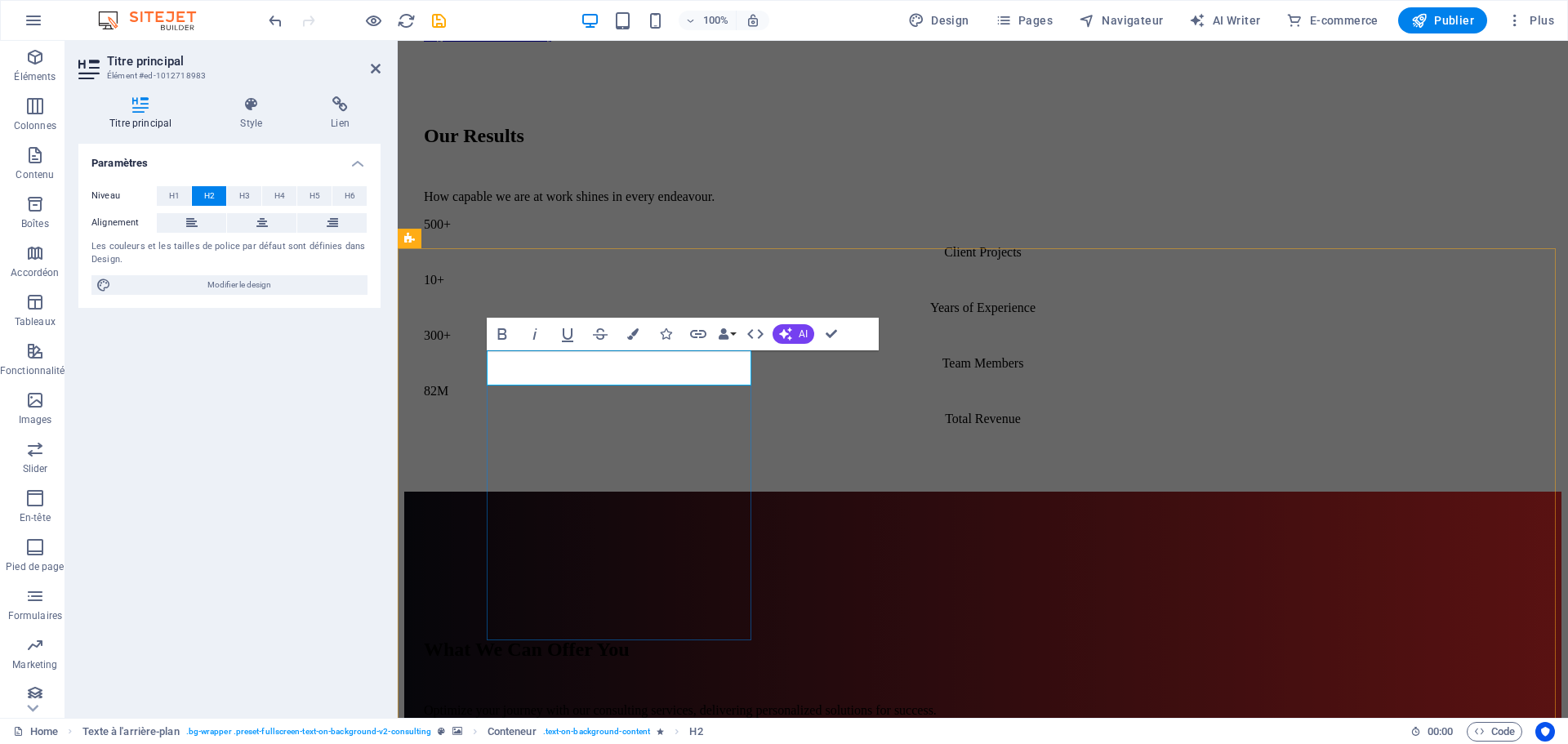
drag, startPoint x: 493, startPoint y: 369, endPoint x: 735, endPoint y: 367, distance: 242.0
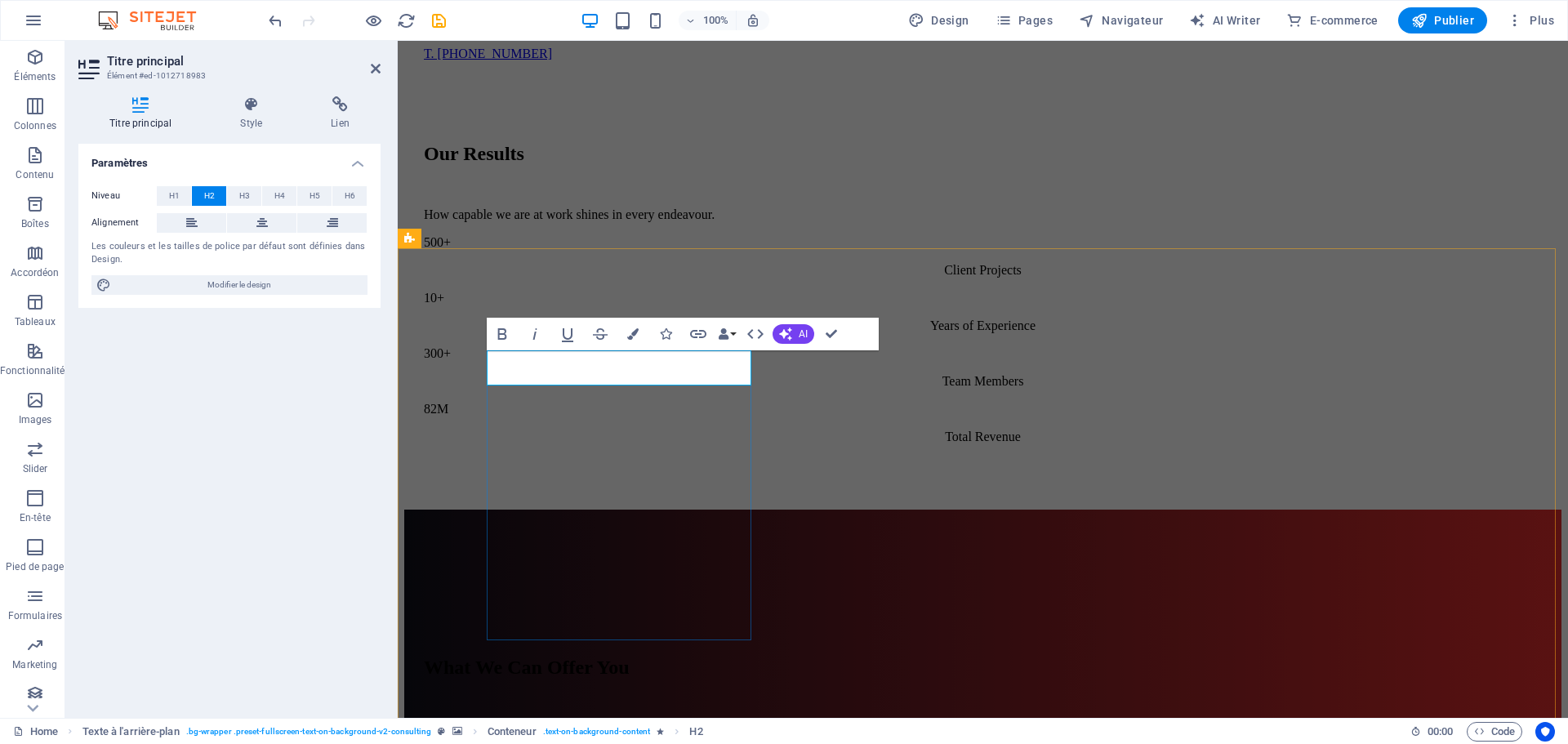
scroll to position [0, 6]
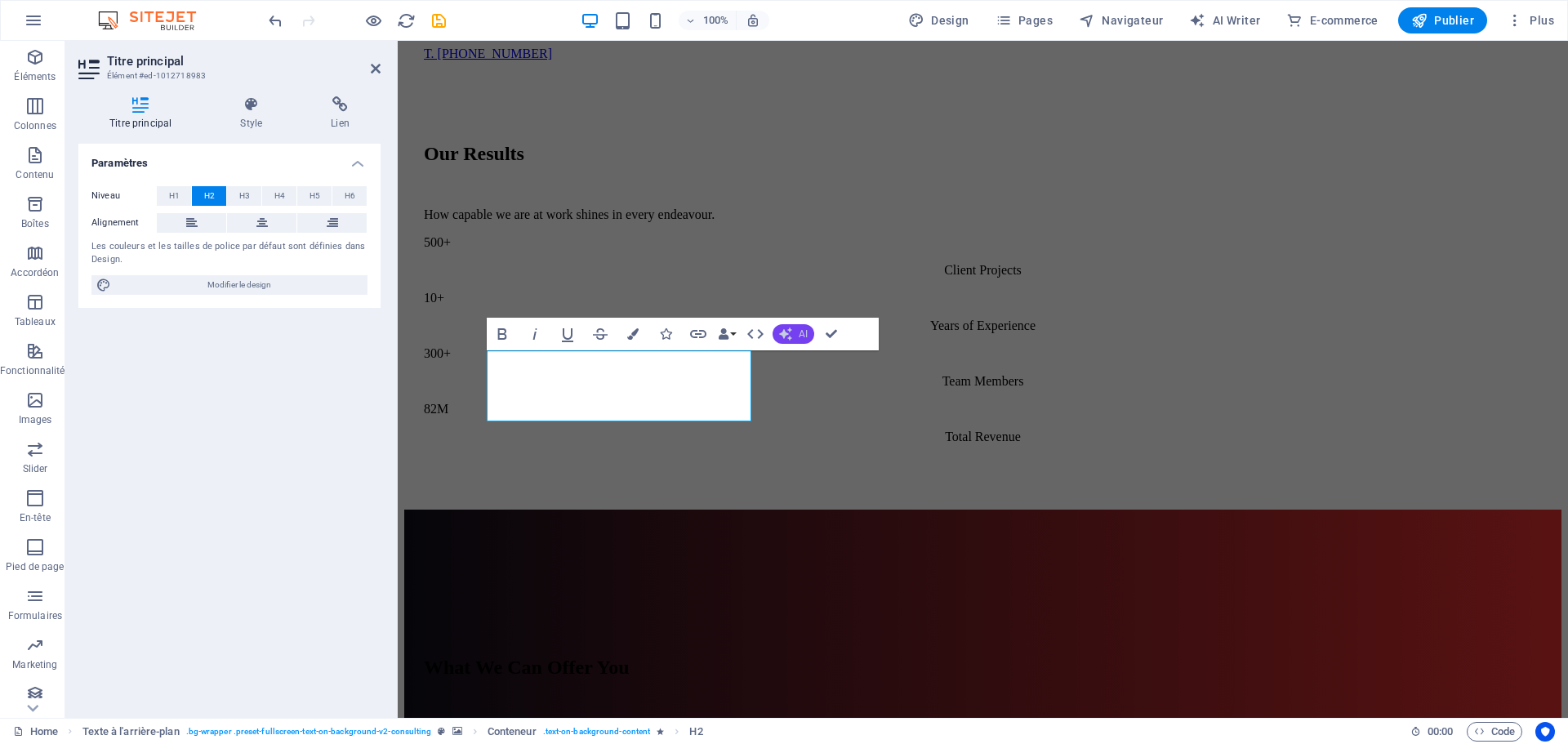
click at [798, 329] on button "AI" at bounding box center [794, 333] width 42 height 19
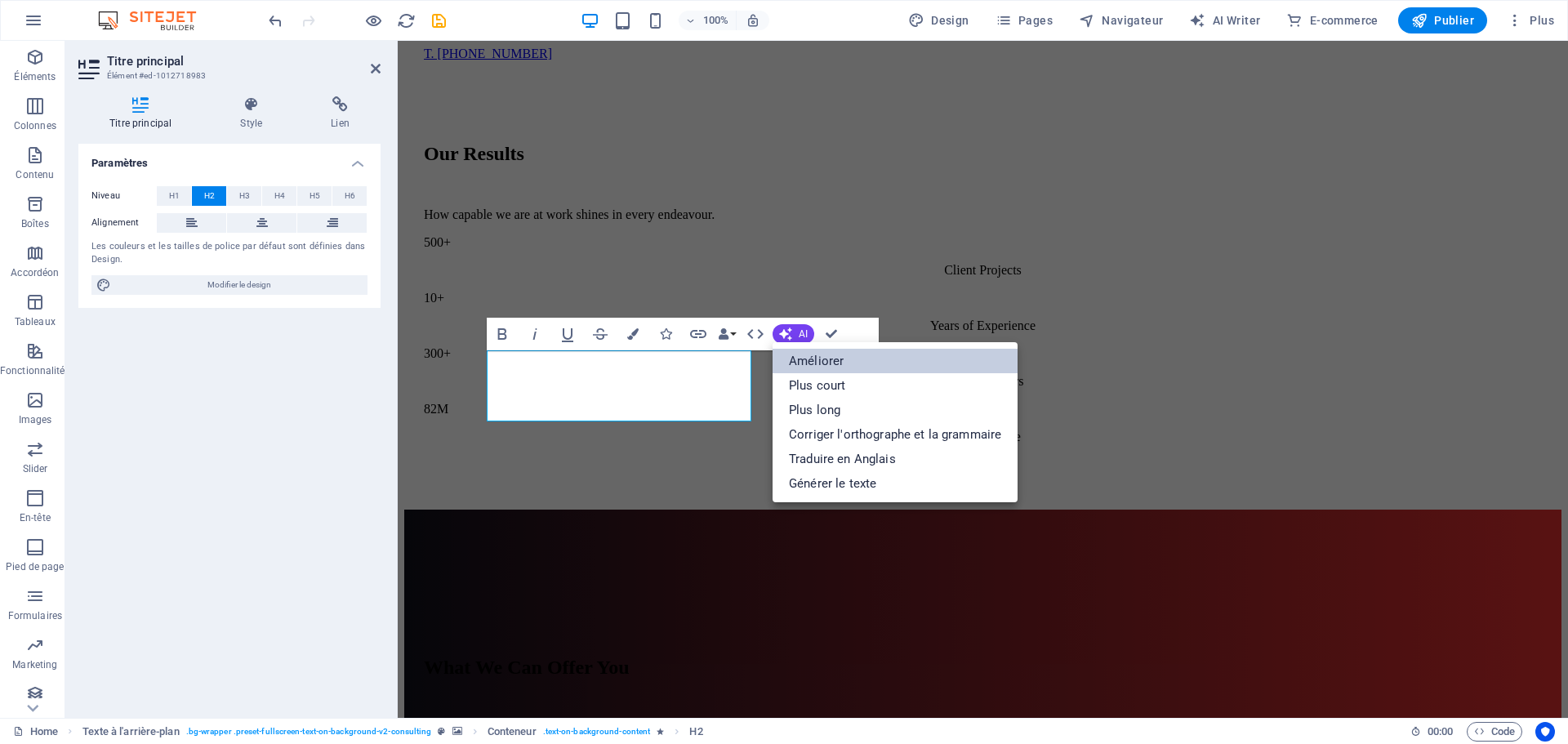
click at [810, 359] on link "Améliorer" at bounding box center [895, 361] width 245 height 24
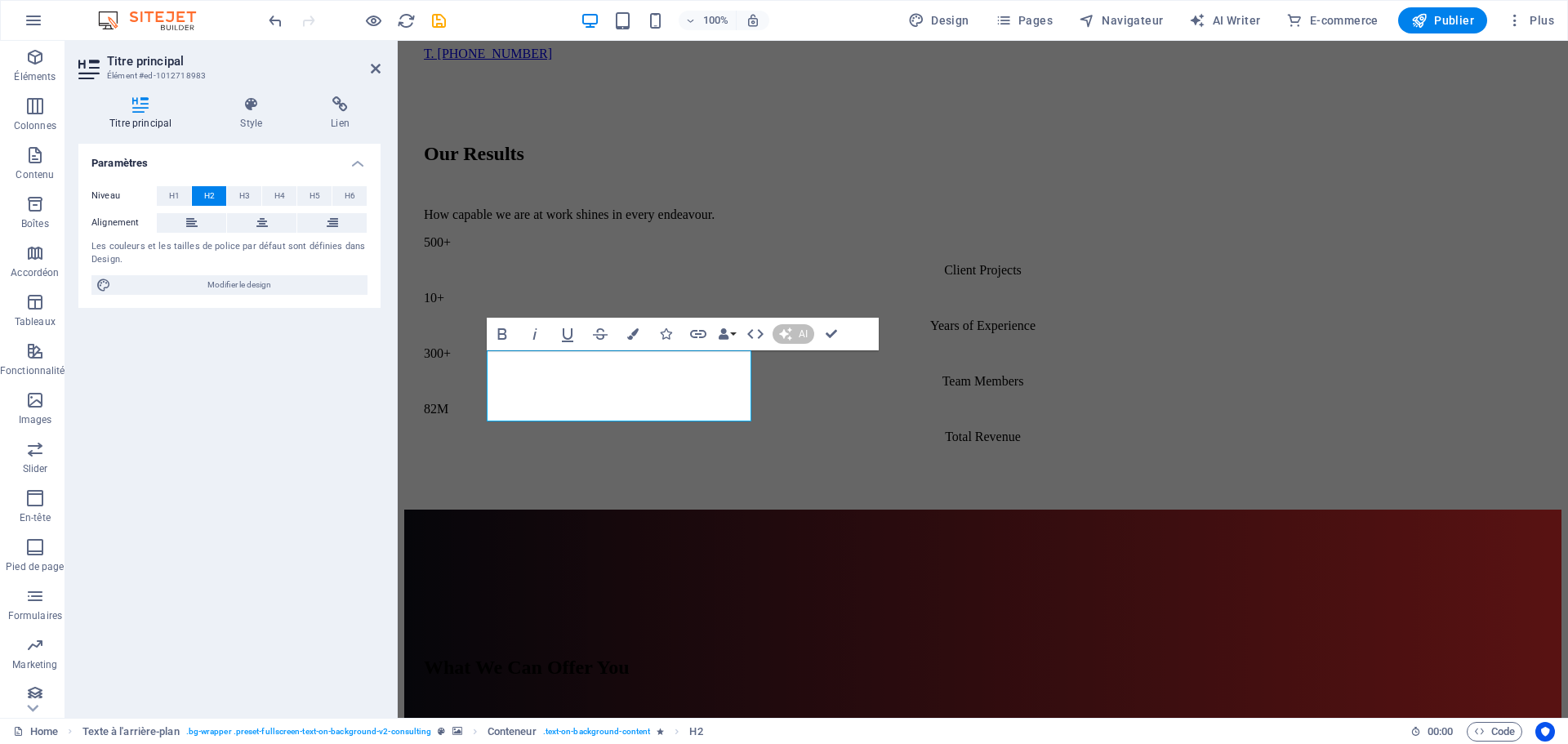
scroll to position [1461, 0]
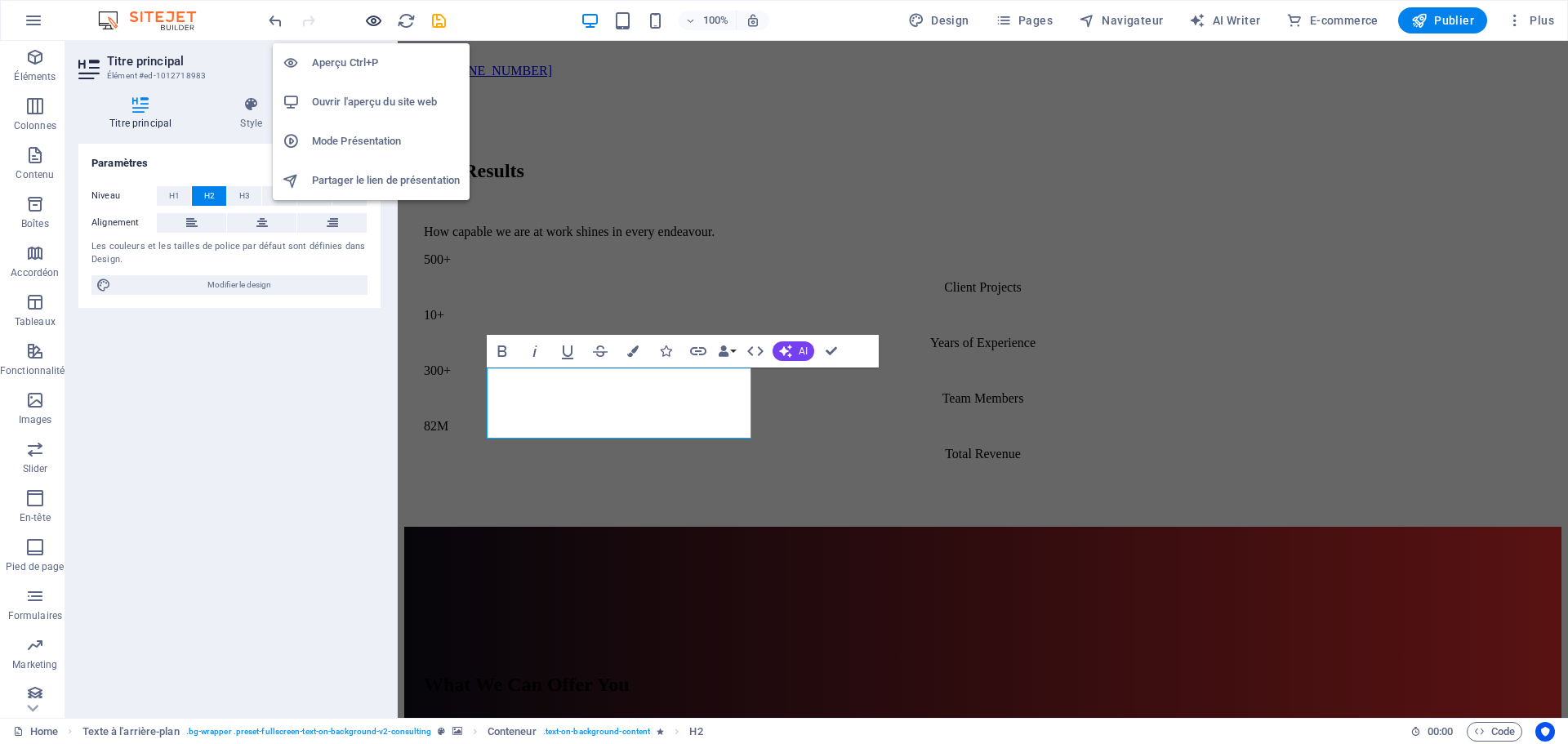
click at [375, 18] on icon "button" at bounding box center [373, 21] width 18 height 18
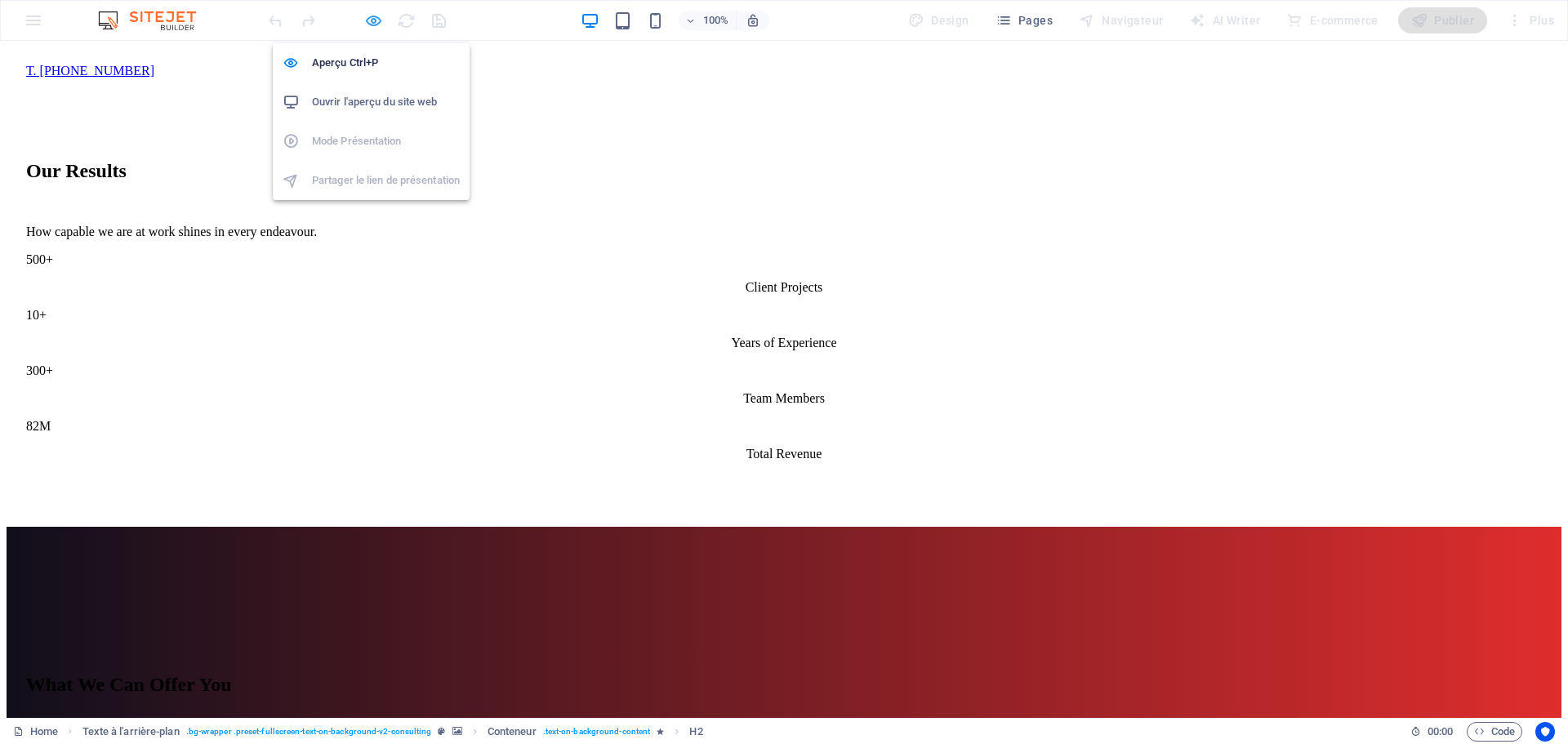
click at [374, 20] on icon "button" at bounding box center [373, 21] width 18 height 18
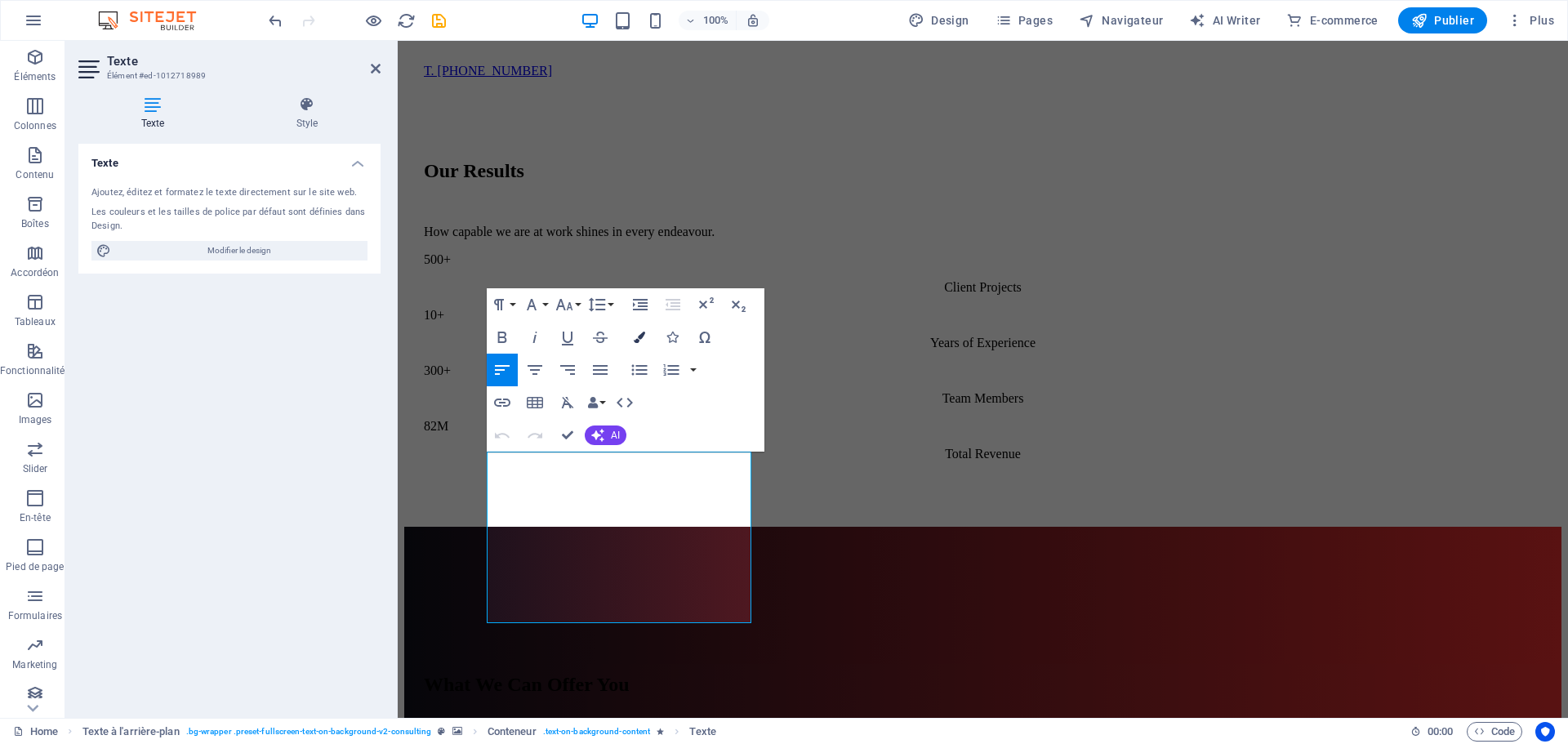
click at [639, 340] on icon "button" at bounding box center [640, 337] width 12 height 12
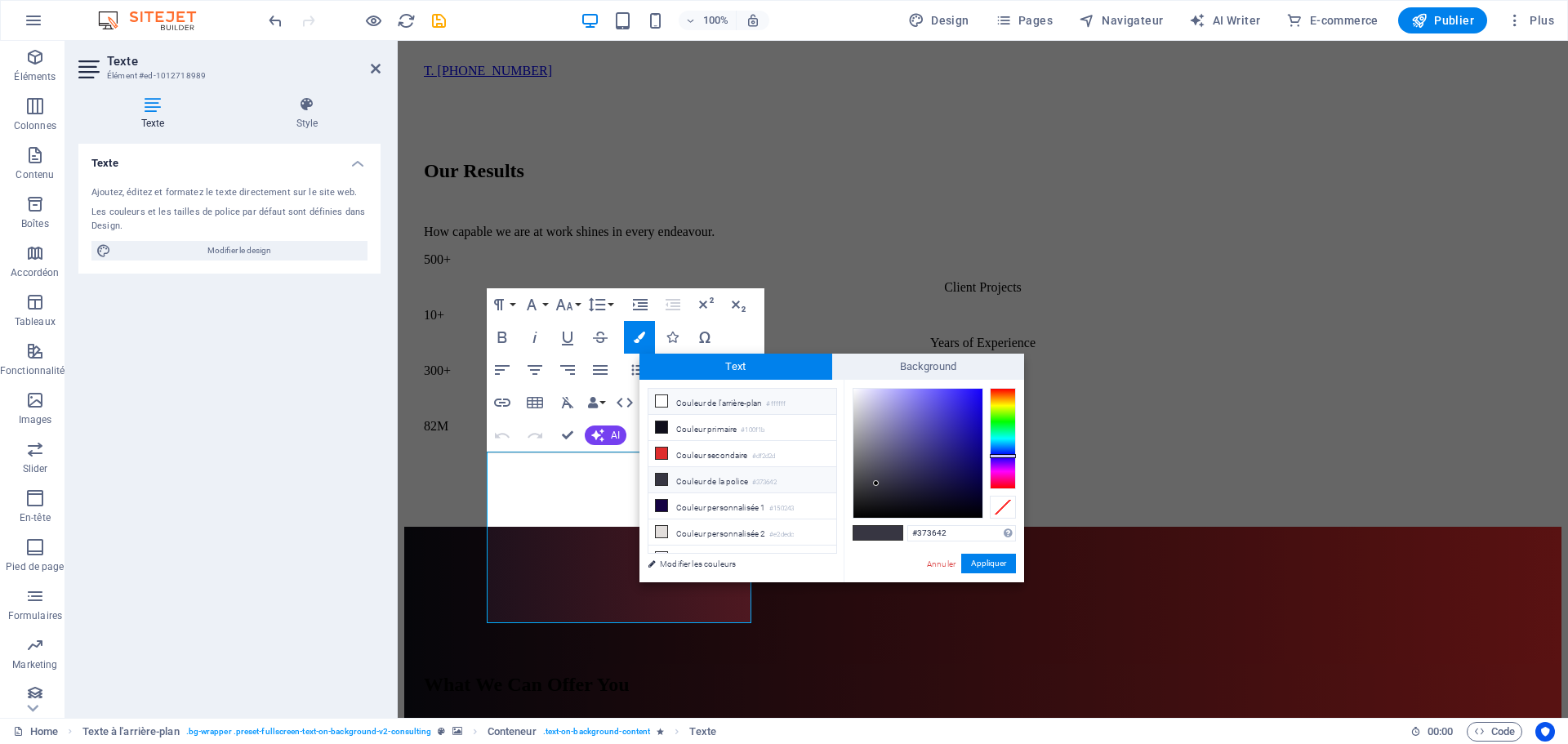
click at [661, 399] on icon at bounding box center [661, 401] width 12 height 12
type input "#ffffff"
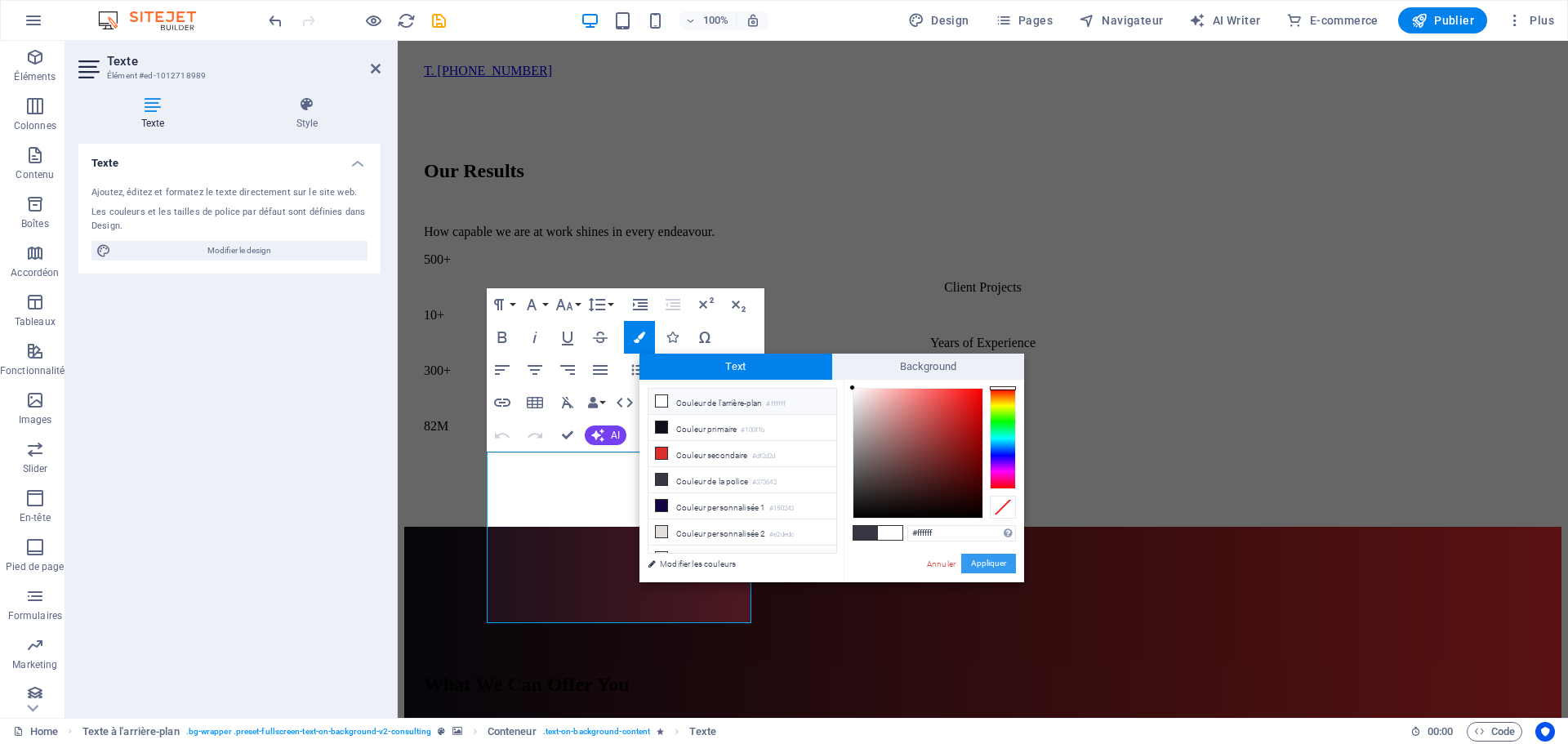
click at [987, 562] on button "Appliquer" at bounding box center [988, 562] width 54 height 19
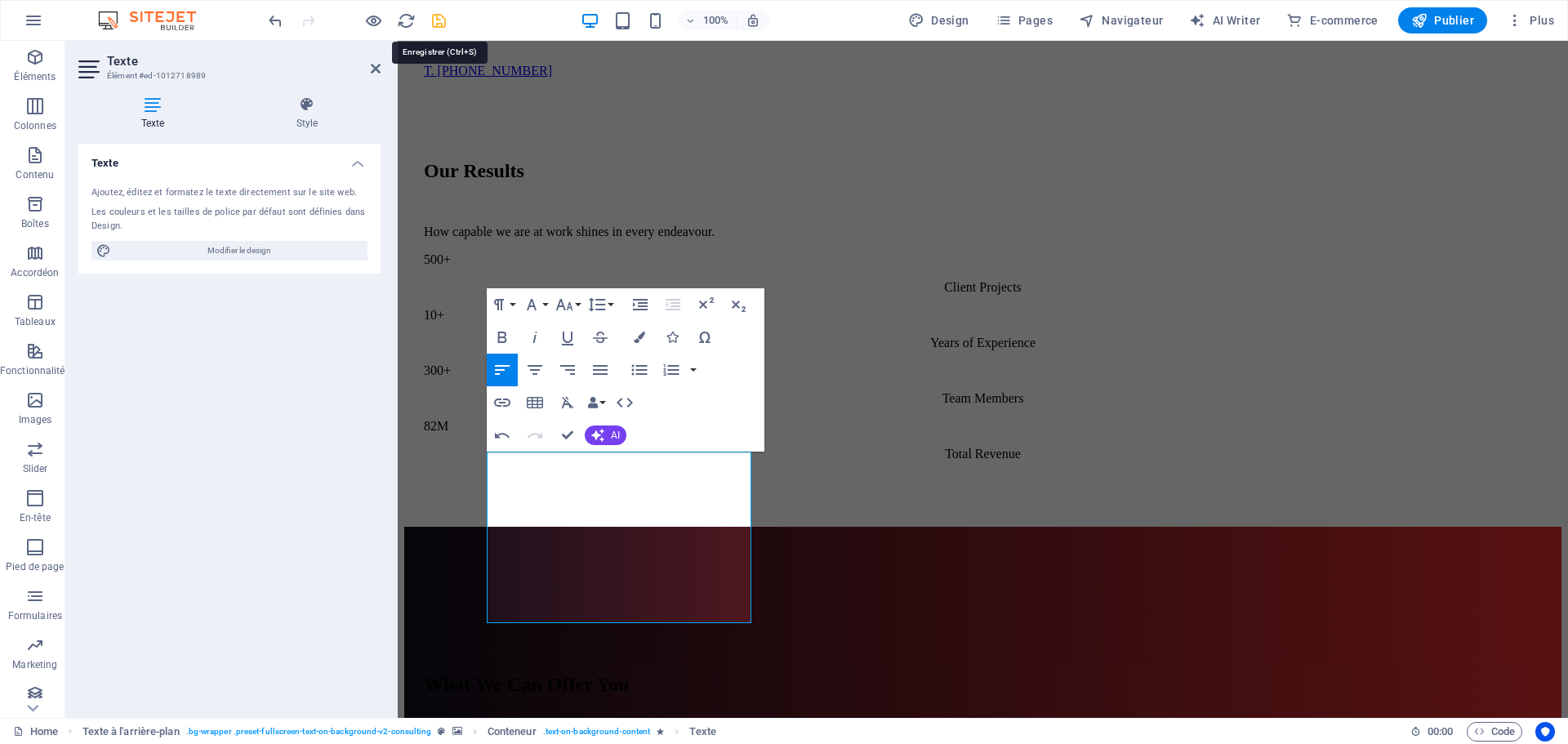
click at [443, 21] on icon "save" at bounding box center [439, 21] width 18 height 18
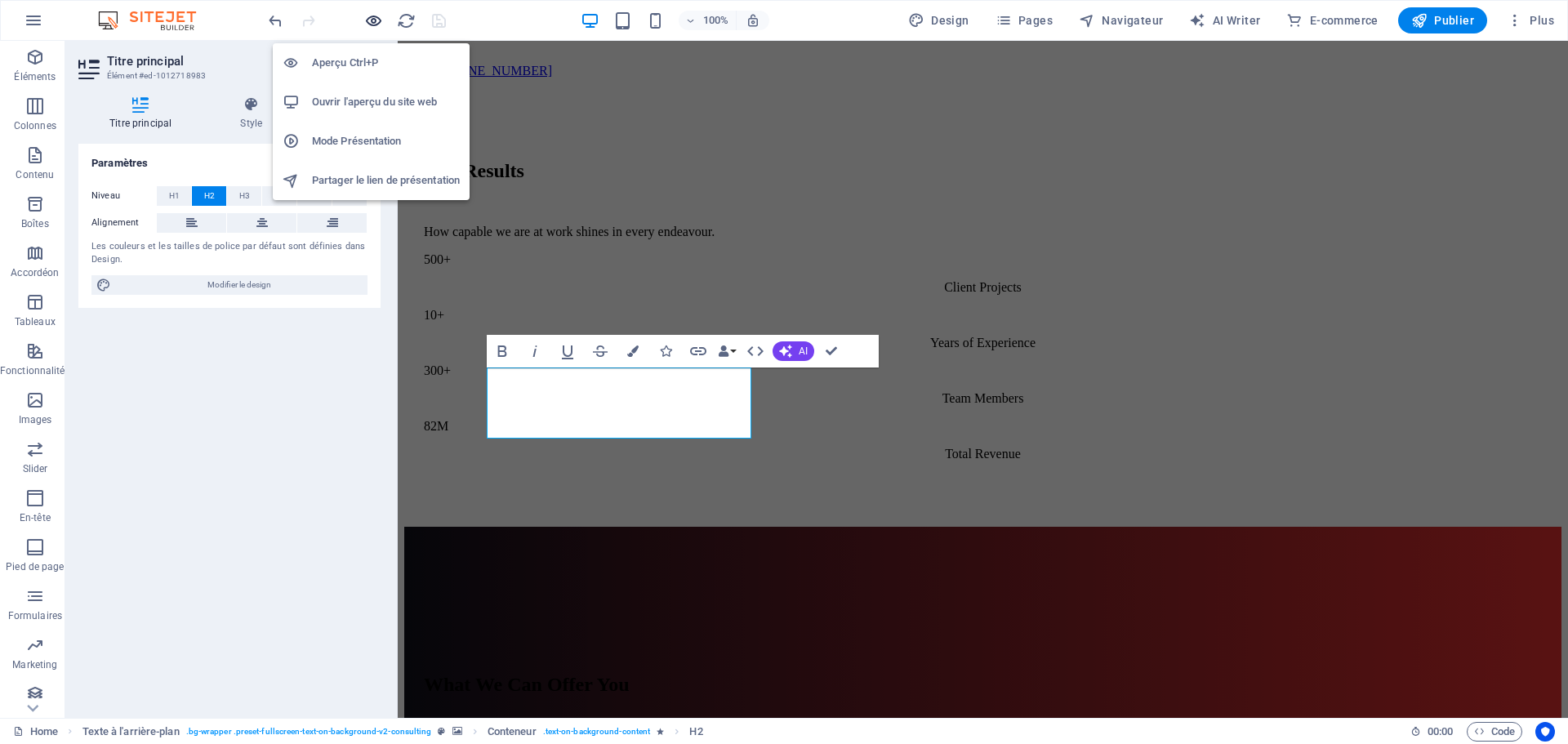
click at [373, 22] on icon "button" at bounding box center [373, 21] width 18 height 18
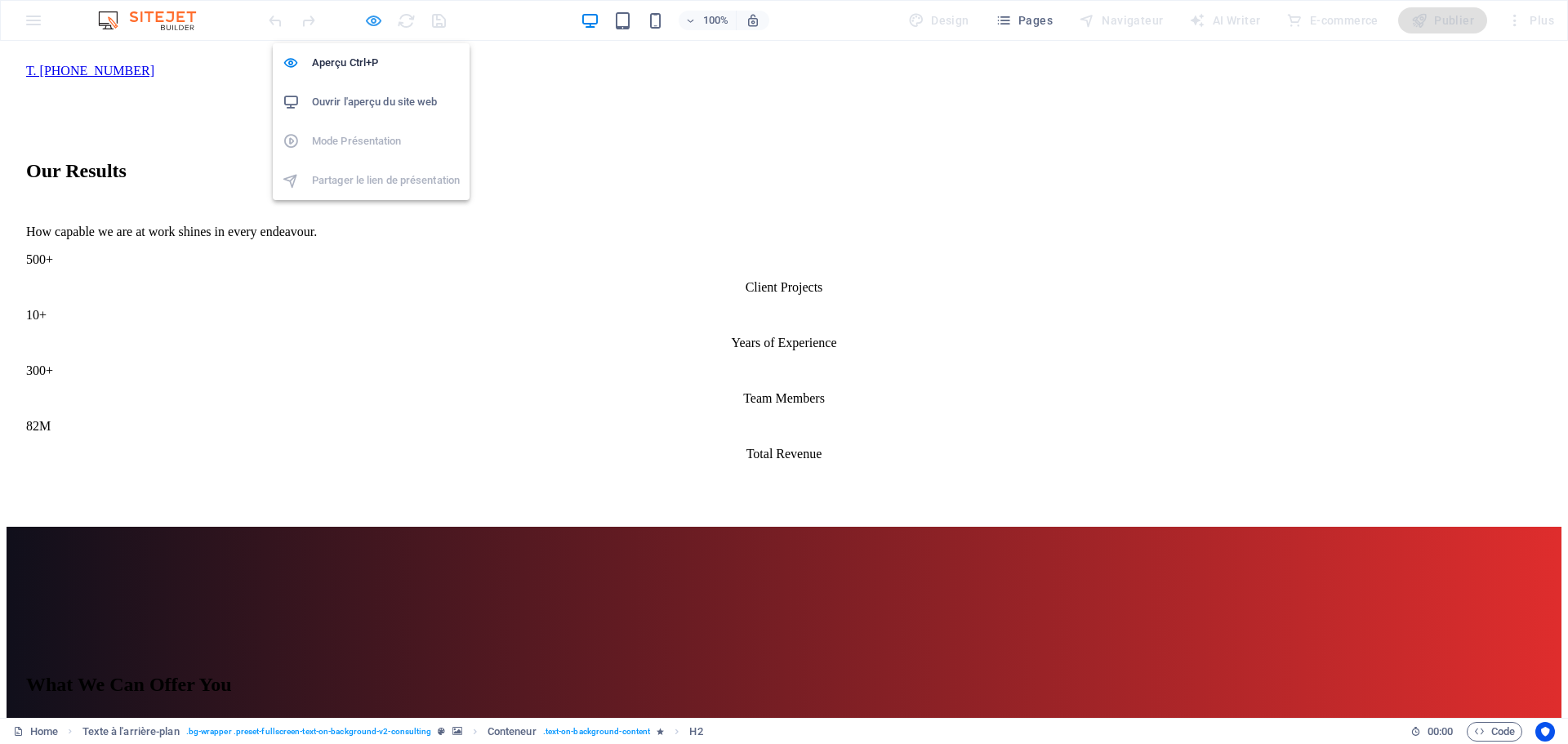
click at [370, 26] on icon "button" at bounding box center [373, 21] width 18 height 18
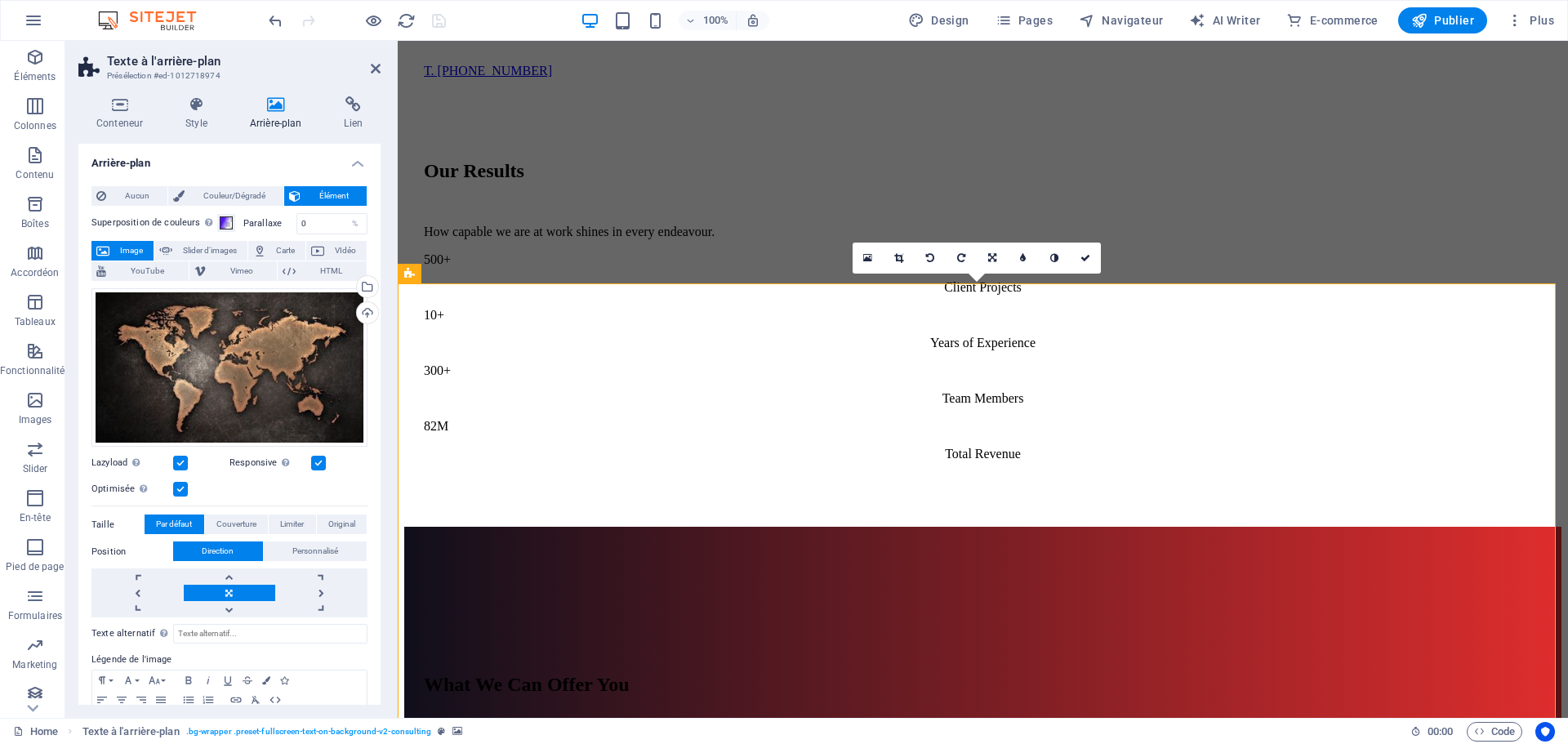
click at [546, 275] on icon at bounding box center [548, 273] width 9 height 17
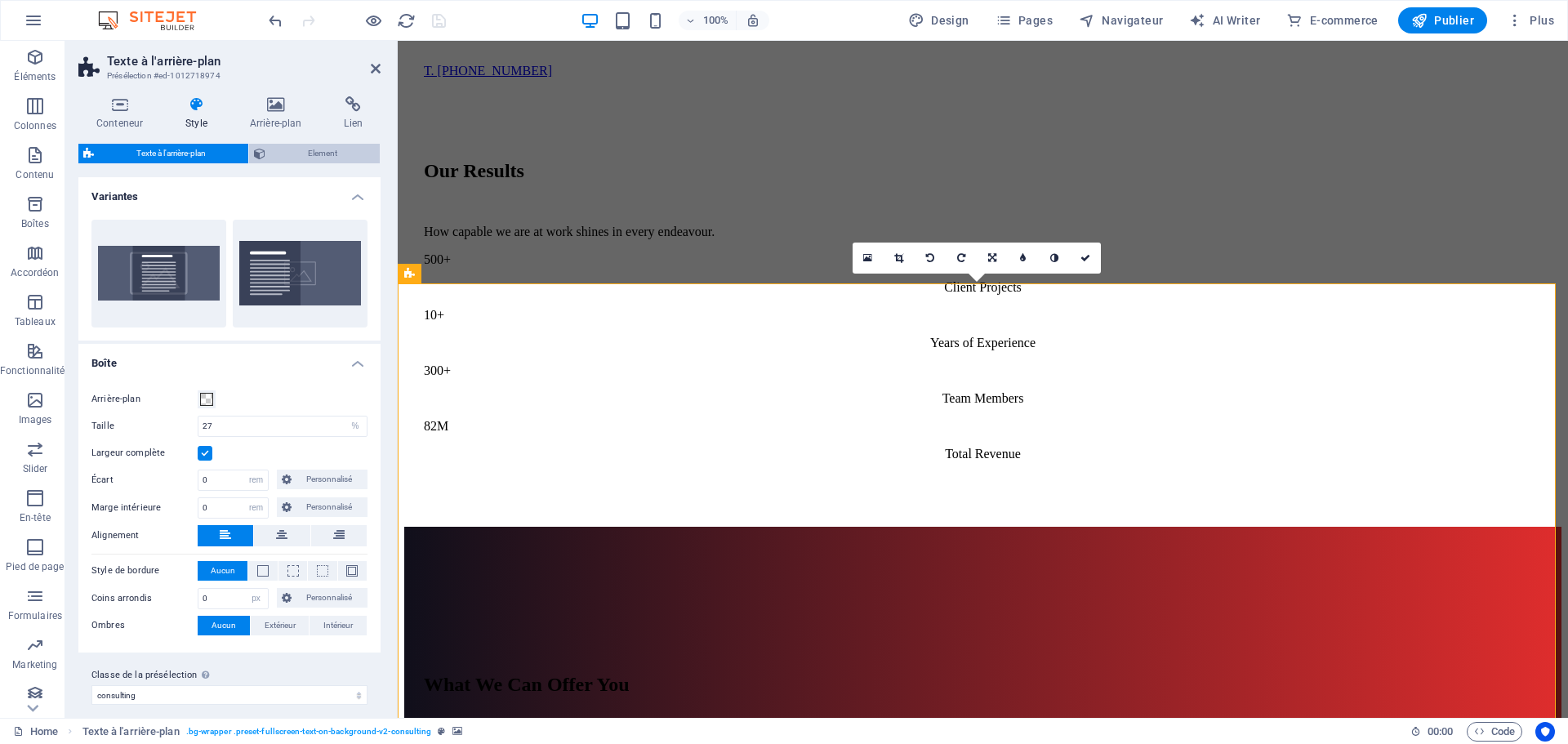
click at [332, 151] on span "Element" at bounding box center [322, 153] width 105 height 19
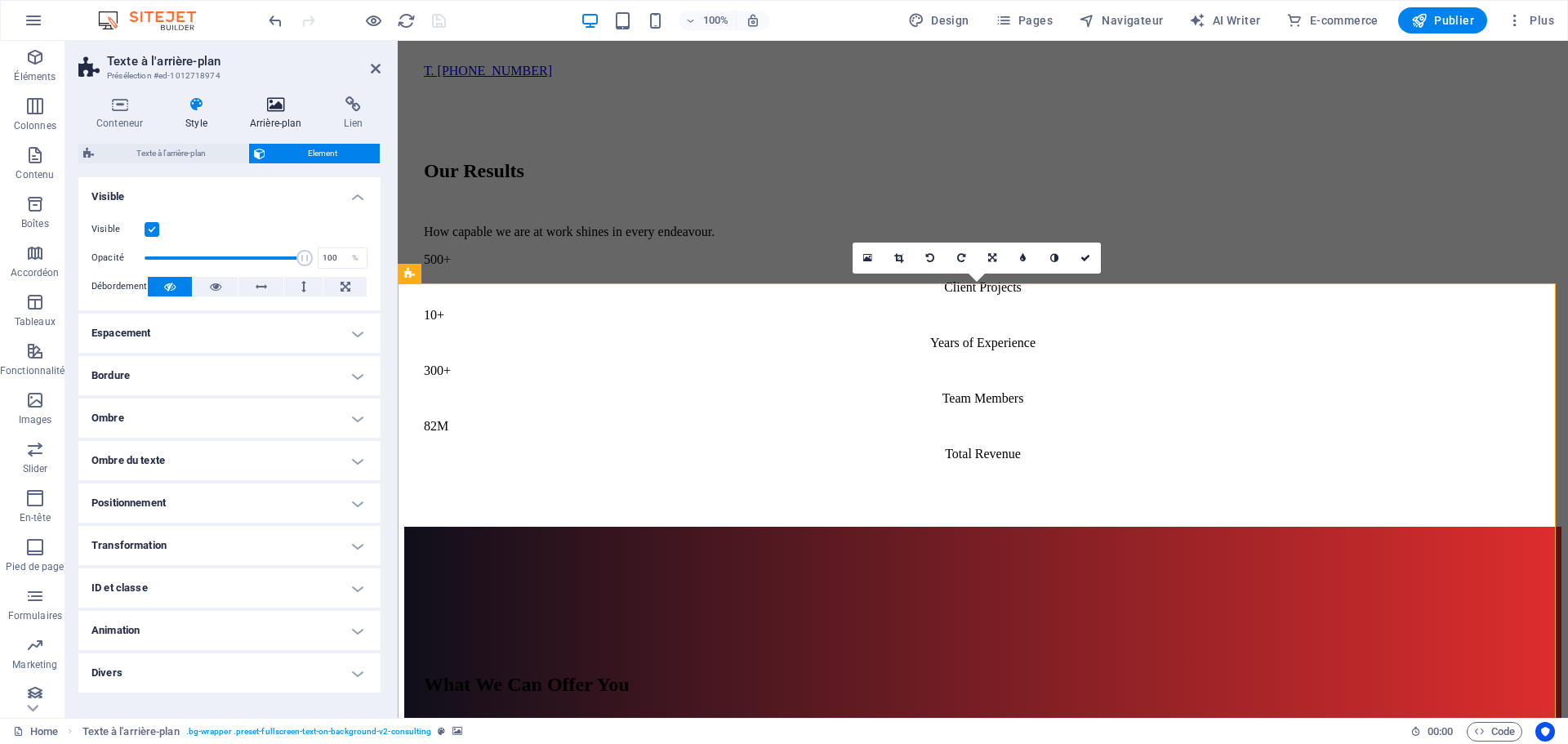
click at [270, 117] on h4 "Arrière-plan" at bounding box center [279, 113] width 95 height 34
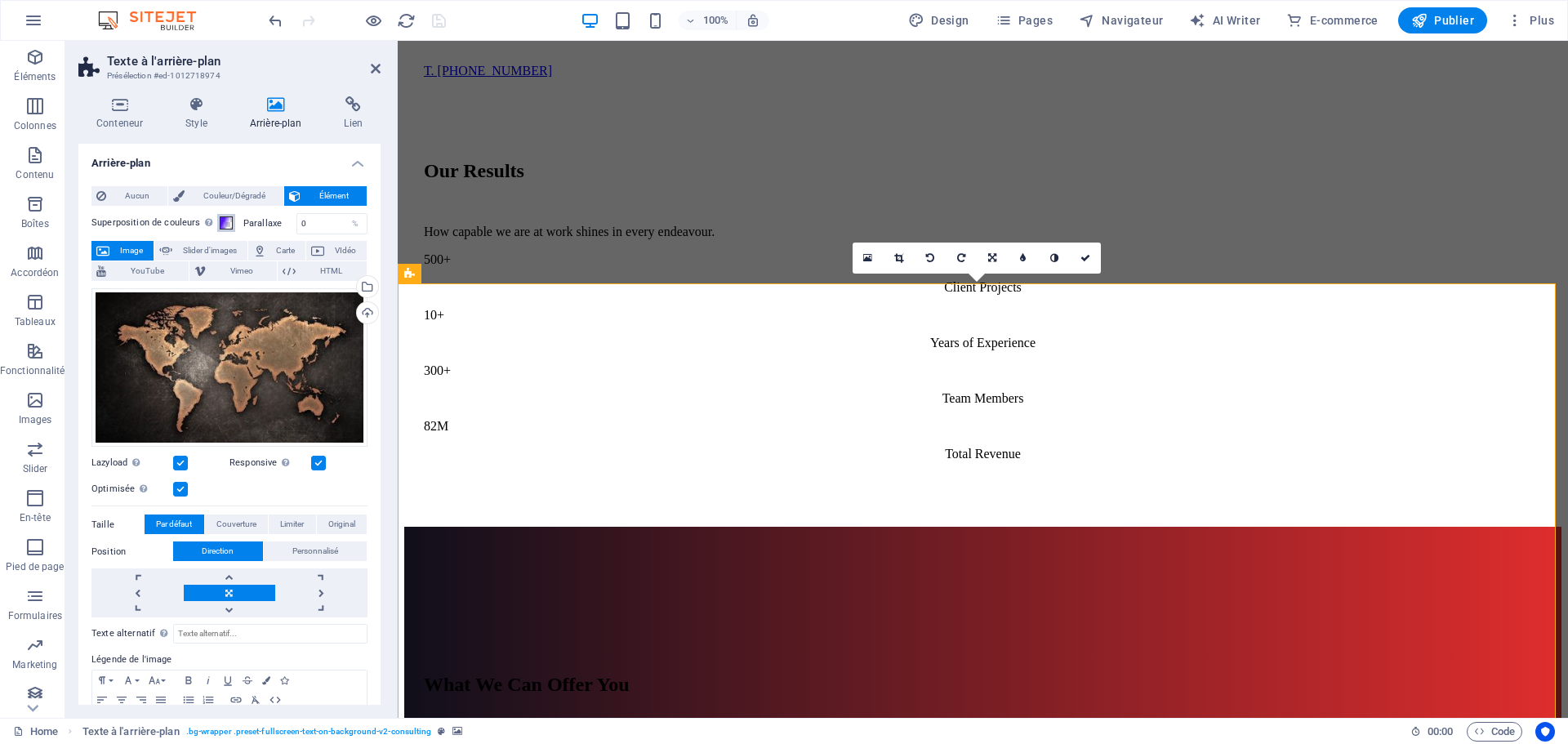
click at [222, 219] on span at bounding box center [226, 223] width 13 height 13
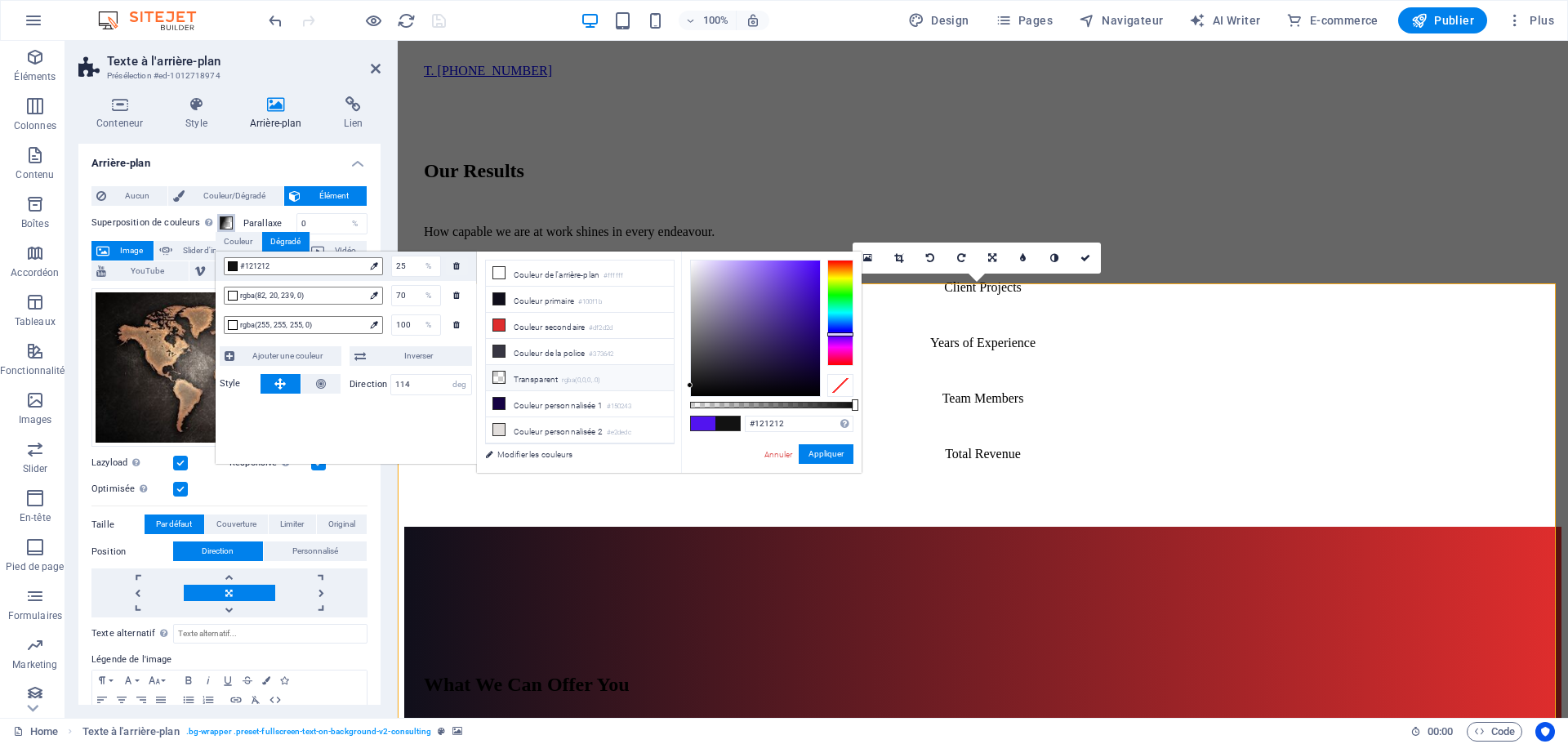
drag, startPoint x: 707, startPoint y: 361, endPoint x: 649, endPoint y: 385, distance: 62.8
click at [649, 385] on div "less Couleur de l'arrière-plan #ffffff Couleur primaire #100f1b Couleur seconda…" at bounding box center [669, 362] width 384 height 221
click at [539, 291] on li "Couleur primaire #100f1b" at bounding box center [579, 299] width 188 height 26
type input "#100f1b"
click at [531, 299] on li "Couleur primaire #100f1b" at bounding box center [579, 299] width 188 height 26
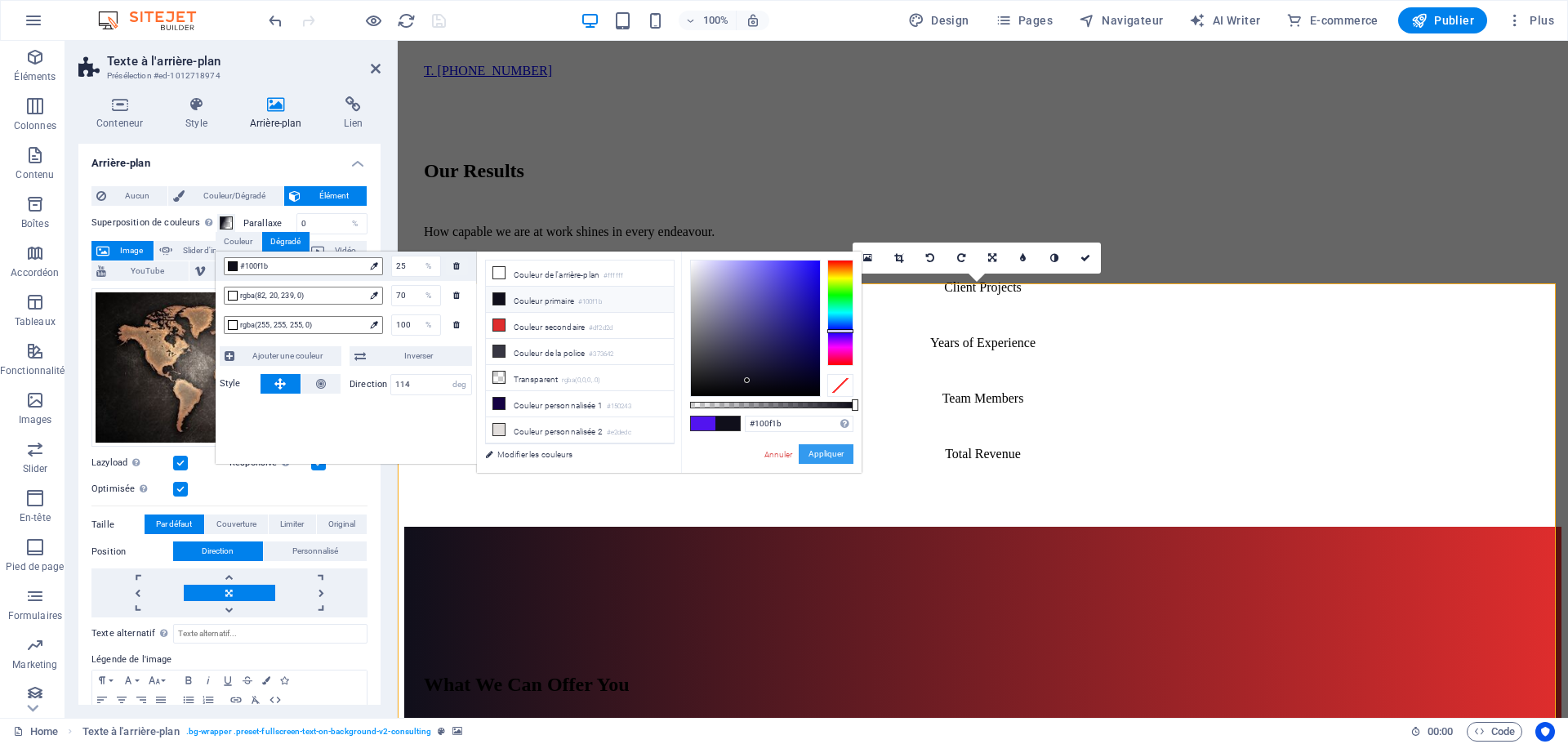
click at [832, 454] on button "Appliquer" at bounding box center [825, 454] width 54 height 19
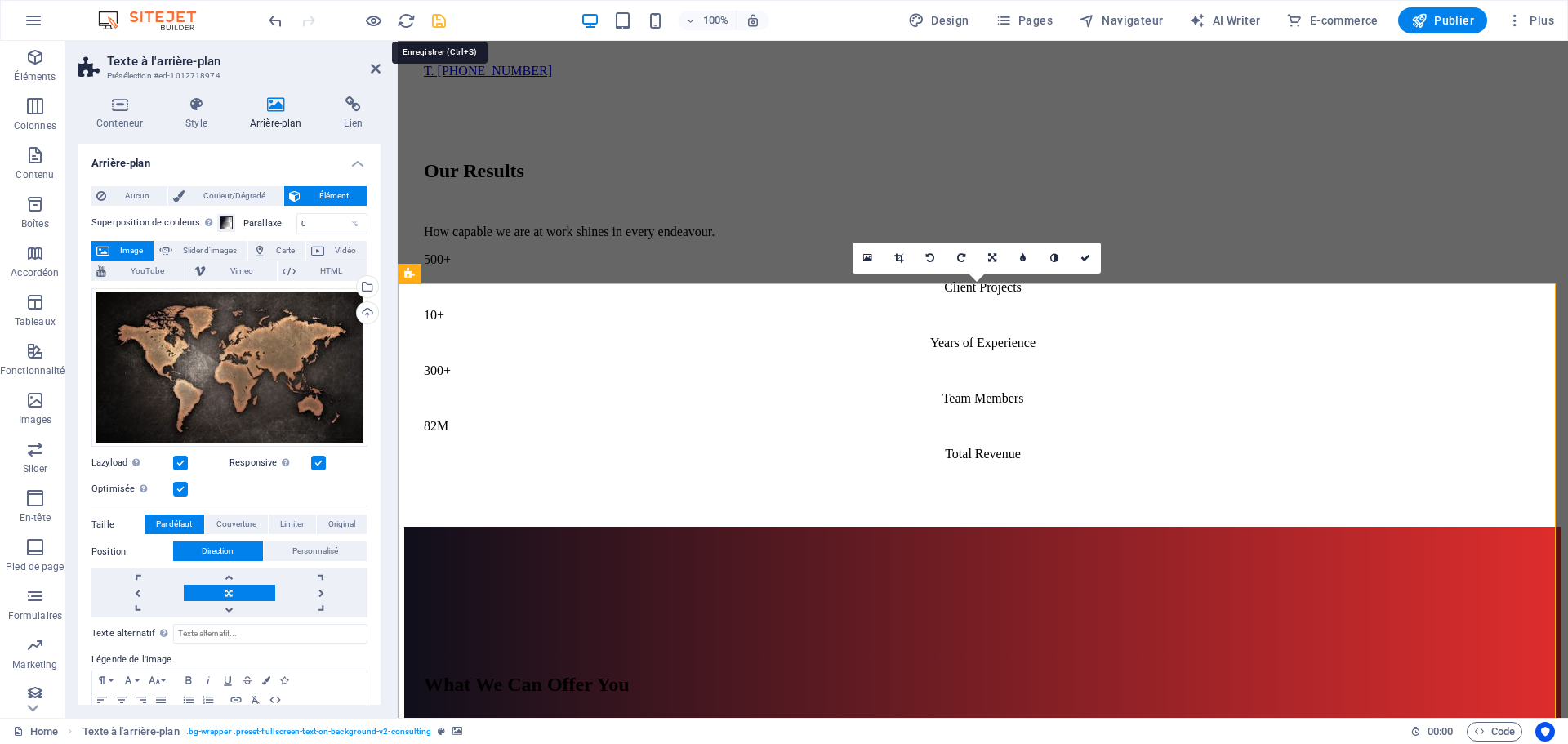
click at [442, 24] on icon "save" at bounding box center [439, 21] width 18 height 18
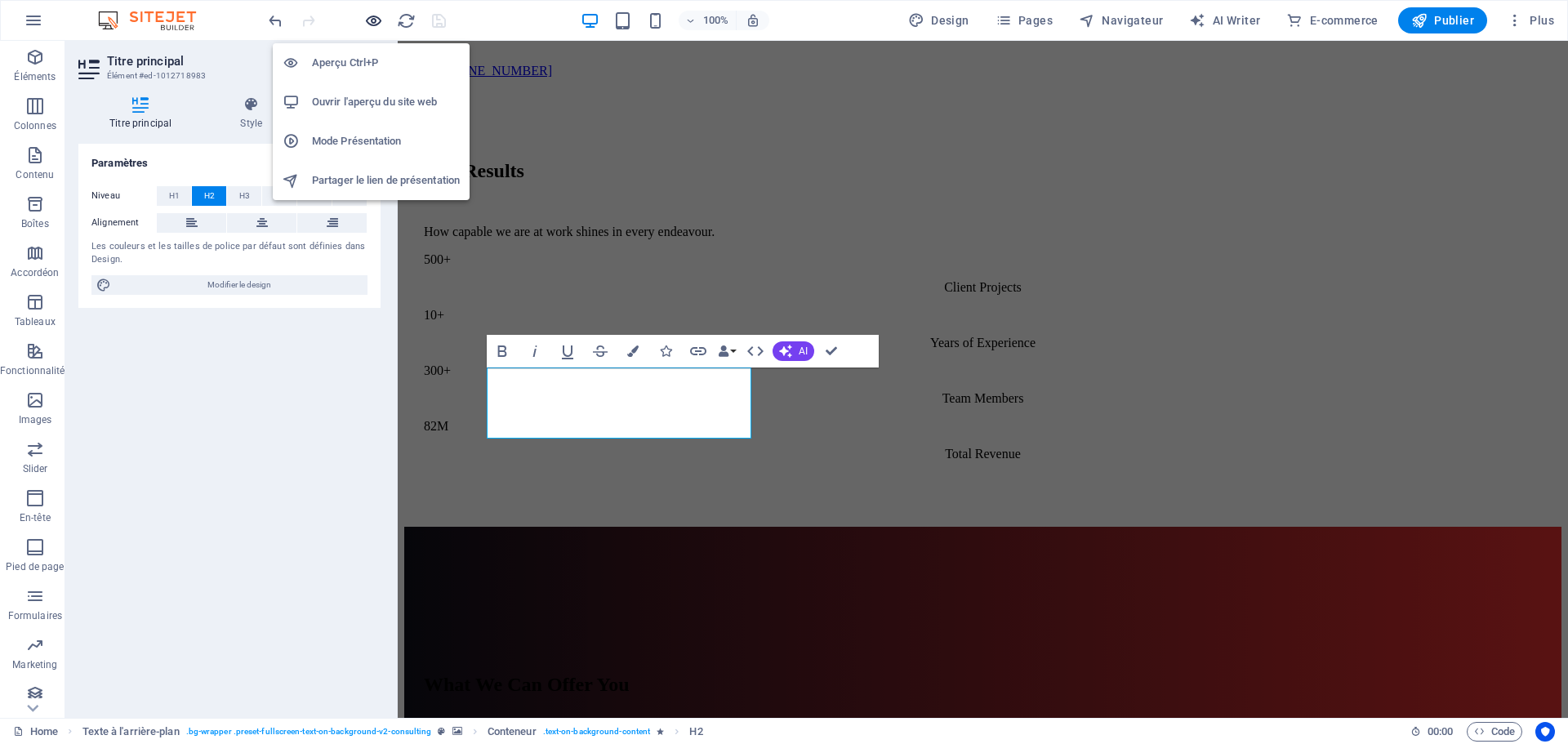
drag, startPoint x: 422, startPoint y: 2, endPoint x: 376, endPoint y: 23, distance: 50.6
click at [376, 23] on icon "button" at bounding box center [373, 21] width 18 height 18
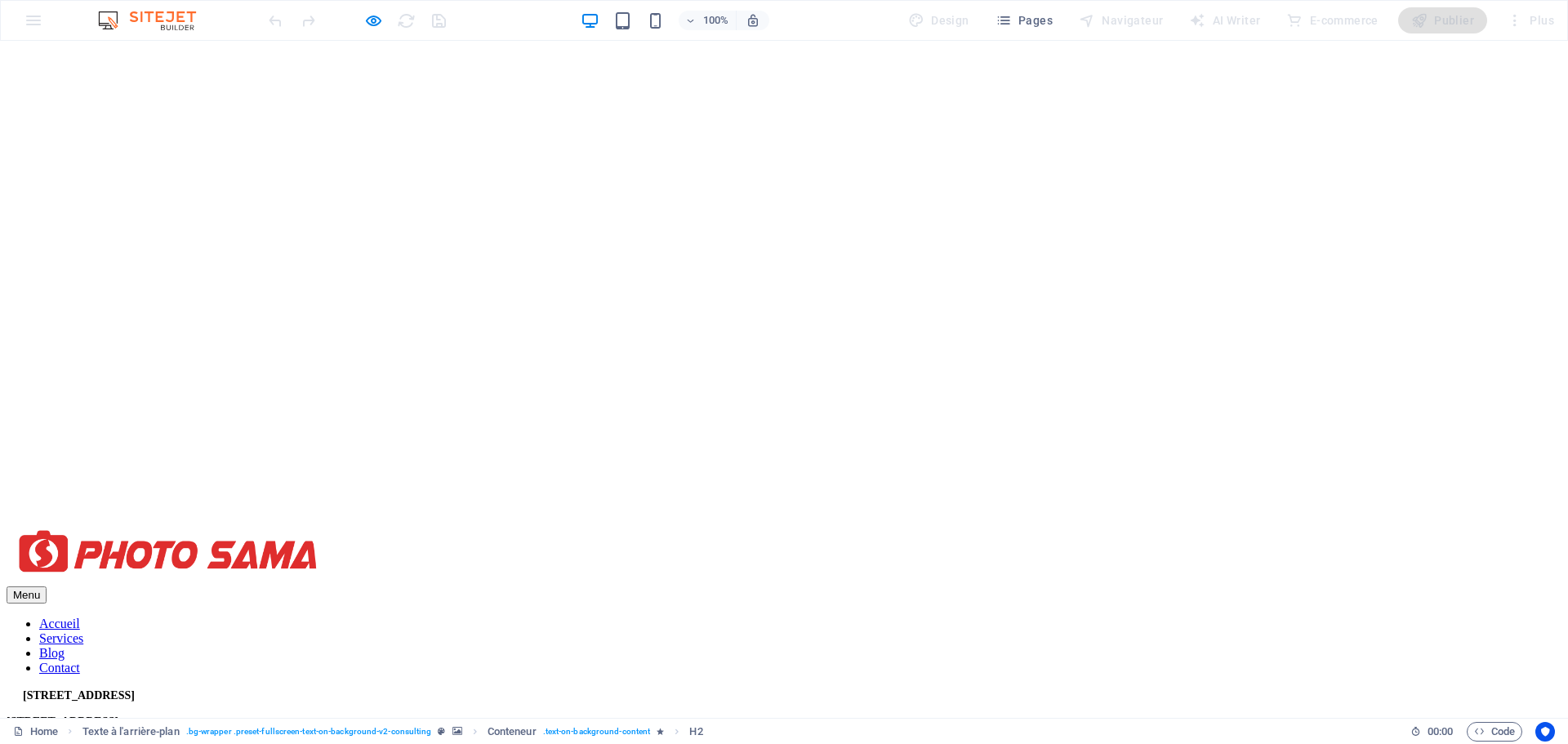
scroll to position [163, 0]
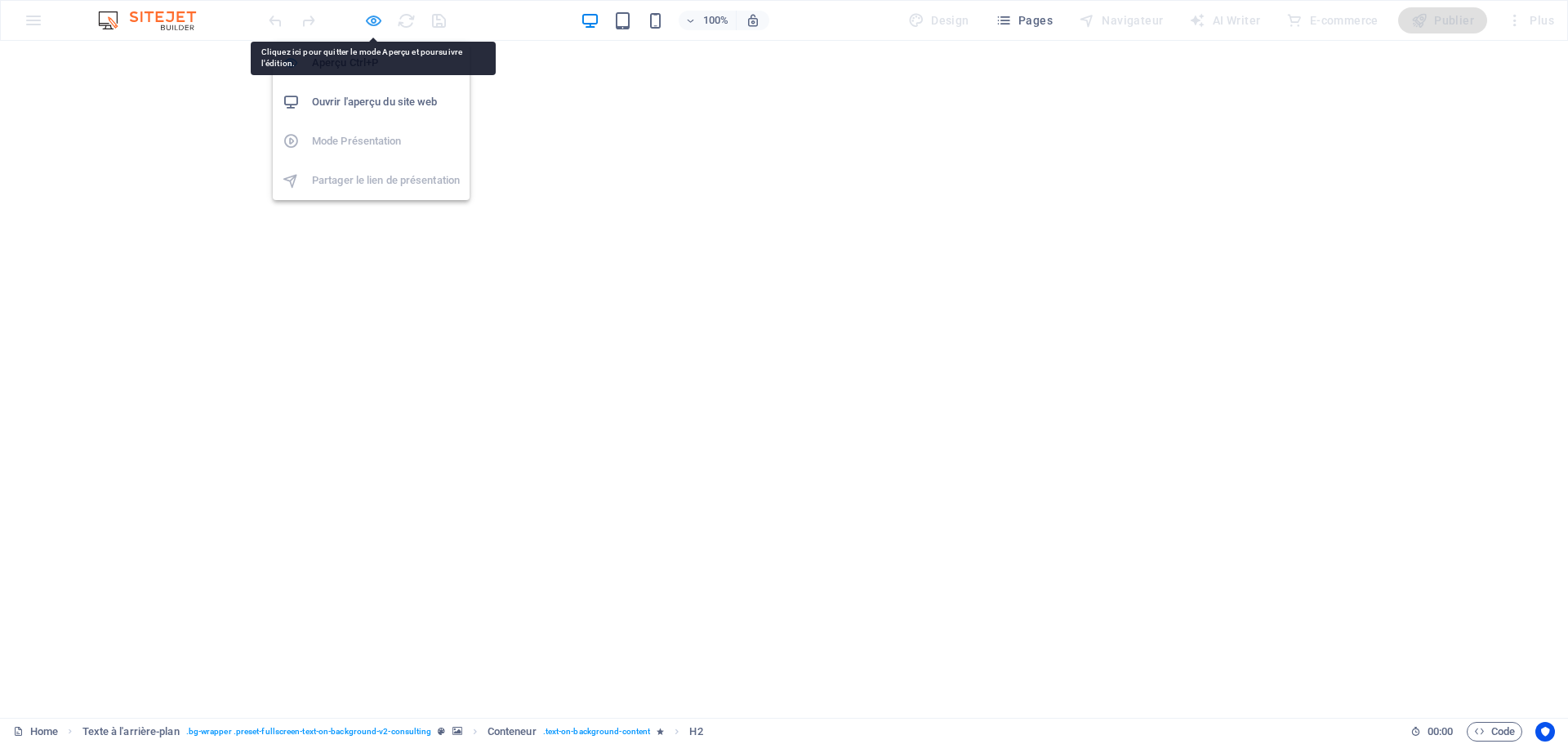
click at [368, 17] on icon "button" at bounding box center [373, 21] width 18 height 18
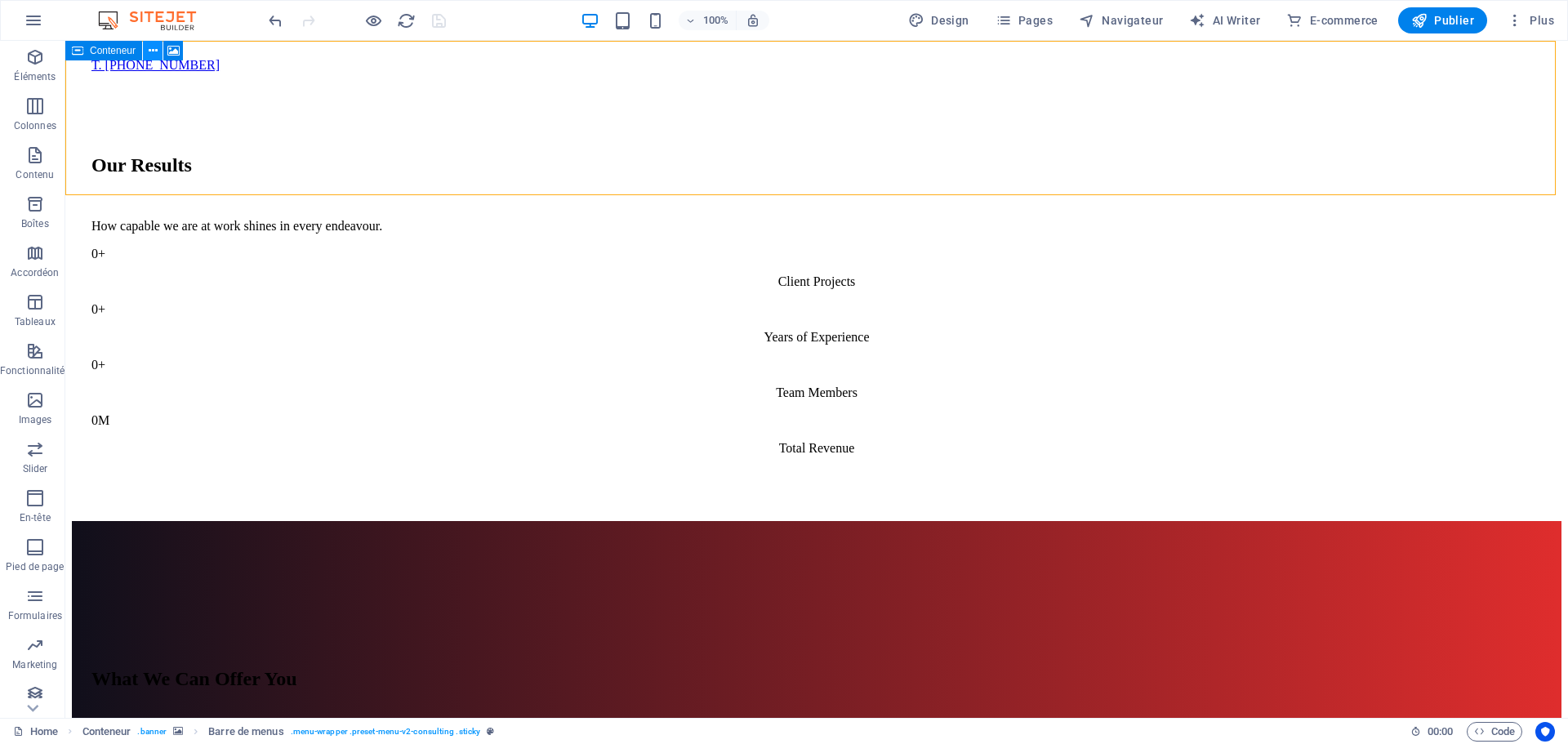
click at [153, 52] on icon at bounding box center [153, 51] width 9 height 17
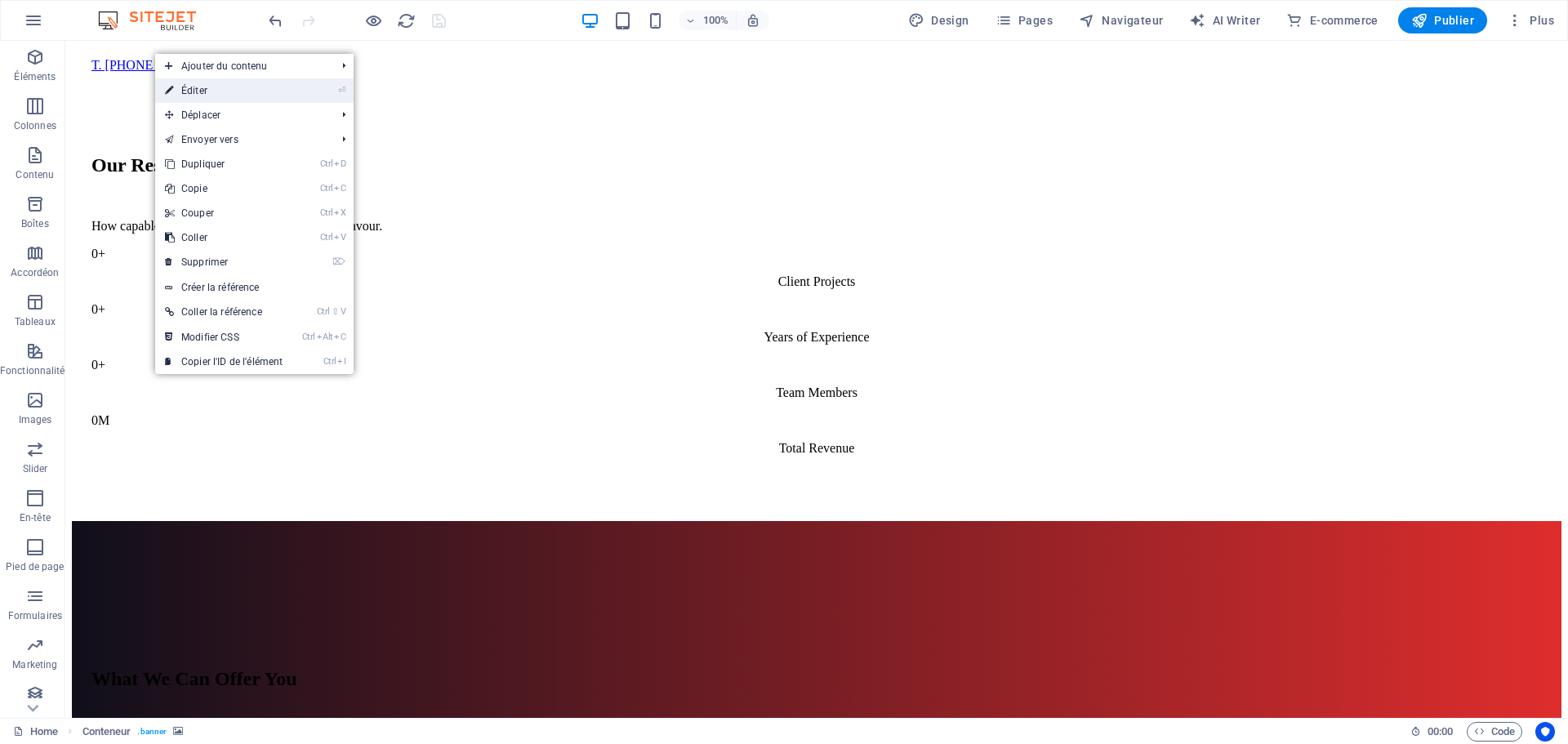
click at [200, 88] on link "⏎ Éditer" at bounding box center [224, 90] width 137 height 24
select select "vh"
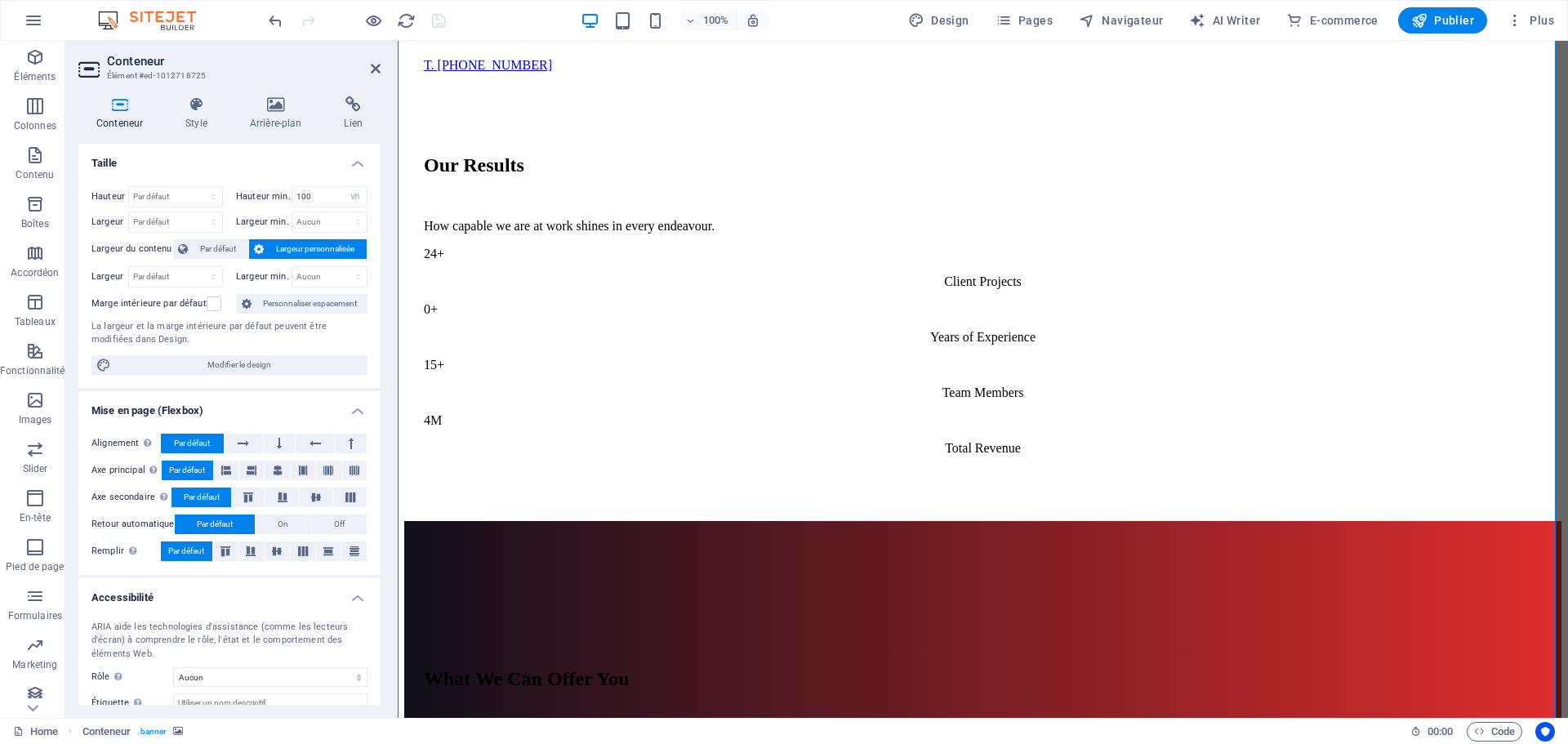
scroll to position [97, 0]
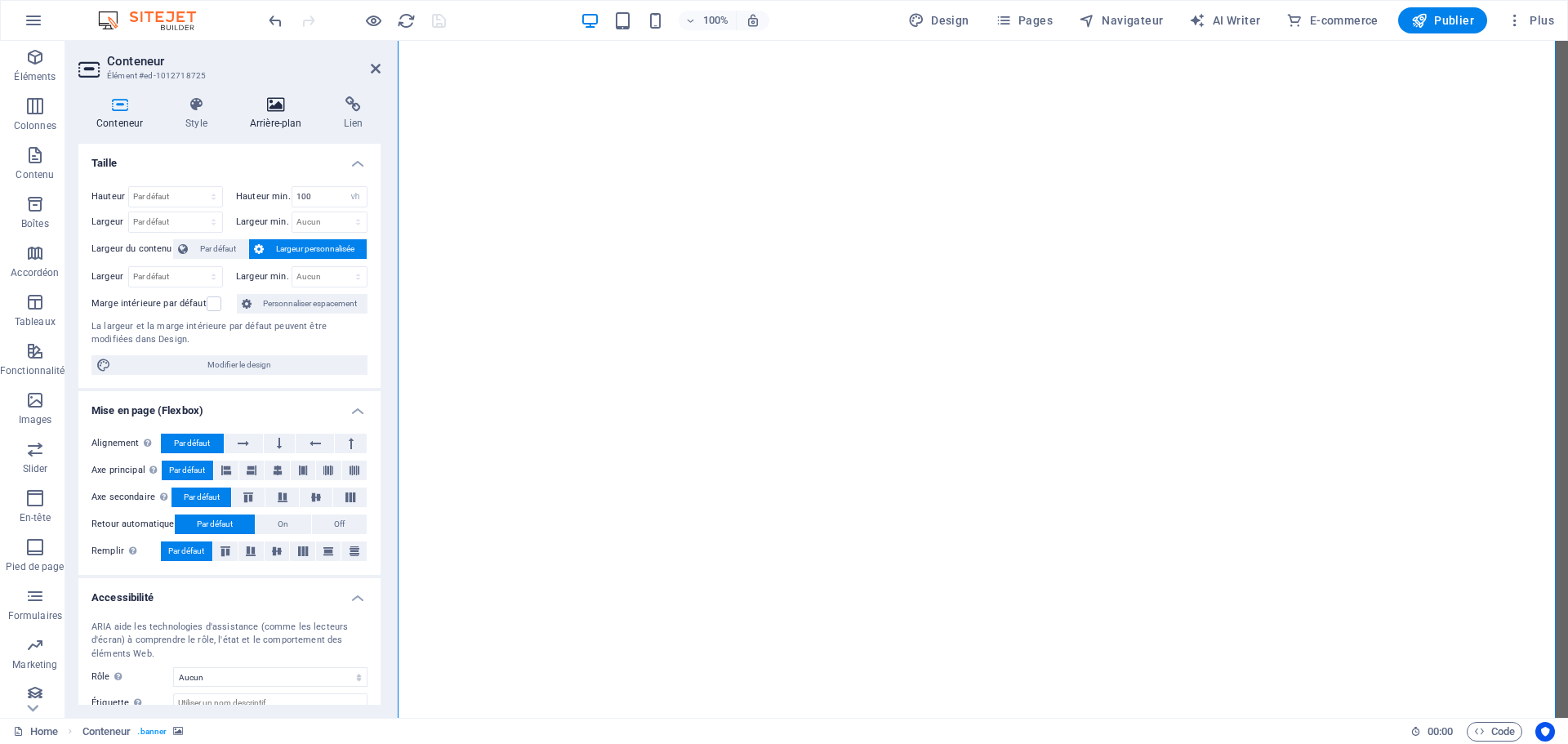
click at [279, 109] on icon at bounding box center [275, 105] width 88 height 17
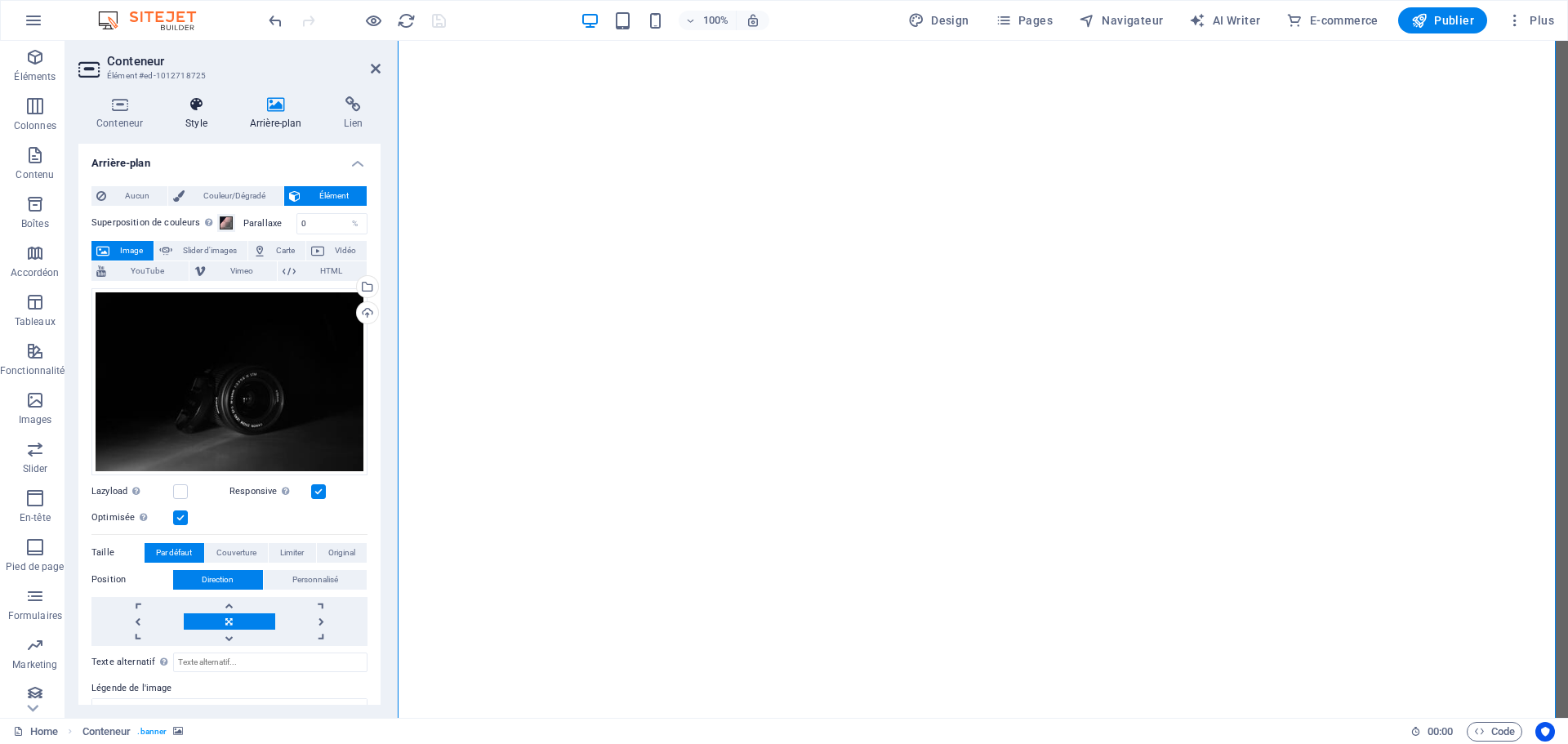
click at [195, 109] on icon at bounding box center [196, 105] width 58 height 17
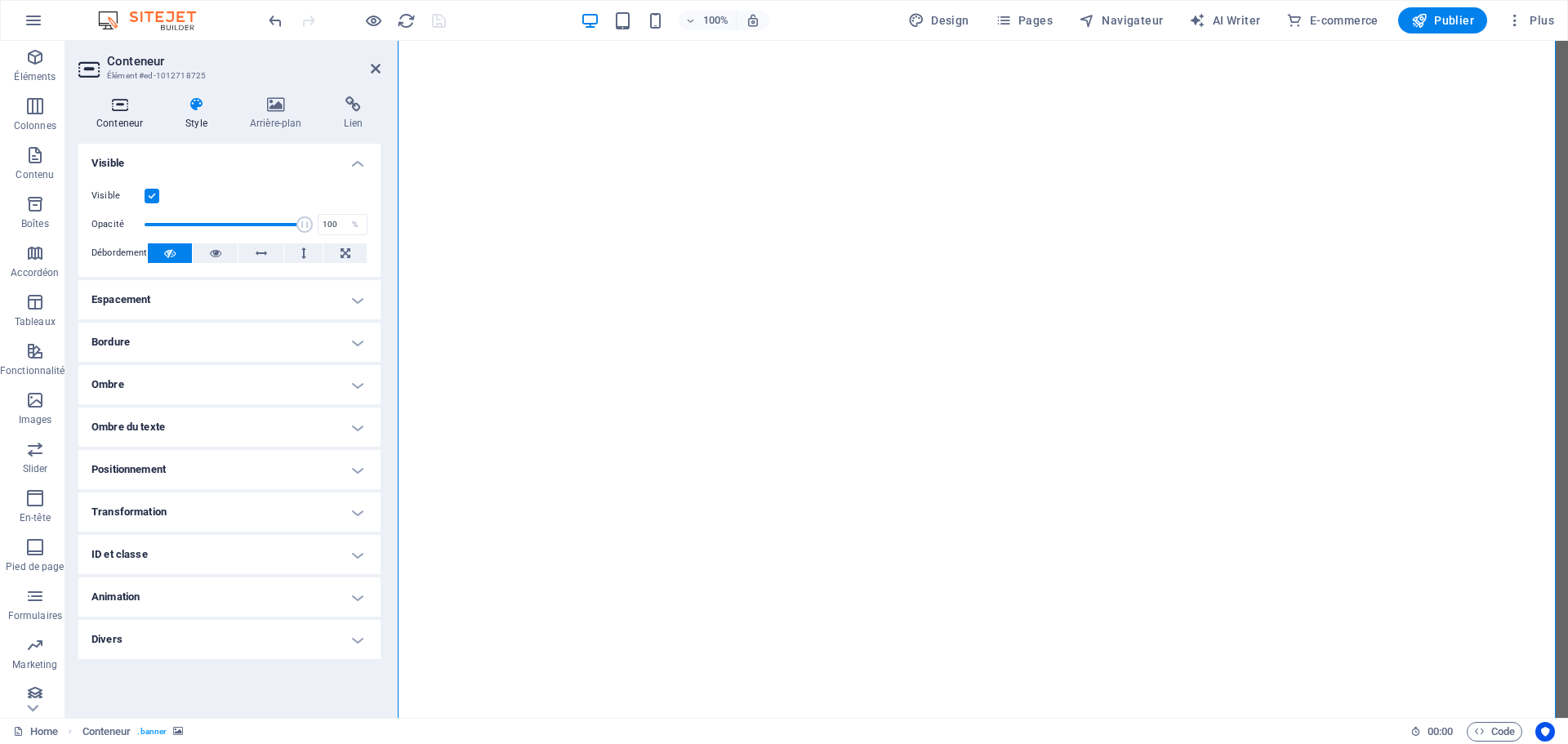
click at [114, 109] on icon at bounding box center [120, 105] width 83 height 17
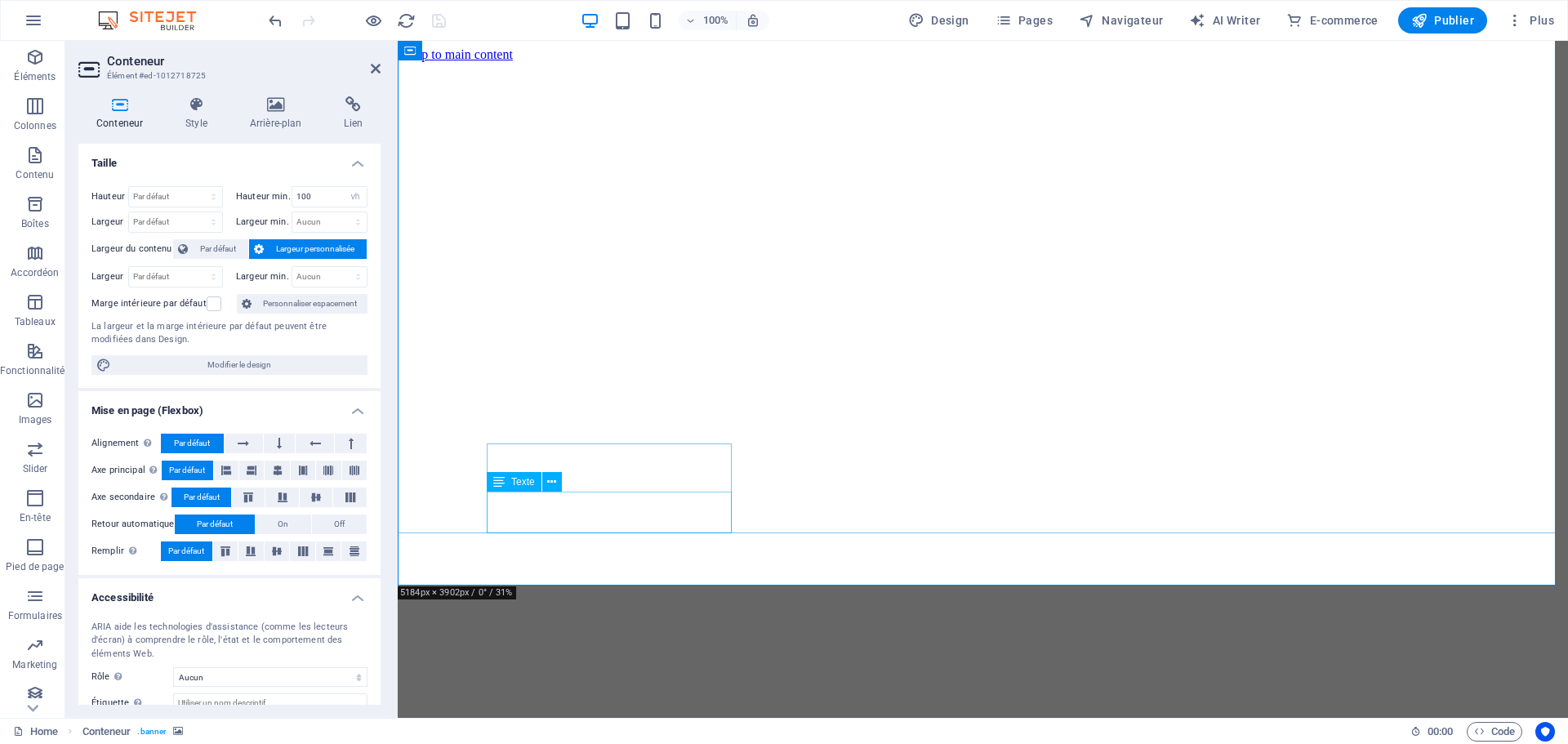
scroll to position [490, 0]
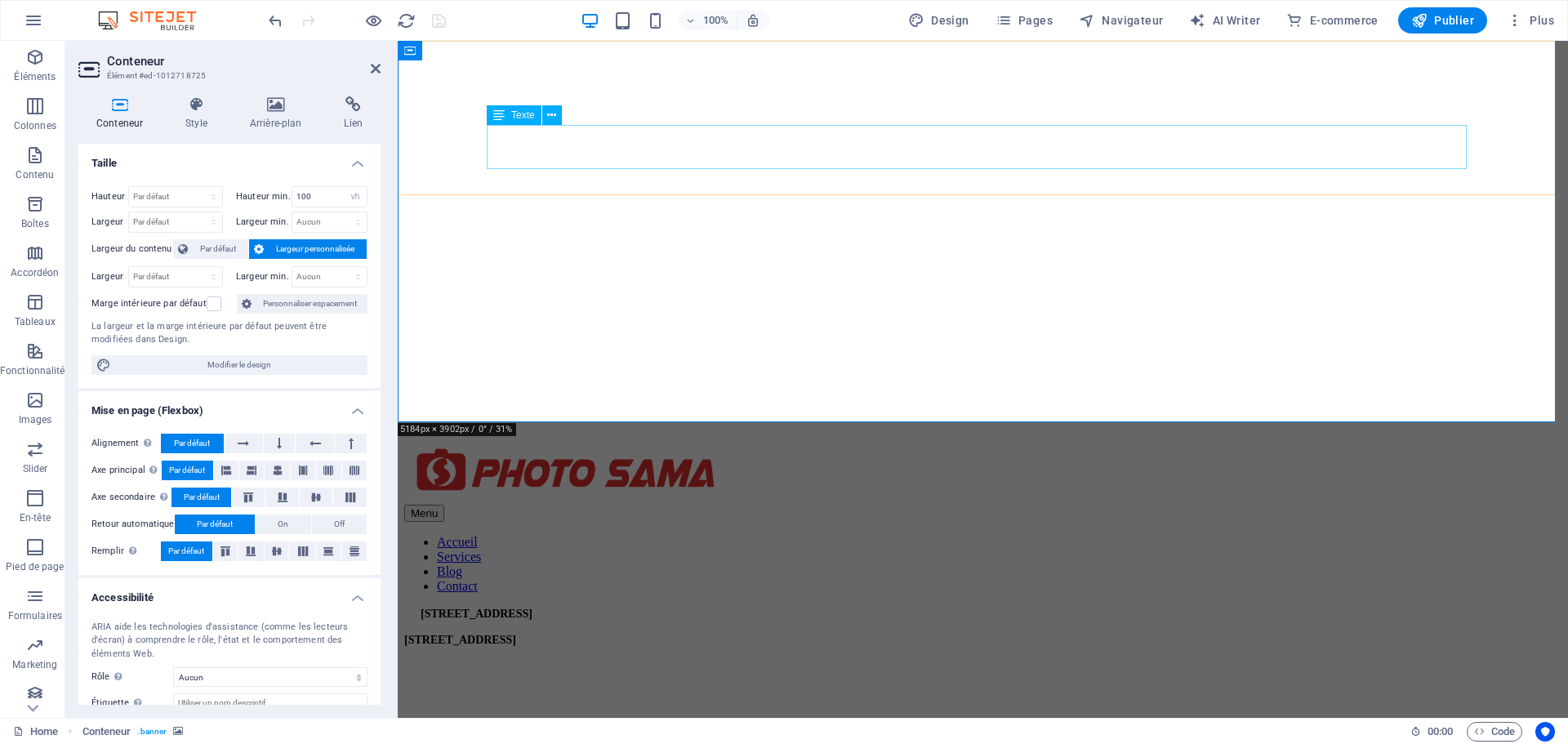
click at [697, 607] on div "[STREET_ADDRESS]" at bounding box center [983, 639] width 1157 height 65
click at [438, 444] on div "Menu Accueil Services Blog Contact [STREET_ADDRESS]" at bounding box center [983, 557] width 1157 height 228
click at [486, 50] on icon at bounding box center [486, 51] width 9 height 17
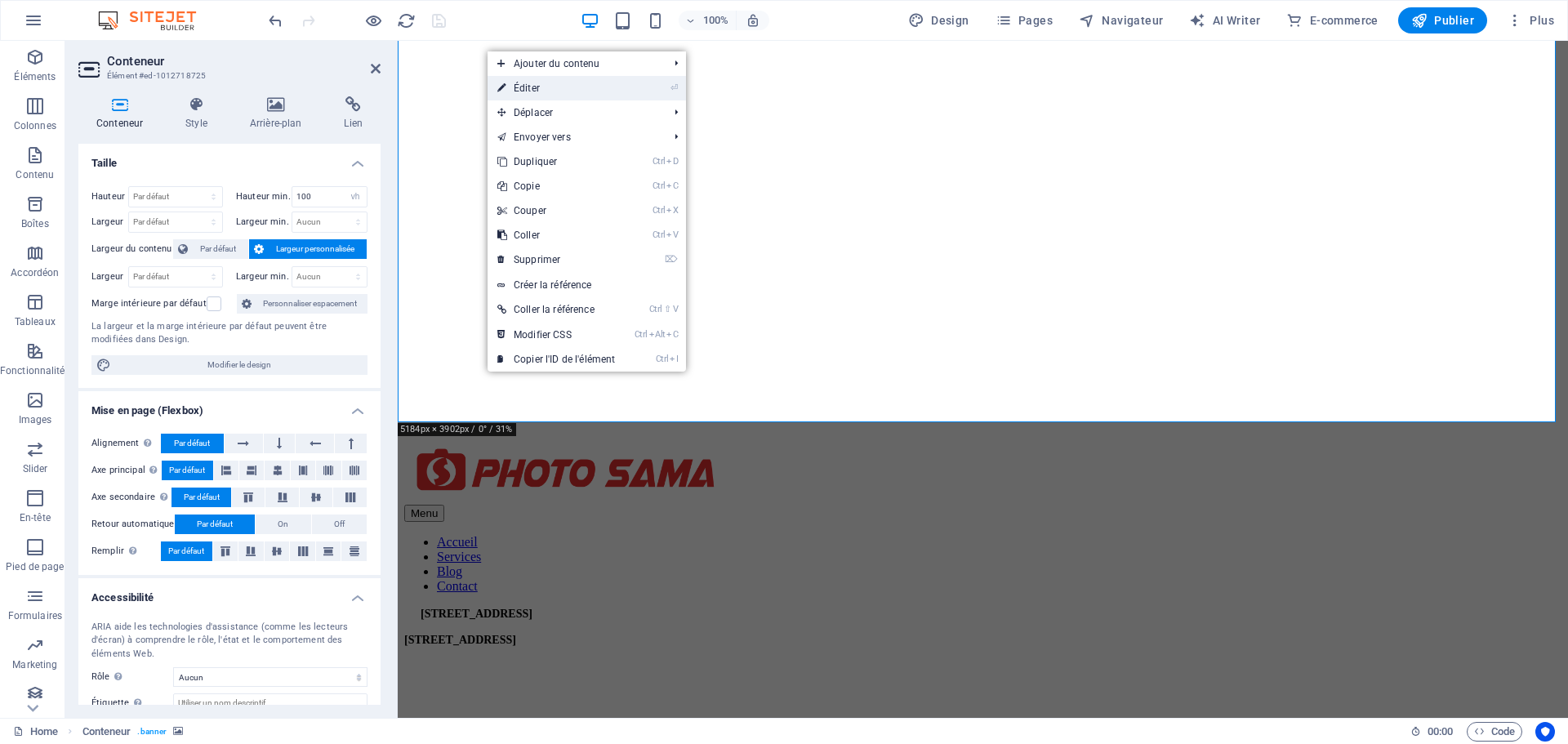
click at [555, 90] on link "⏎ Éditer" at bounding box center [556, 88] width 137 height 24
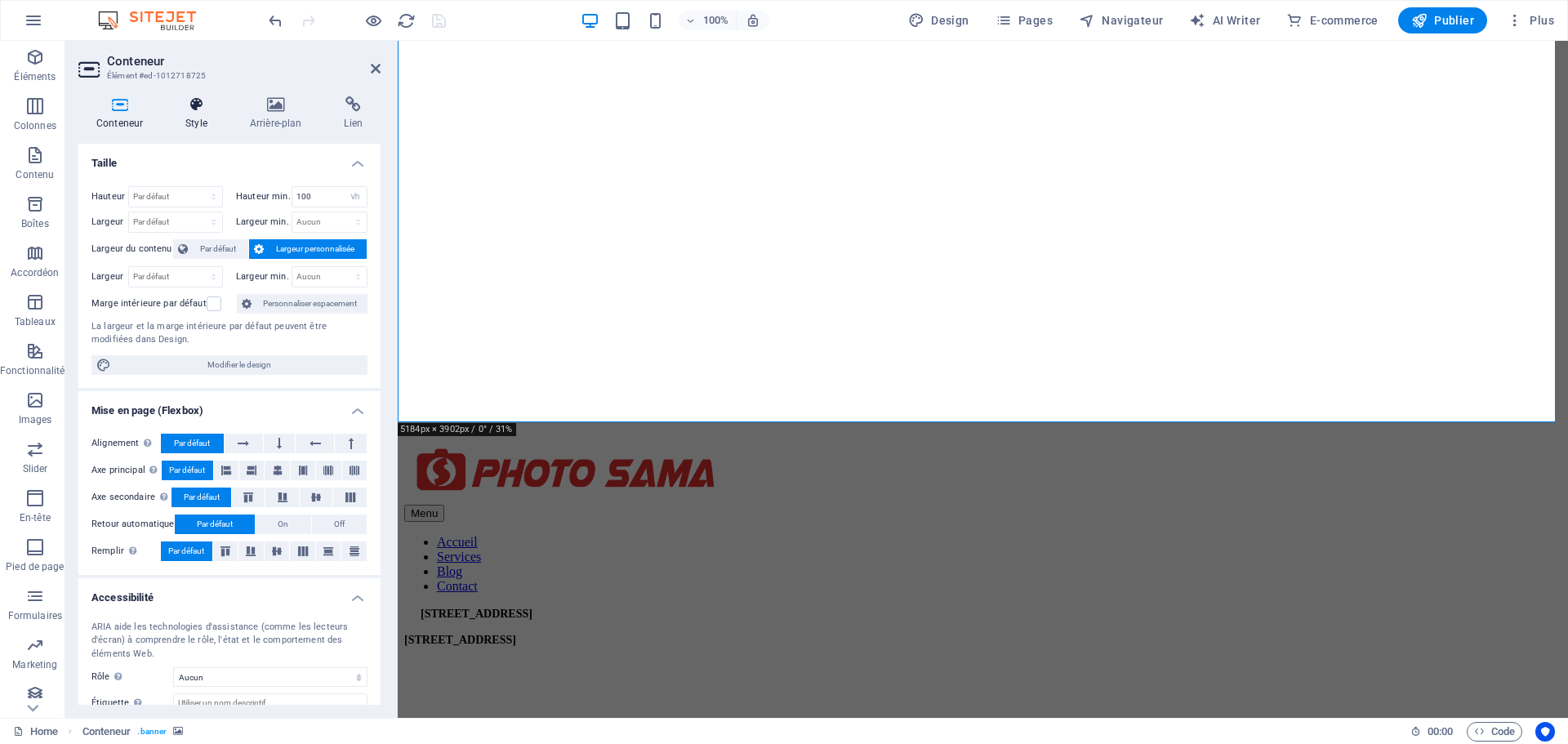
click at [198, 105] on icon at bounding box center [196, 105] width 58 height 17
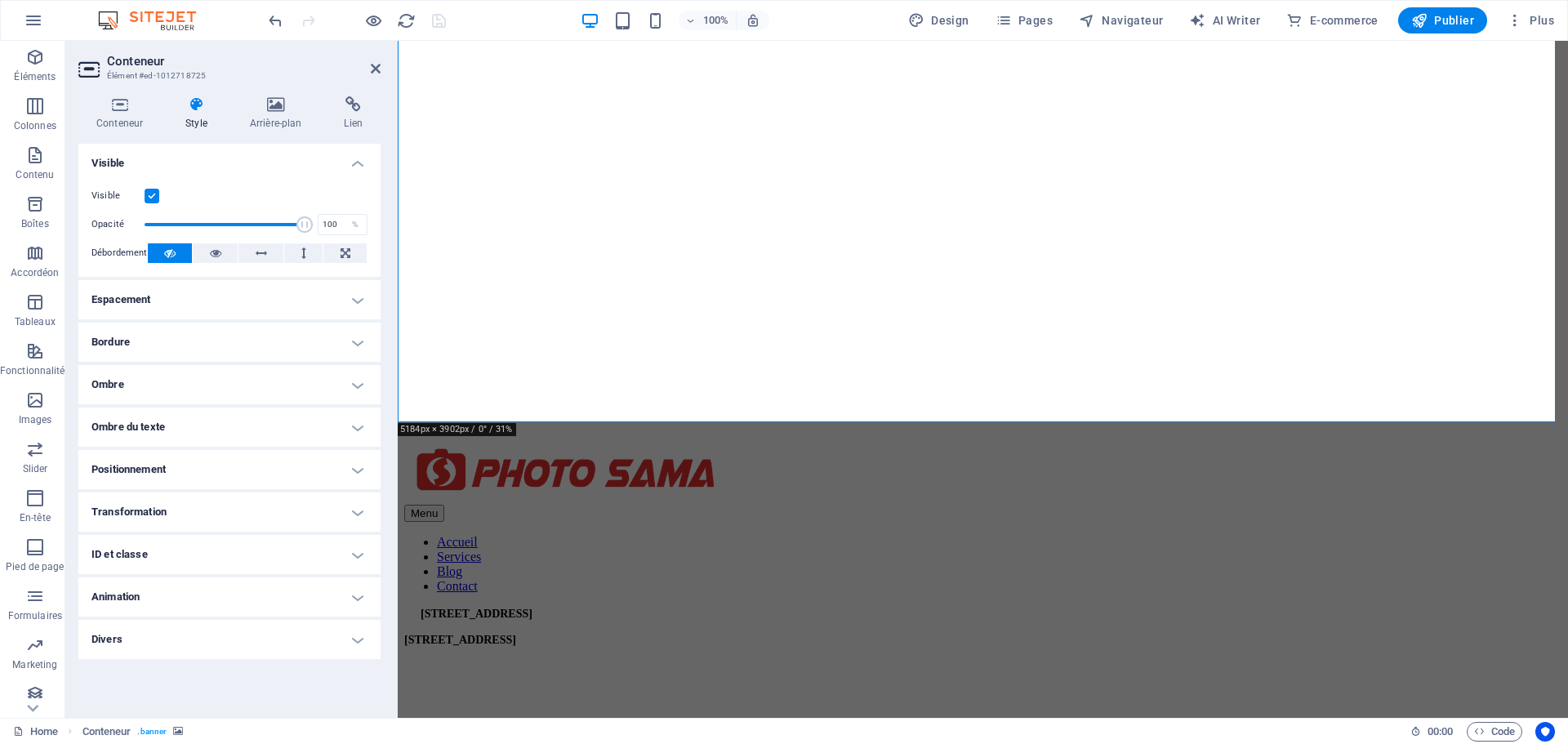
click at [150, 198] on label at bounding box center [152, 196] width 15 height 15
click at [0, 0] on input "Visible" at bounding box center [0, 0] width 0 height 0
click at [150, 198] on label at bounding box center [152, 196] width 15 height 15
click at [0, 0] on input "Visible" at bounding box center [0, 0] width 0 height 0
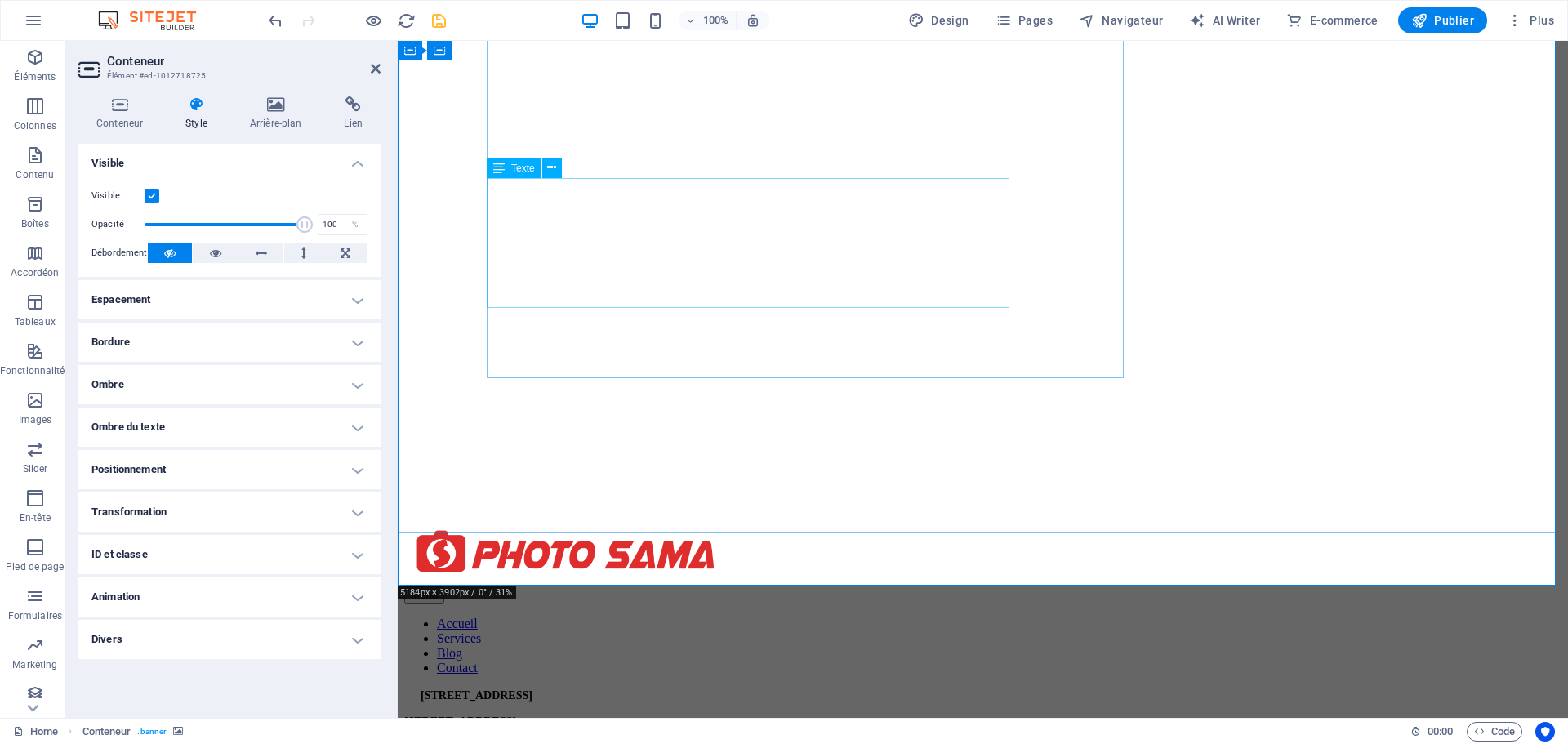
scroll to position [326, 0]
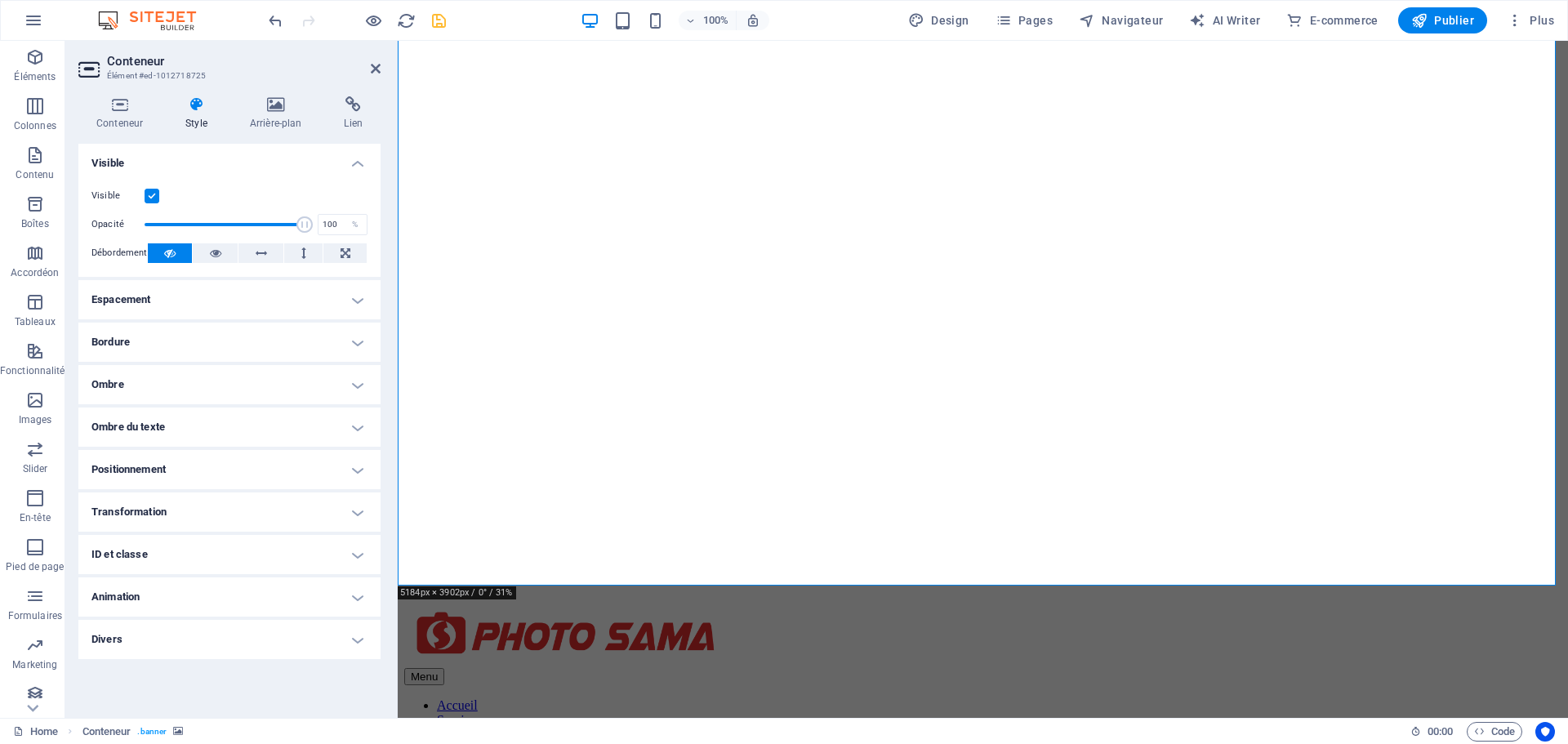
click at [144, 193] on label "Visible" at bounding box center [117, 195] width 53 height 19
click at [0, 0] on input "Visible" at bounding box center [0, 0] width 0 height 0
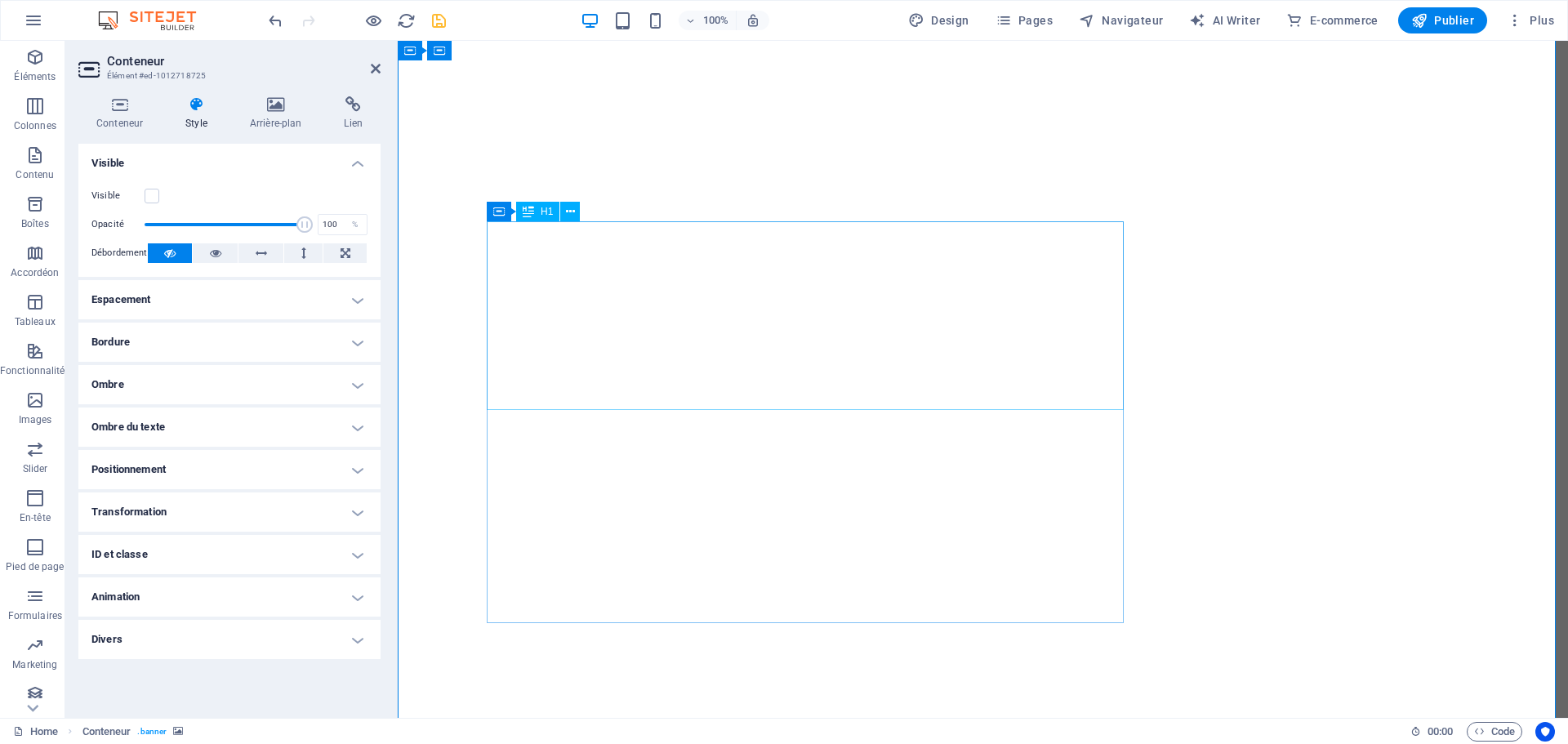
scroll to position [82, 0]
click at [138, 190] on label "Visible" at bounding box center [117, 195] width 53 height 19
click at [0, 0] on input "Visible" at bounding box center [0, 0] width 0 height 0
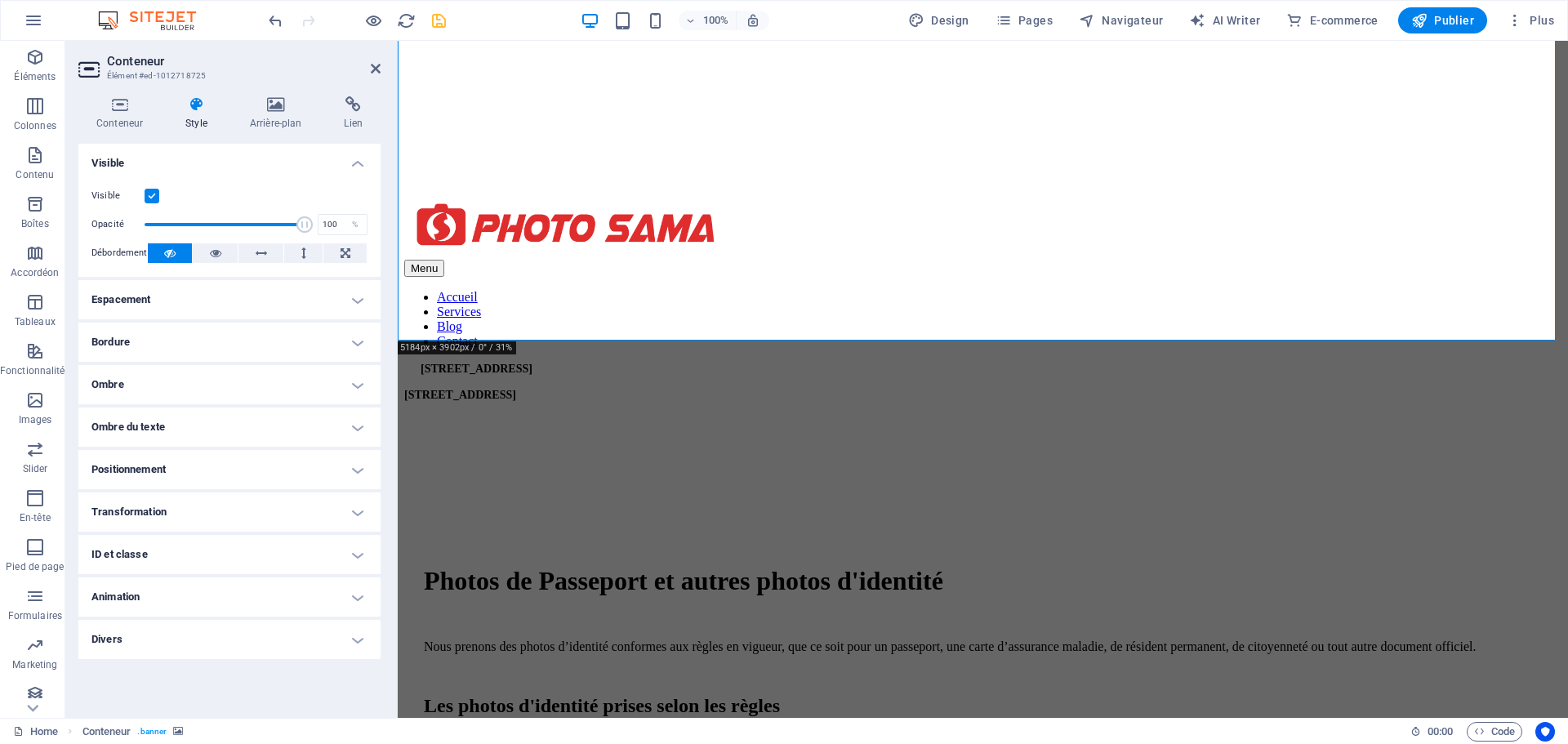
scroll to position [572, 0]
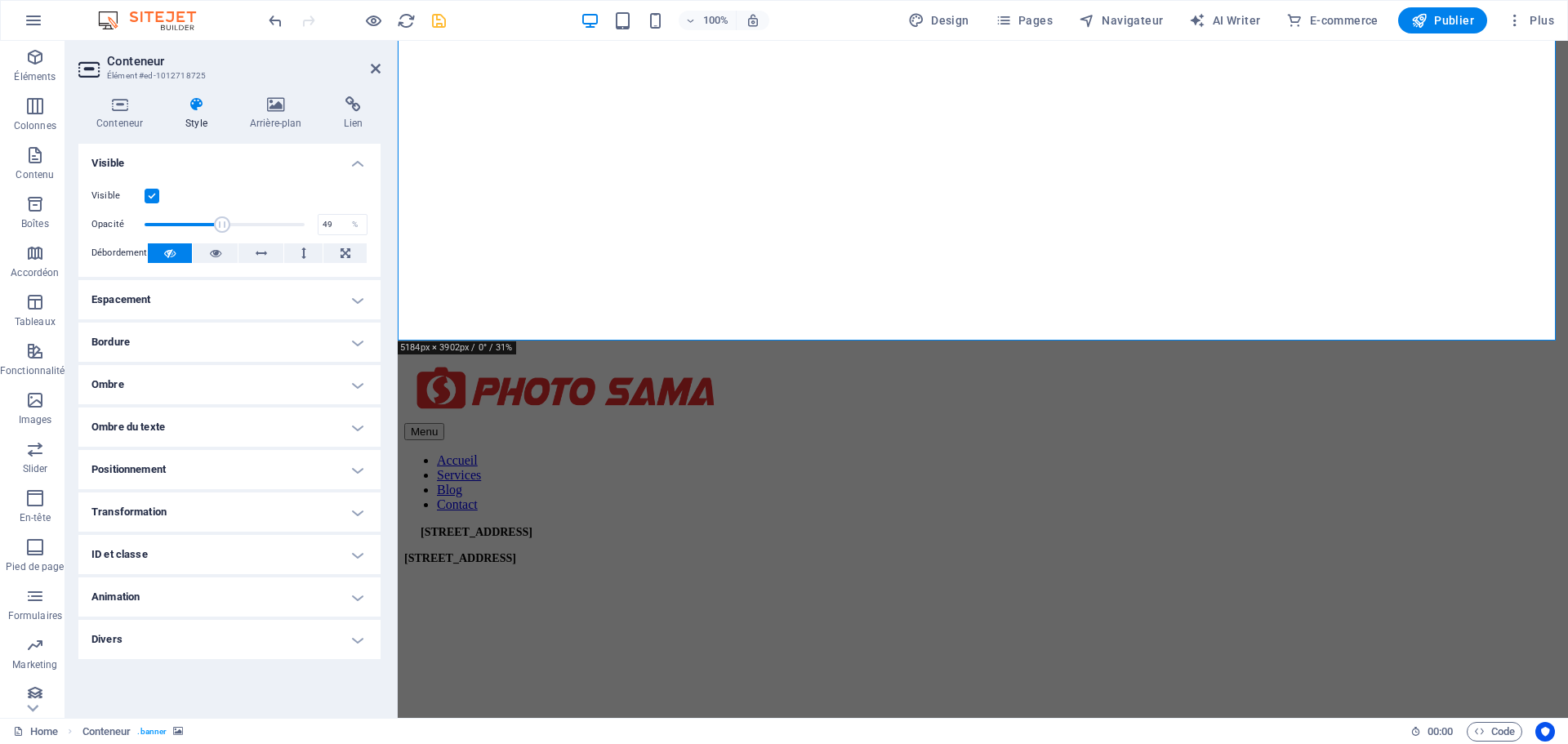
drag, startPoint x: 297, startPoint y: 225, endPoint x: 222, endPoint y: 225, distance: 75.0
click at [222, 225] on span at bounding box center [223, 225] width 17 height 17
drag, startPoint x: 224, startPoint y: 225, endPoint x: 214, endPoint y: 223, distance: 10.2
click at [214, 223] on span at bounding box center [214, 225] width 17 height 17
type input "100"
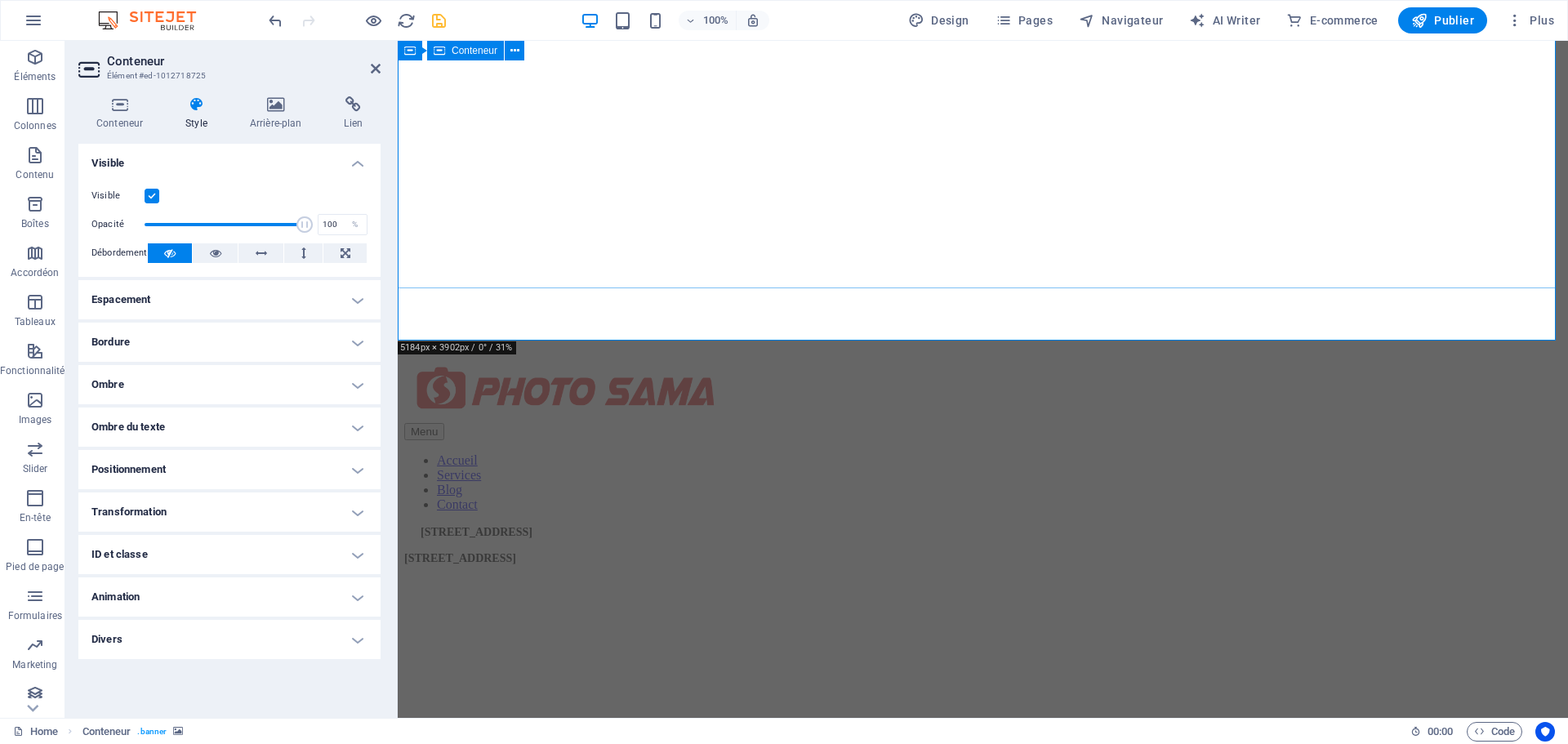
drag, startPoint x: 723, startPoint y: 264, endPoint x: 440, endPoint y: 223, distance: 286.0
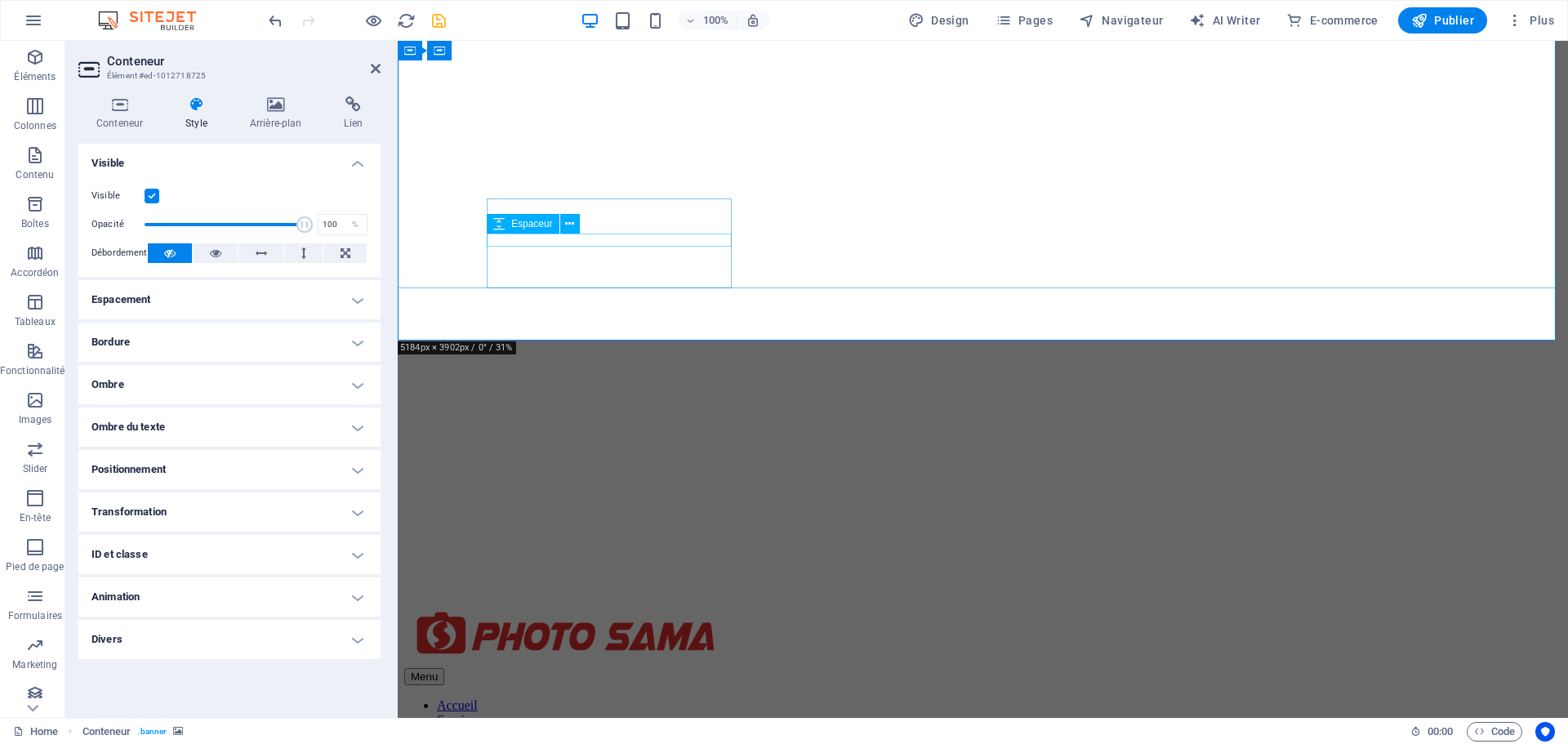
scroll to position [163, 0]
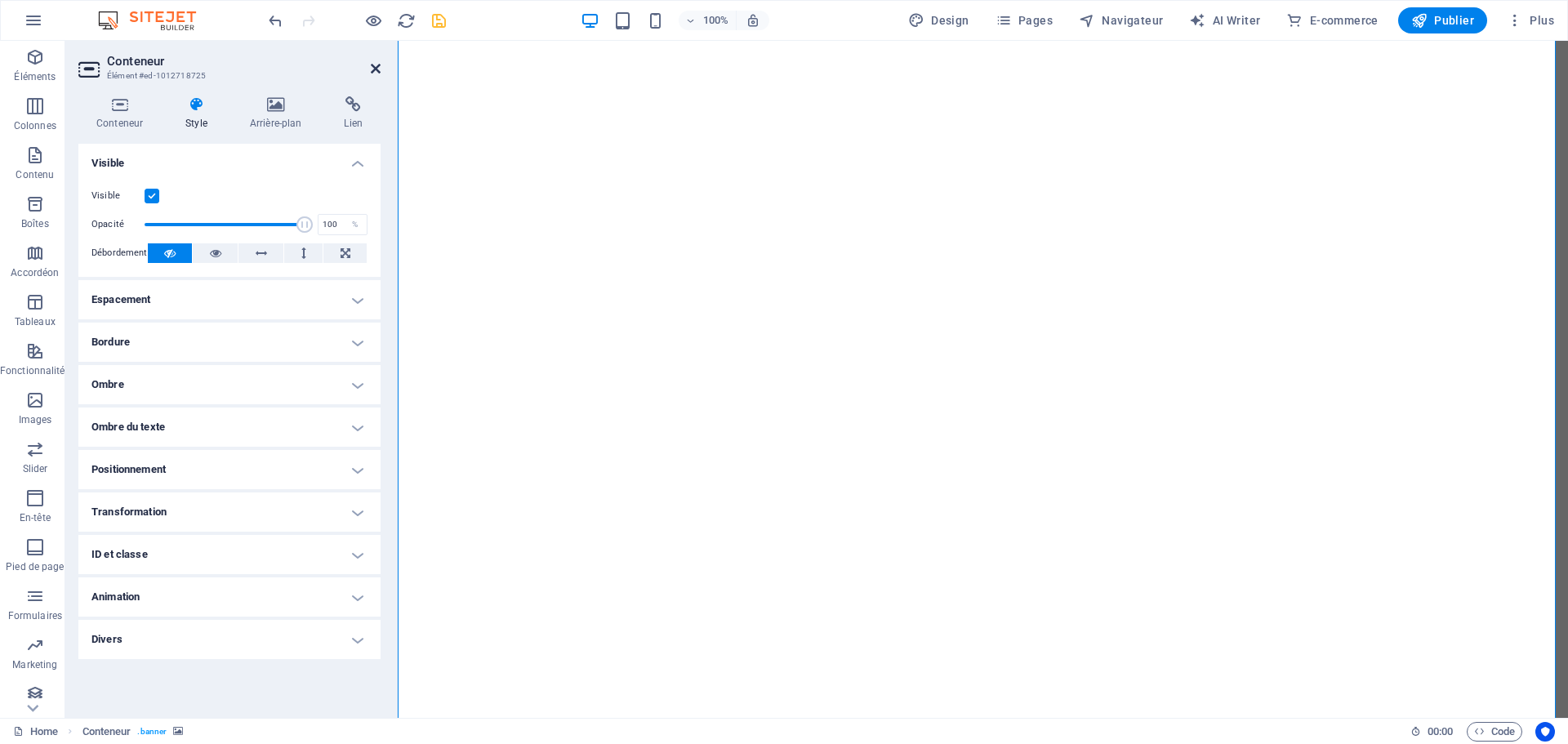
click at [373, 69] on icon at bounding box center [376, 69] width 10 height 13
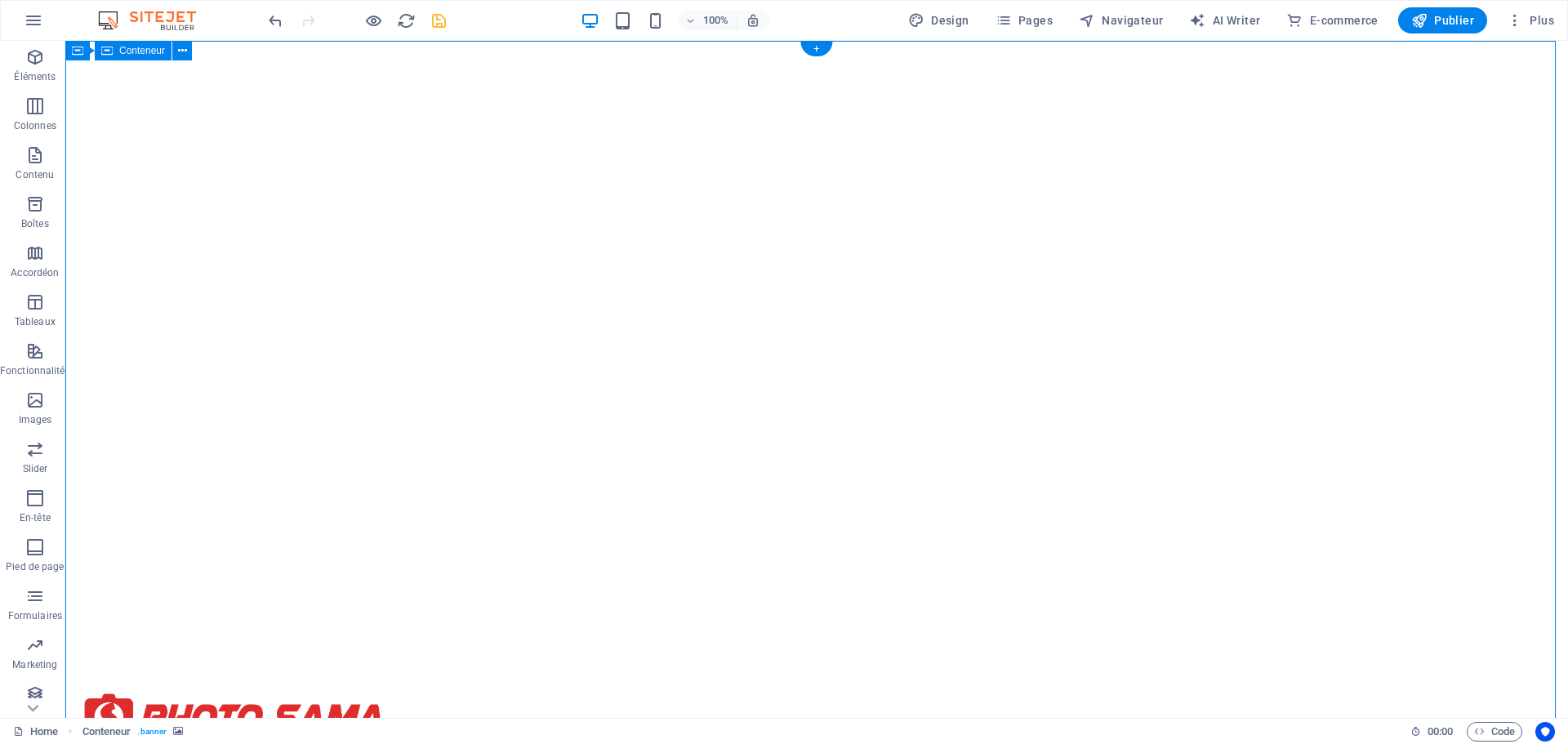
scroll to position [0, 0]
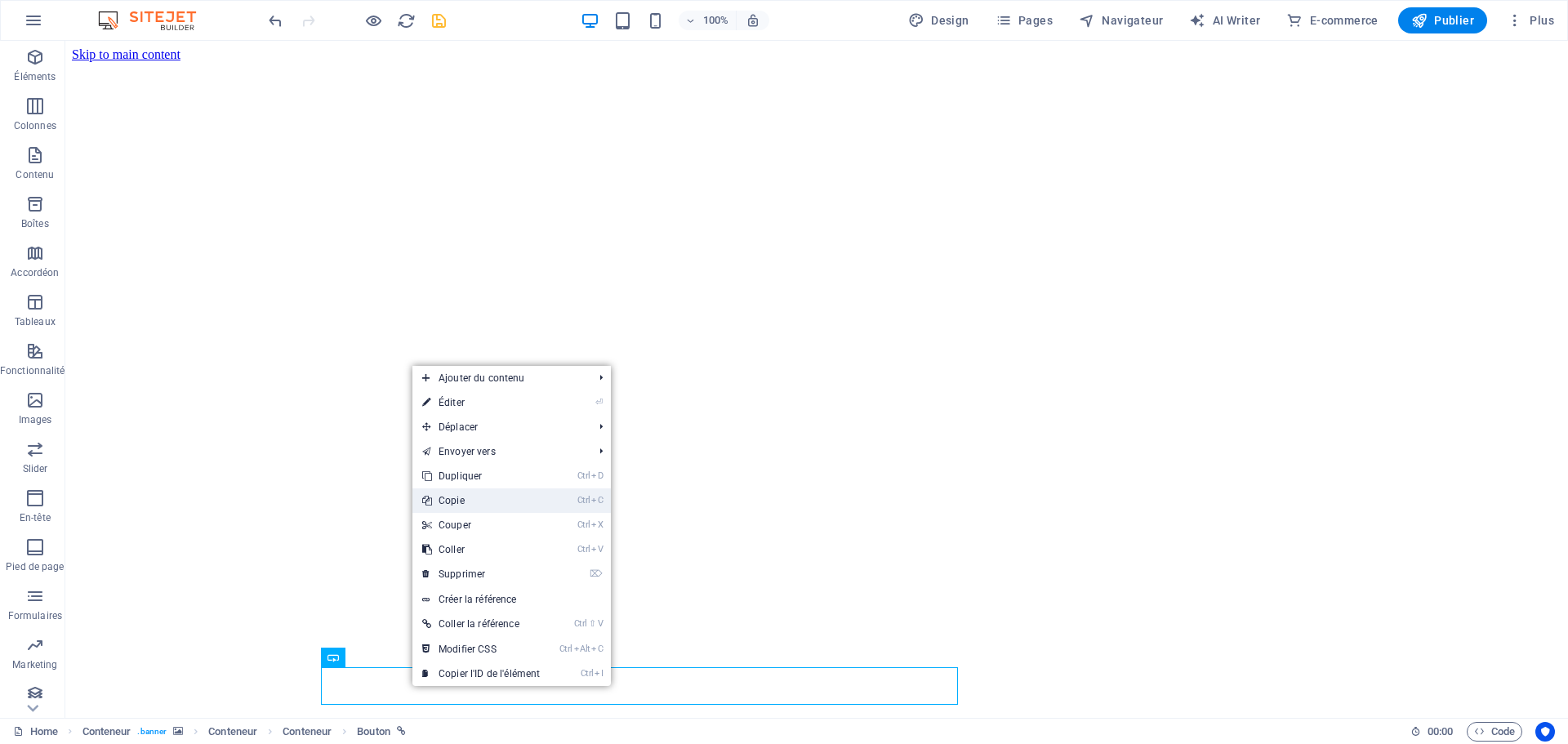
click at [453, 500] on link "Ctrl C Copie" at bounding box center [481, 500] width 137 height 24
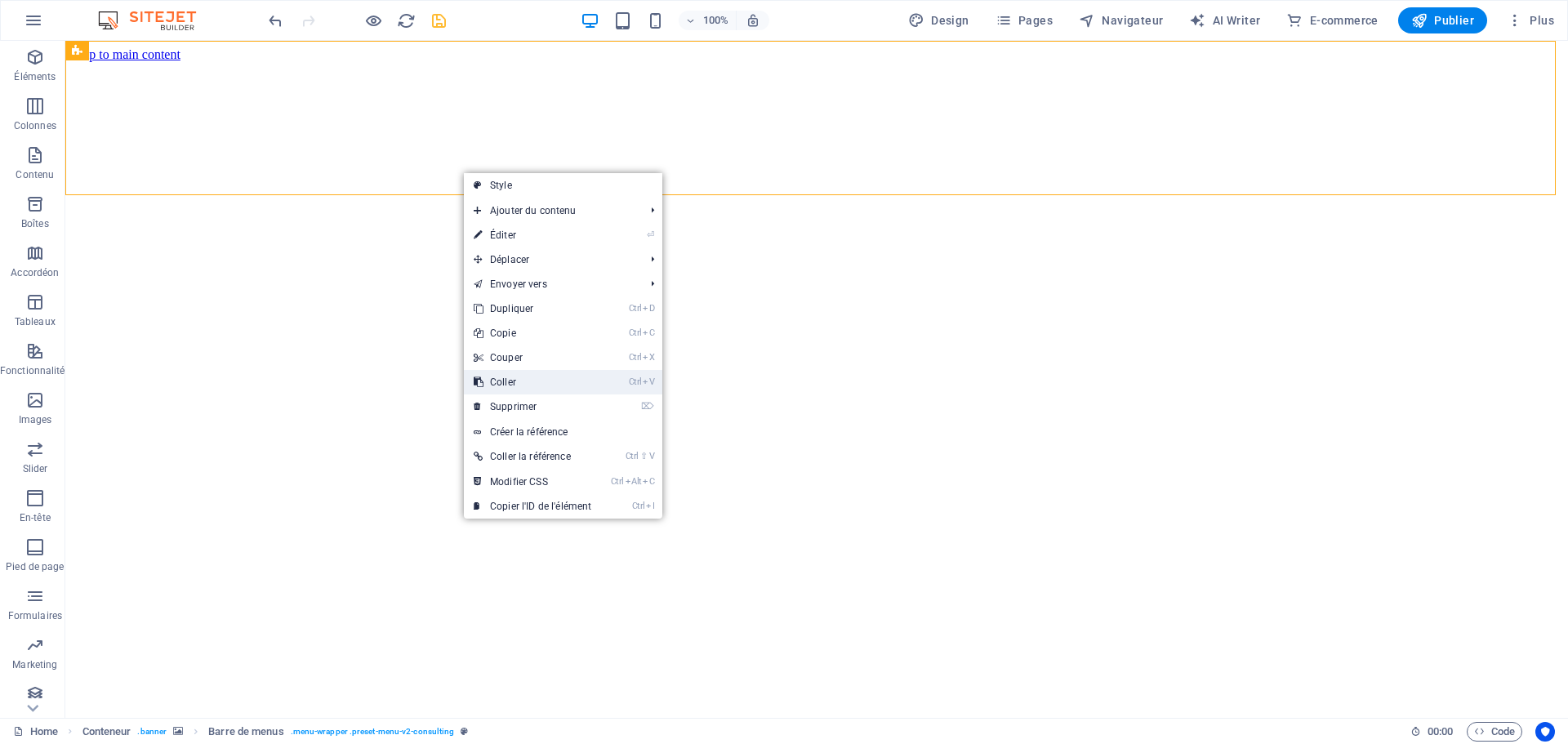
click at [507, 382] on link "Ctrl V Coller" at bounding box center [532, 382] width 137 height 24
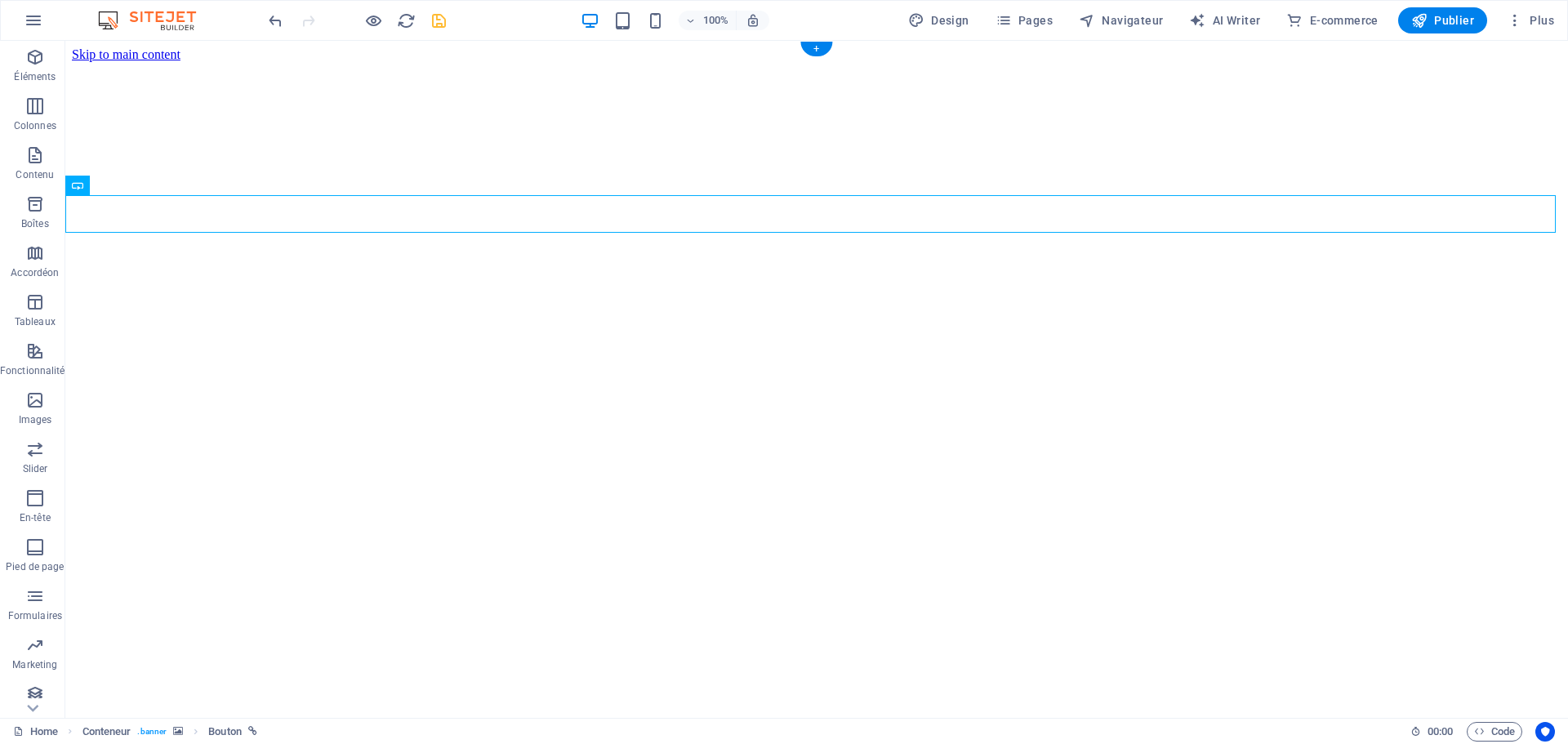
drag, startPoint x: 145, startPoint y: 228, endPoint x: 389, endPoint y: 210, distance: 244.7
click at [140, 182] on icon at bounding box center [138, 186] width 9 height 17
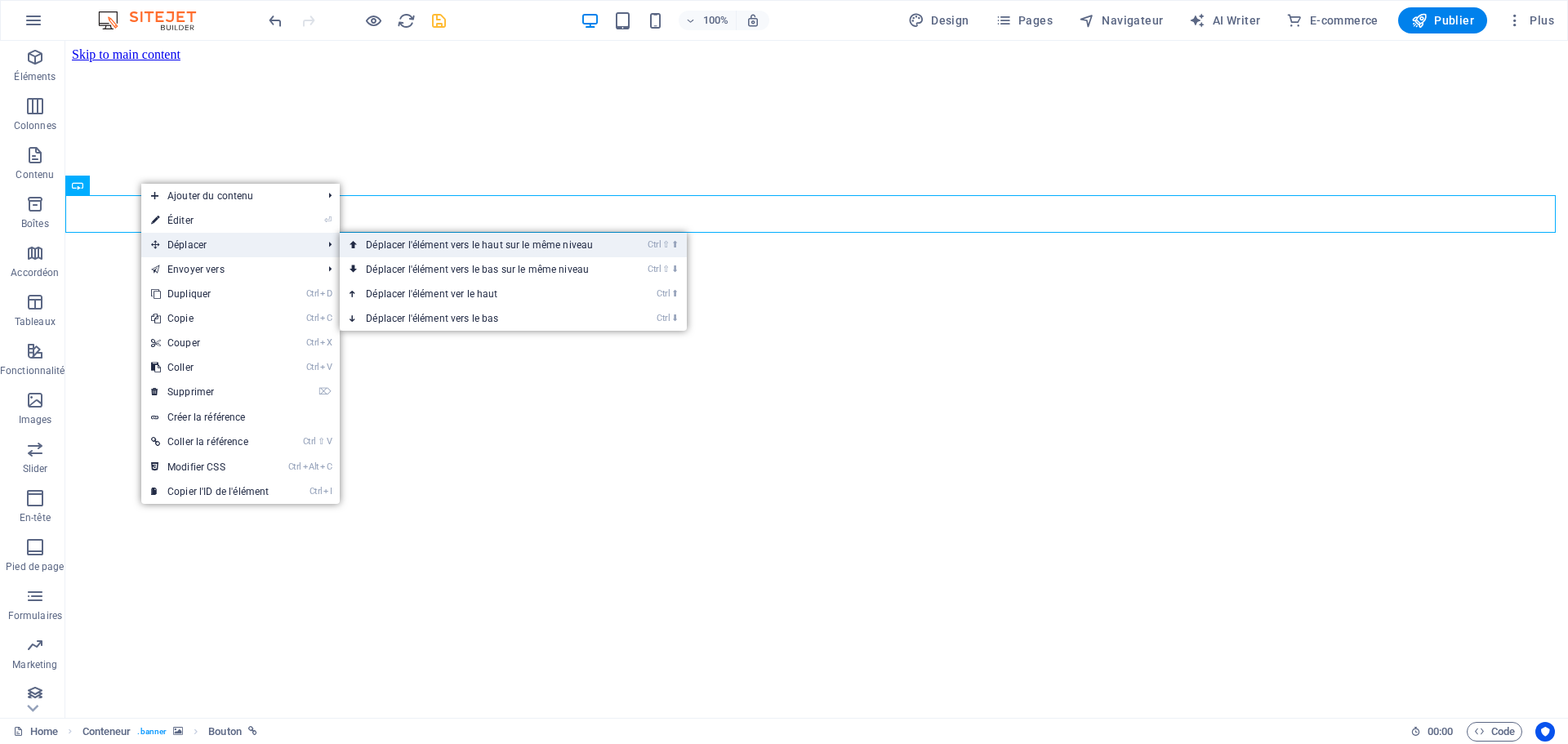
click at [383, 243] on link "Ctrl ⇧ ⬆ Déplacer l'élément vers le haut sur le même niveau" at bounding box center [482, 244] width 285 height 24
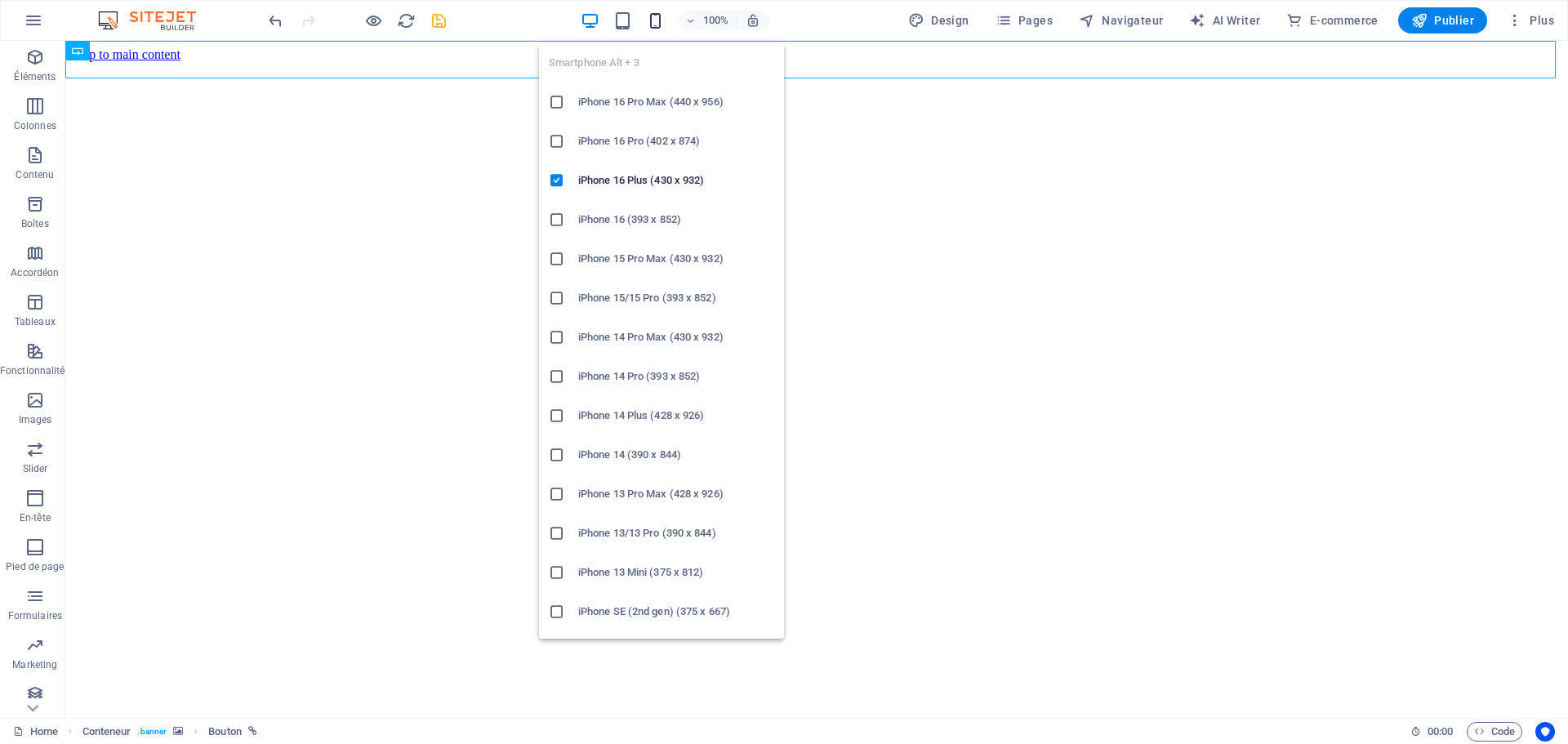
click at [658, 24] on icon "button" at bounding box center [655, 21] width 18 height 18
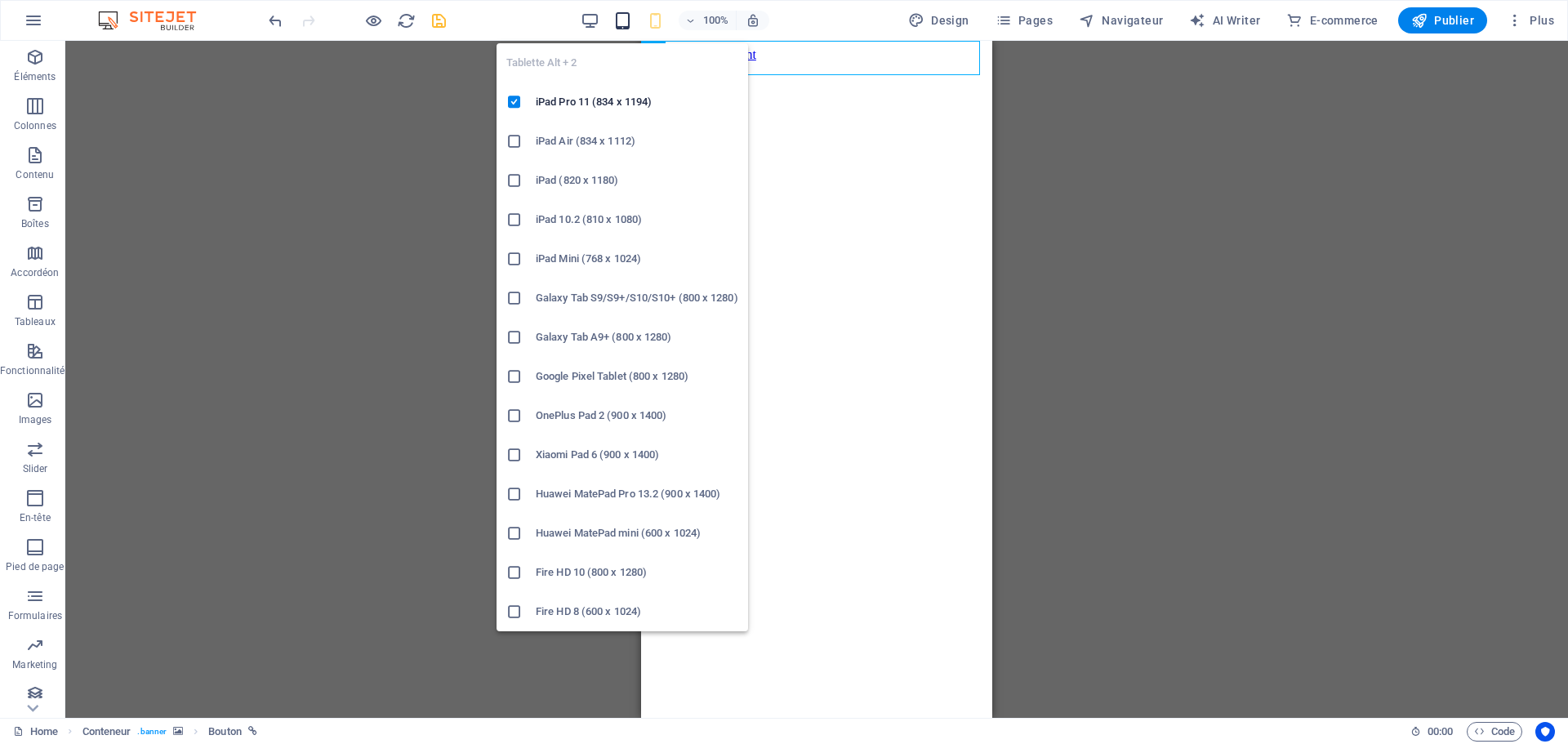
click at [619, 26] on icon "button" at bounding box center [623, 21] width 18 height 18
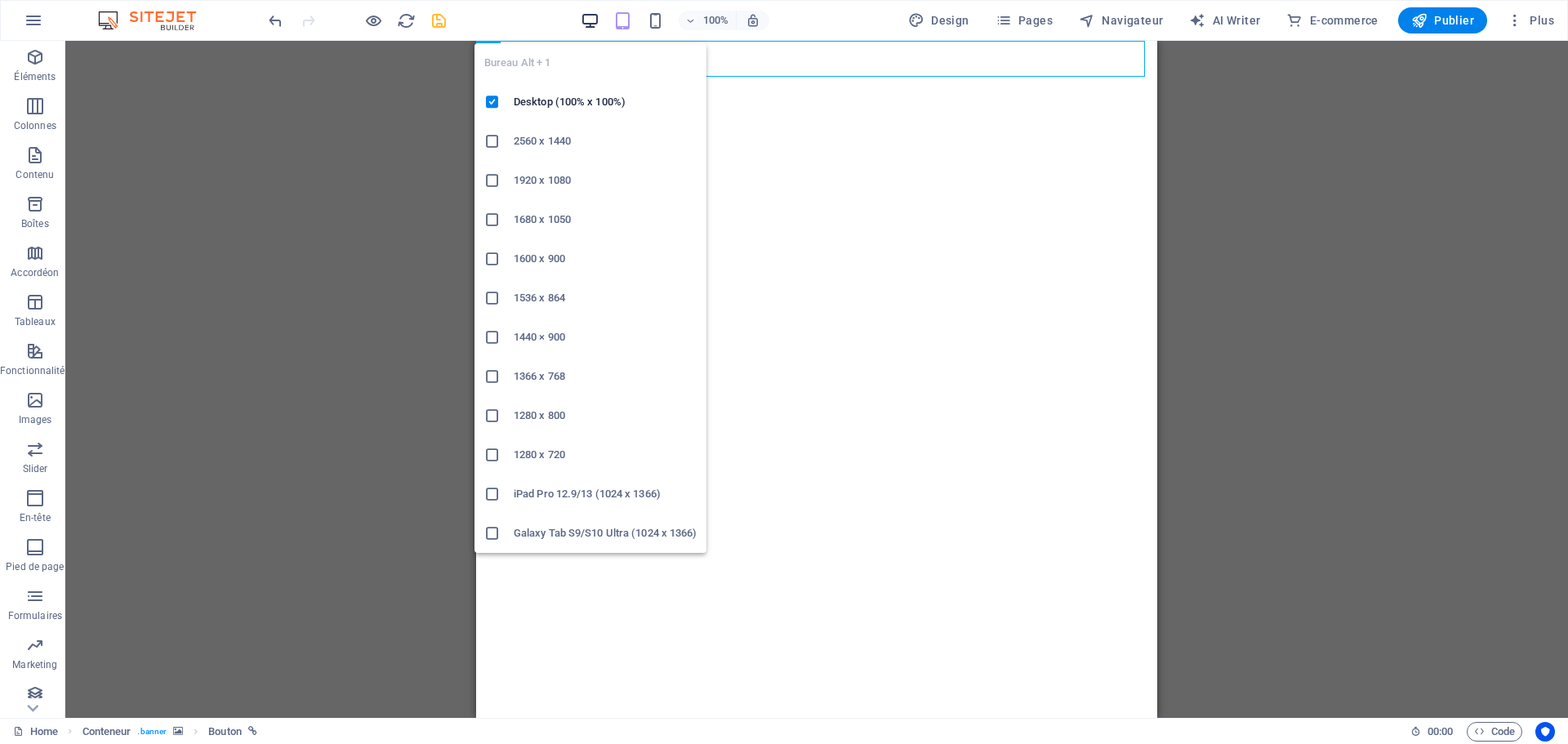
click at [586, 13] on icon "button" at bounding box center [590, 21] width 18 height 18
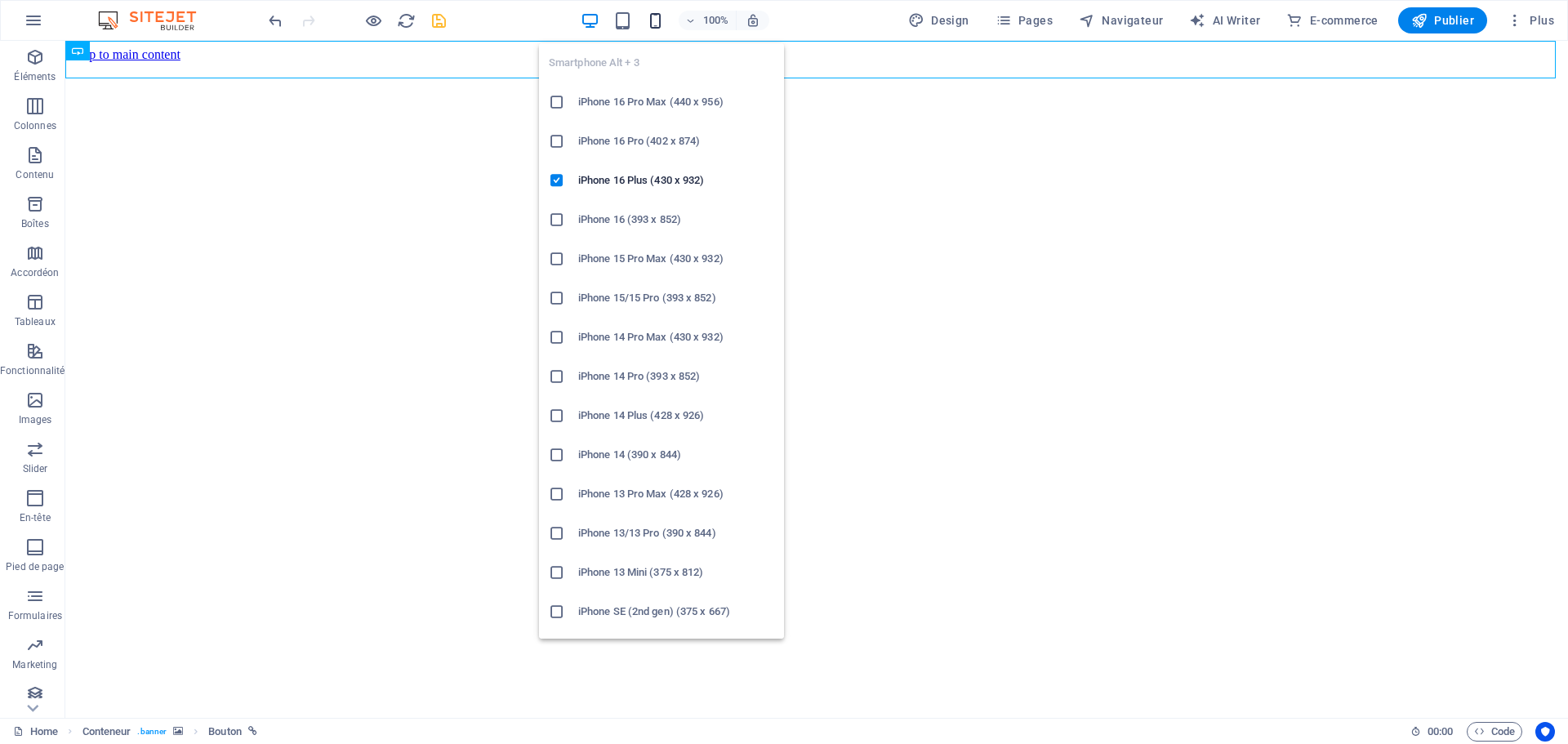
click at [656, 17] on icon "button" at bounding box center [655, 21] width 18 height 18
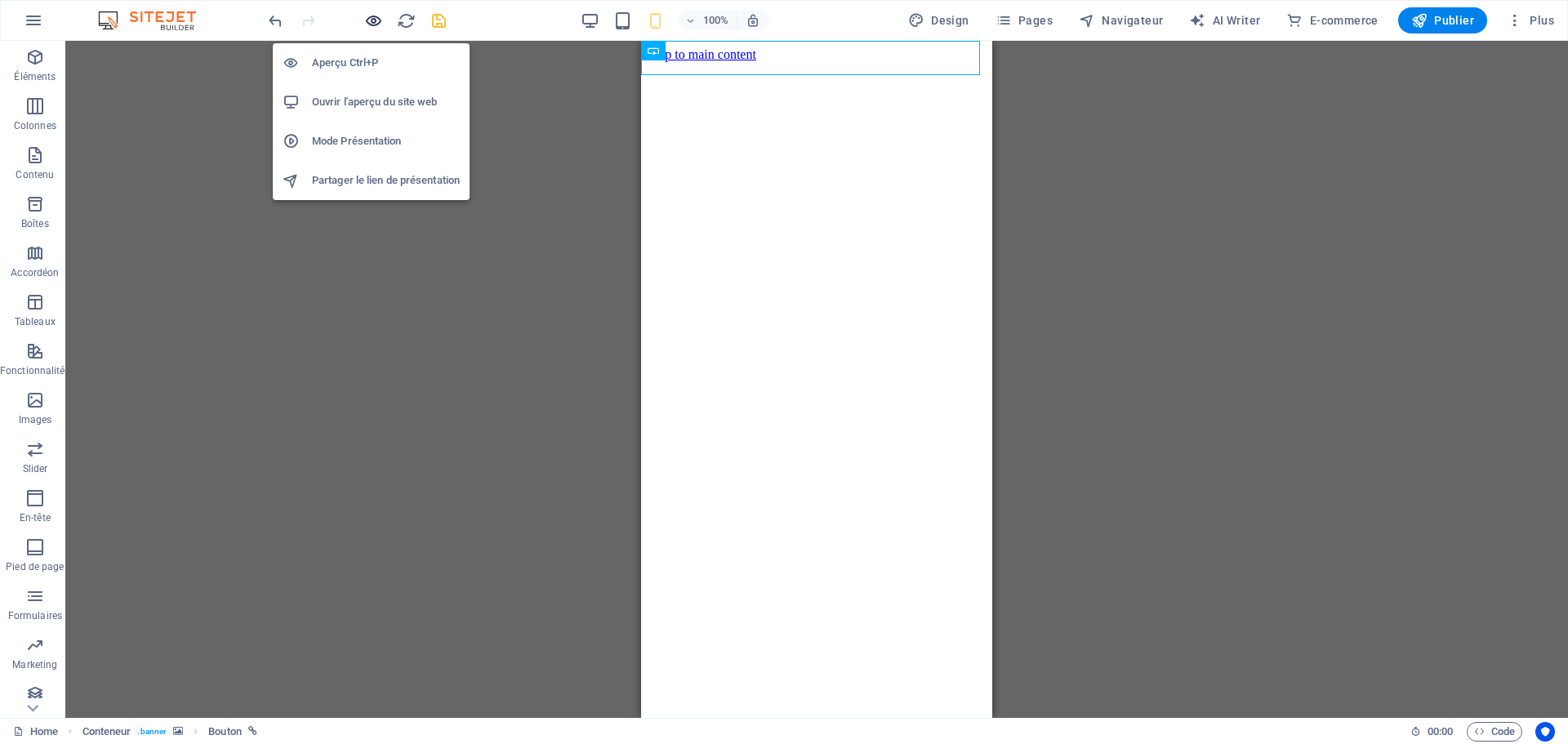
click at [378, 18] on icon "button" at bounding box center [373, 21] width 18 height 18
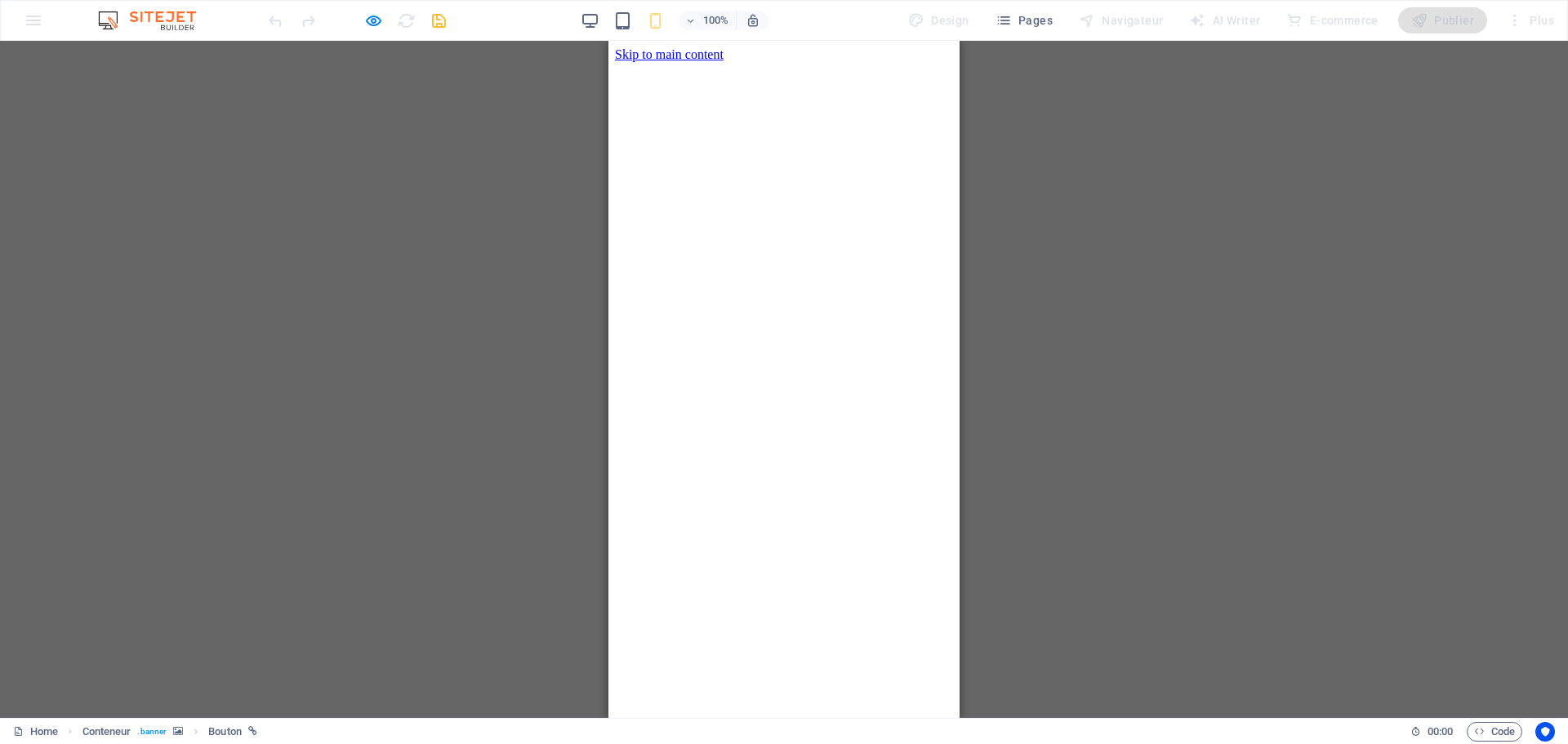
click at [361, 17] on div at bounding box center [357, 20] width 183 height 26
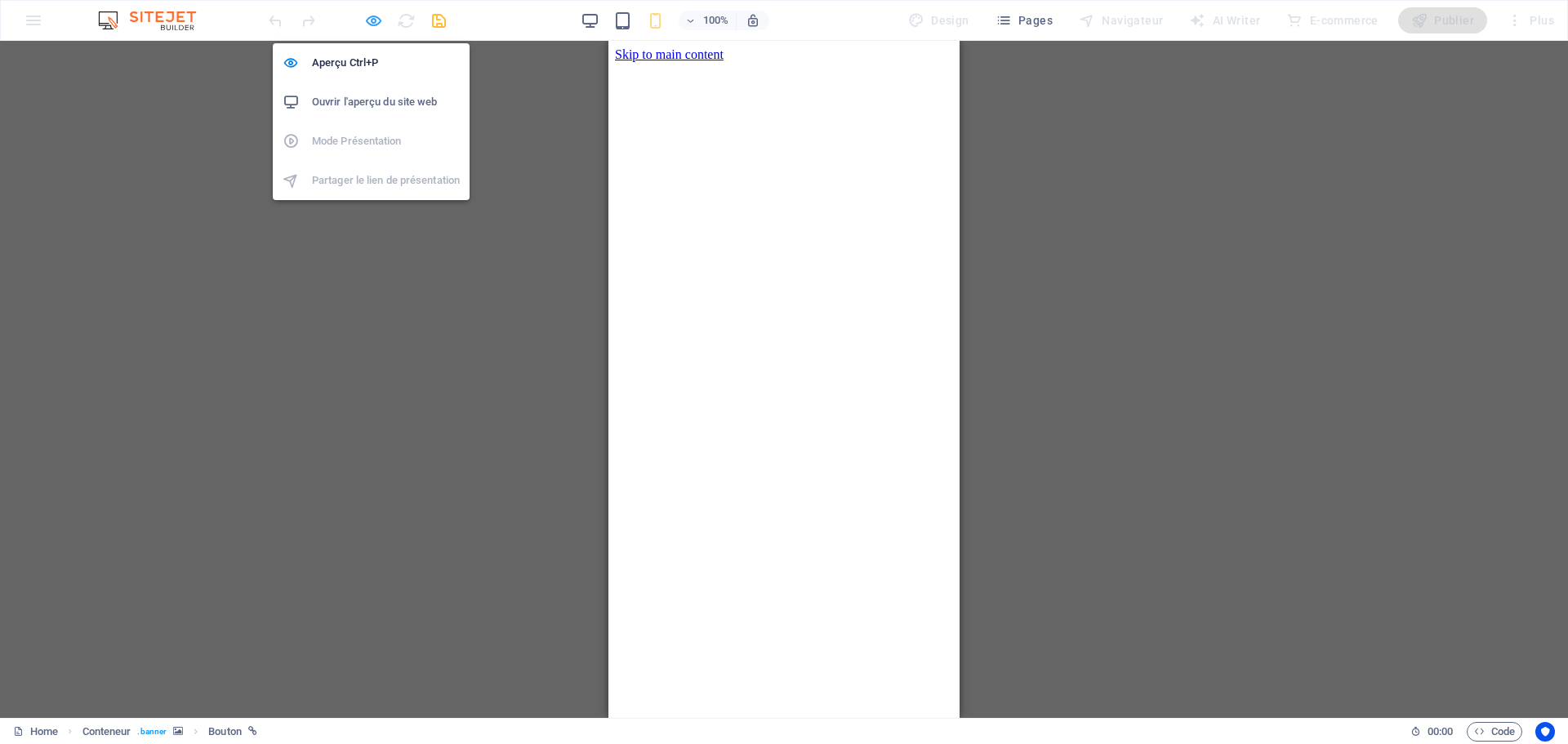
click at [367, 17] on icon "button" at bounding box center [373, 21] width 18 height 18
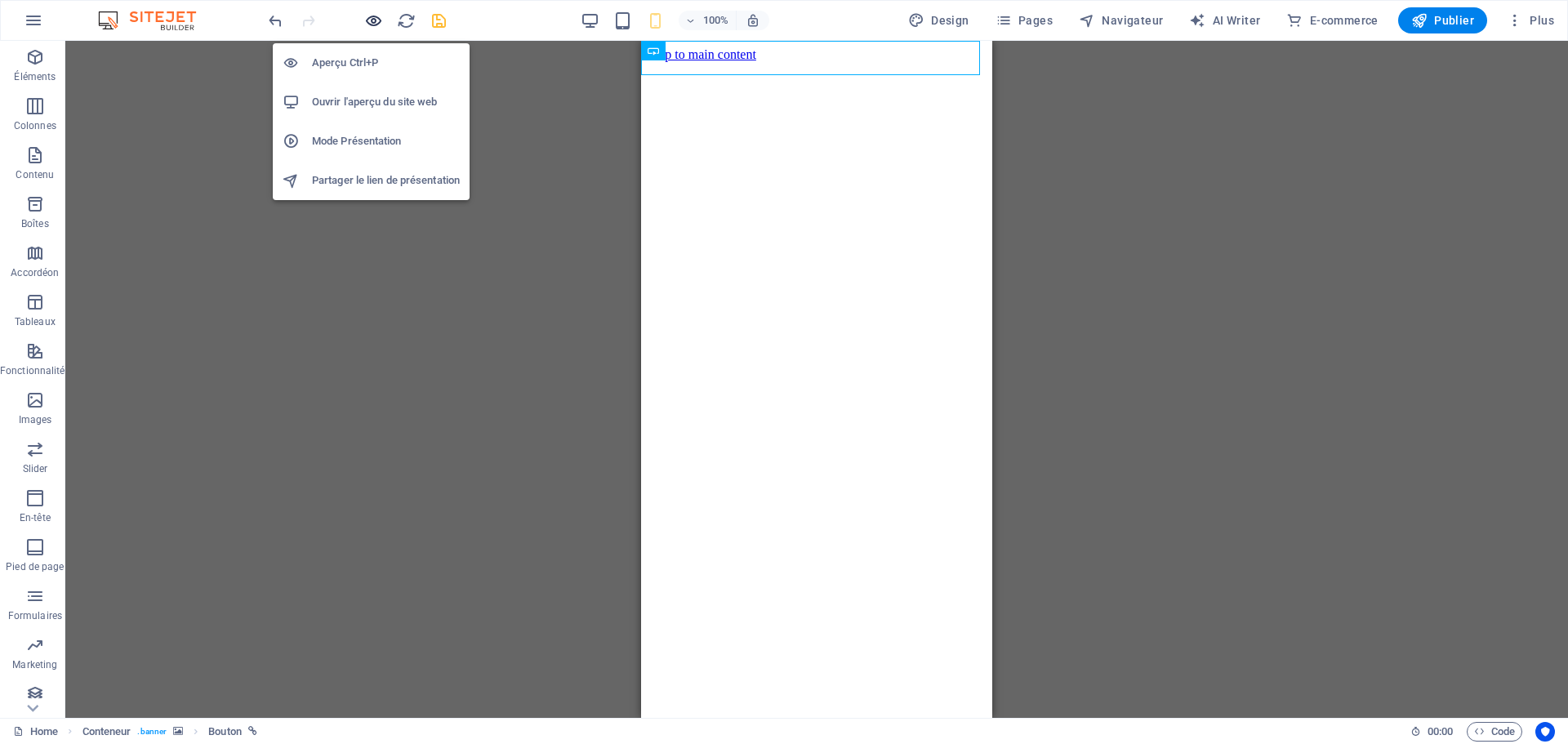
click at [375, 18] on icon "button" at bounding box center [373, 21] width 18 height 18
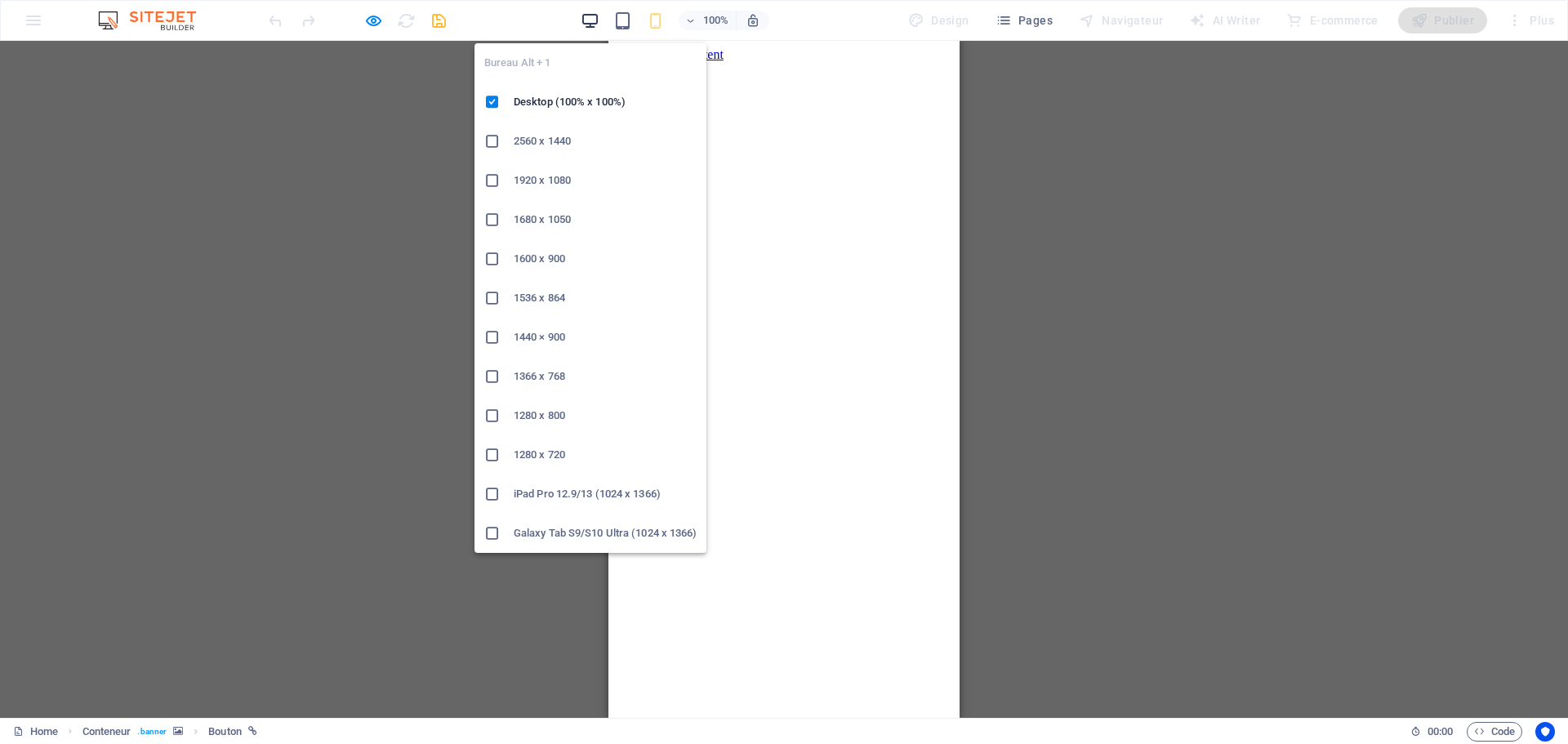
click at [594, 18] on icon "button" at bounding box center [590, 21] width 18 height 18
